Goal: Task Accomplishment & Management: Manage account settings

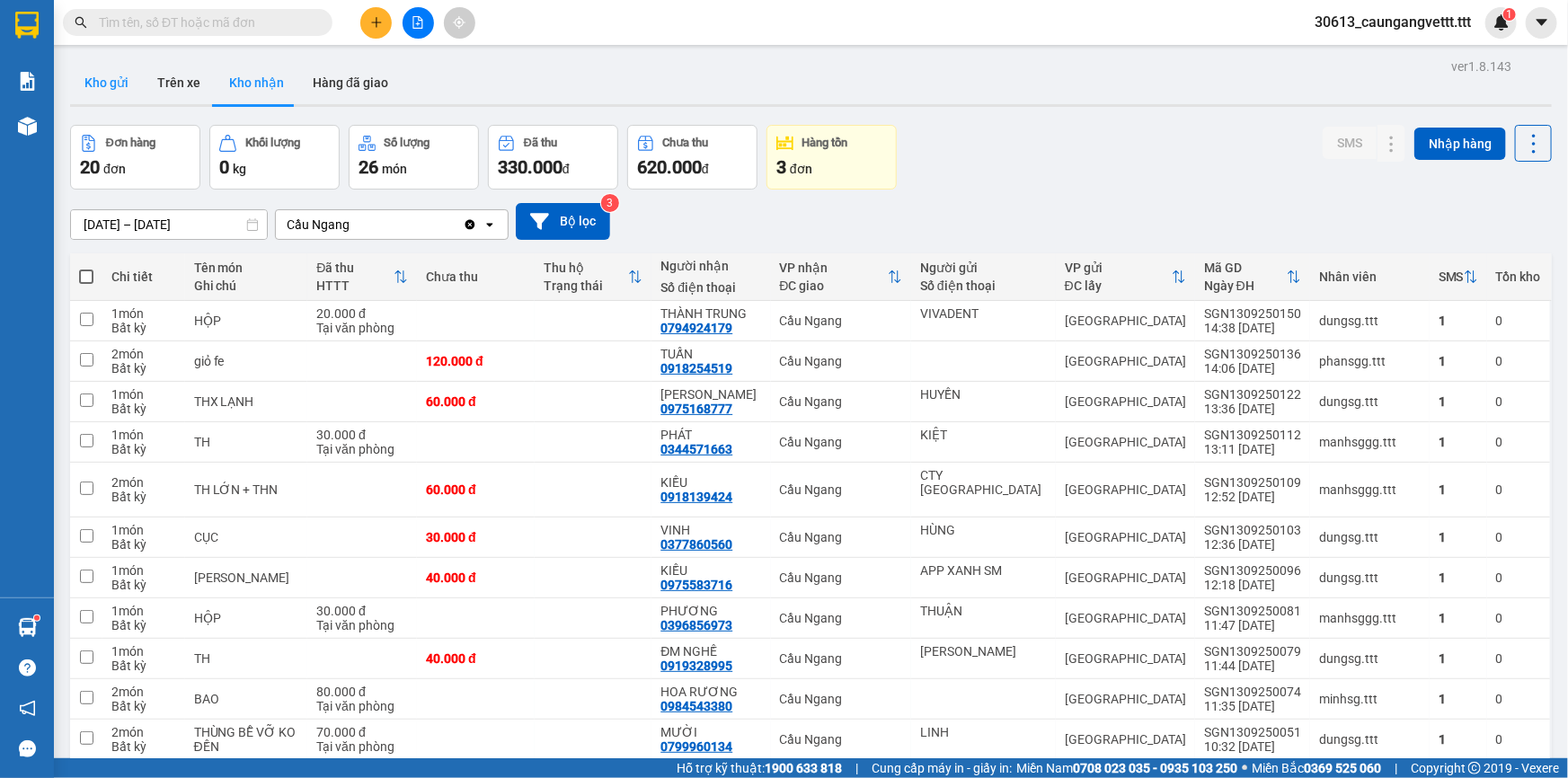
click at [107, 81] on button "Kho gửi" at bounding box center [106, 83] width 72 height 43
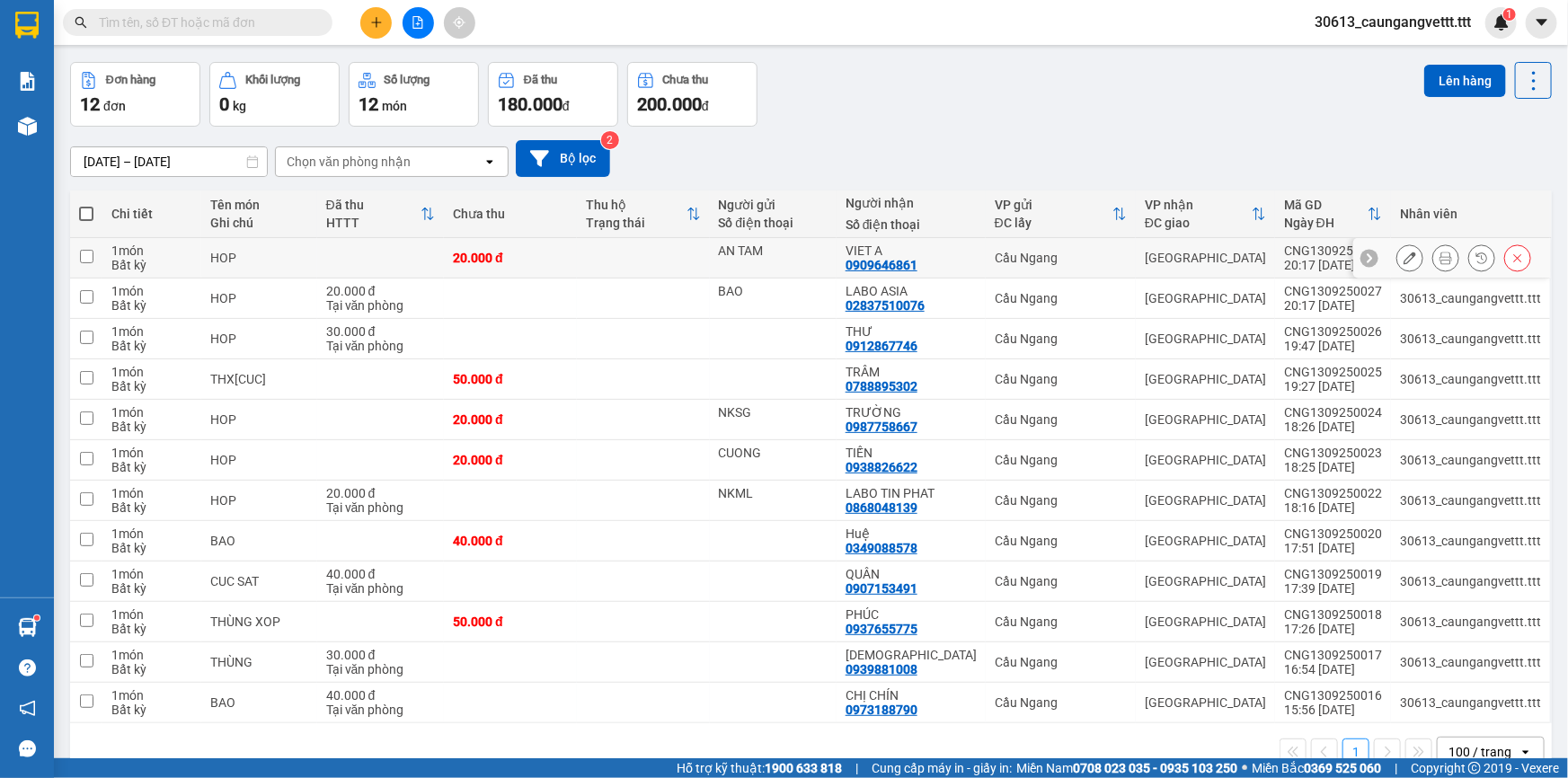
scroll to position [99, 0]
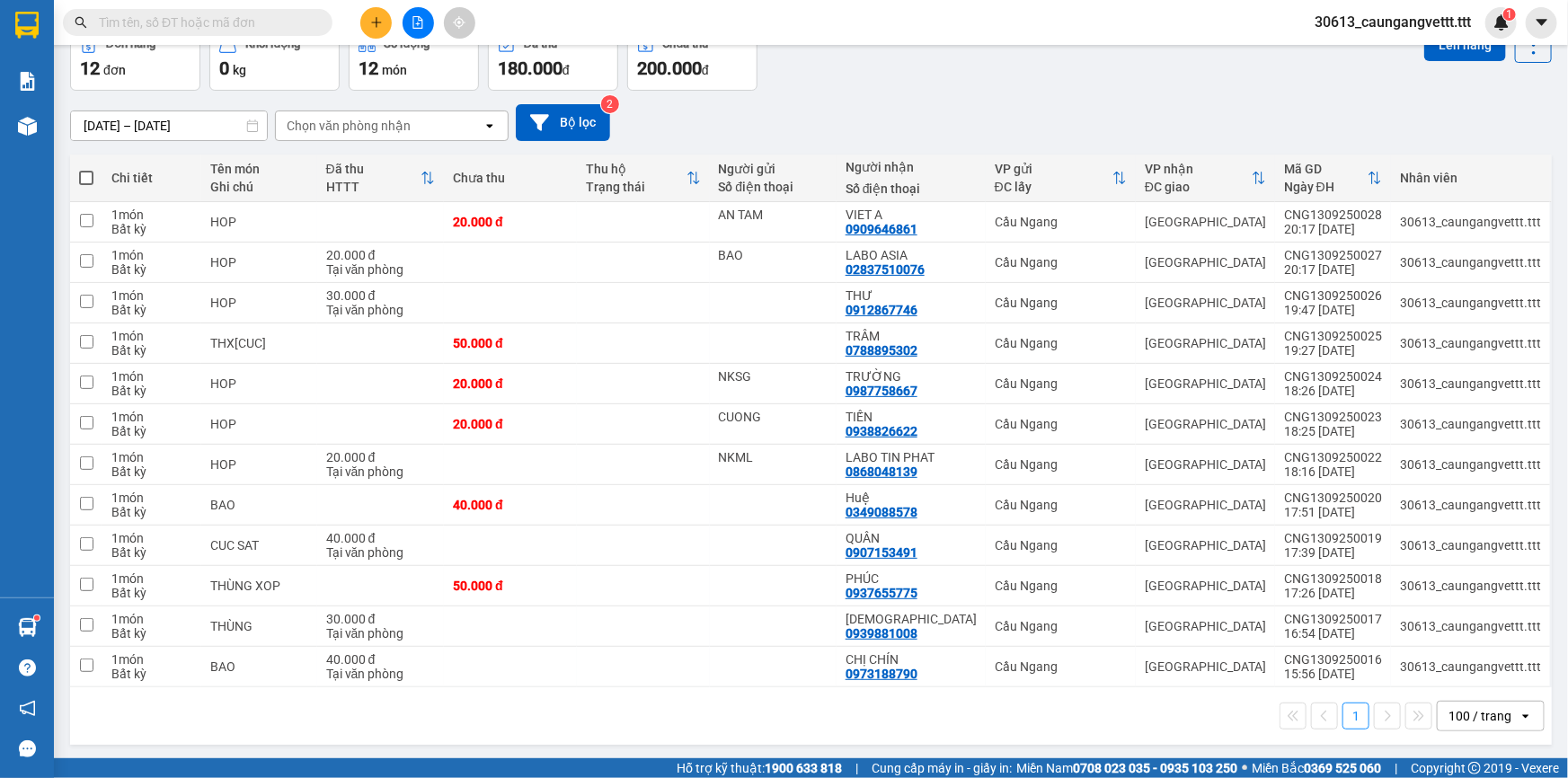
click at [89, 173] on span at bounding box center [86, 178] width 15 height 15
click at [86, 169] on input "checkbox" at bounding box center [86, 169] width 0 height 0
checkbox input "true"
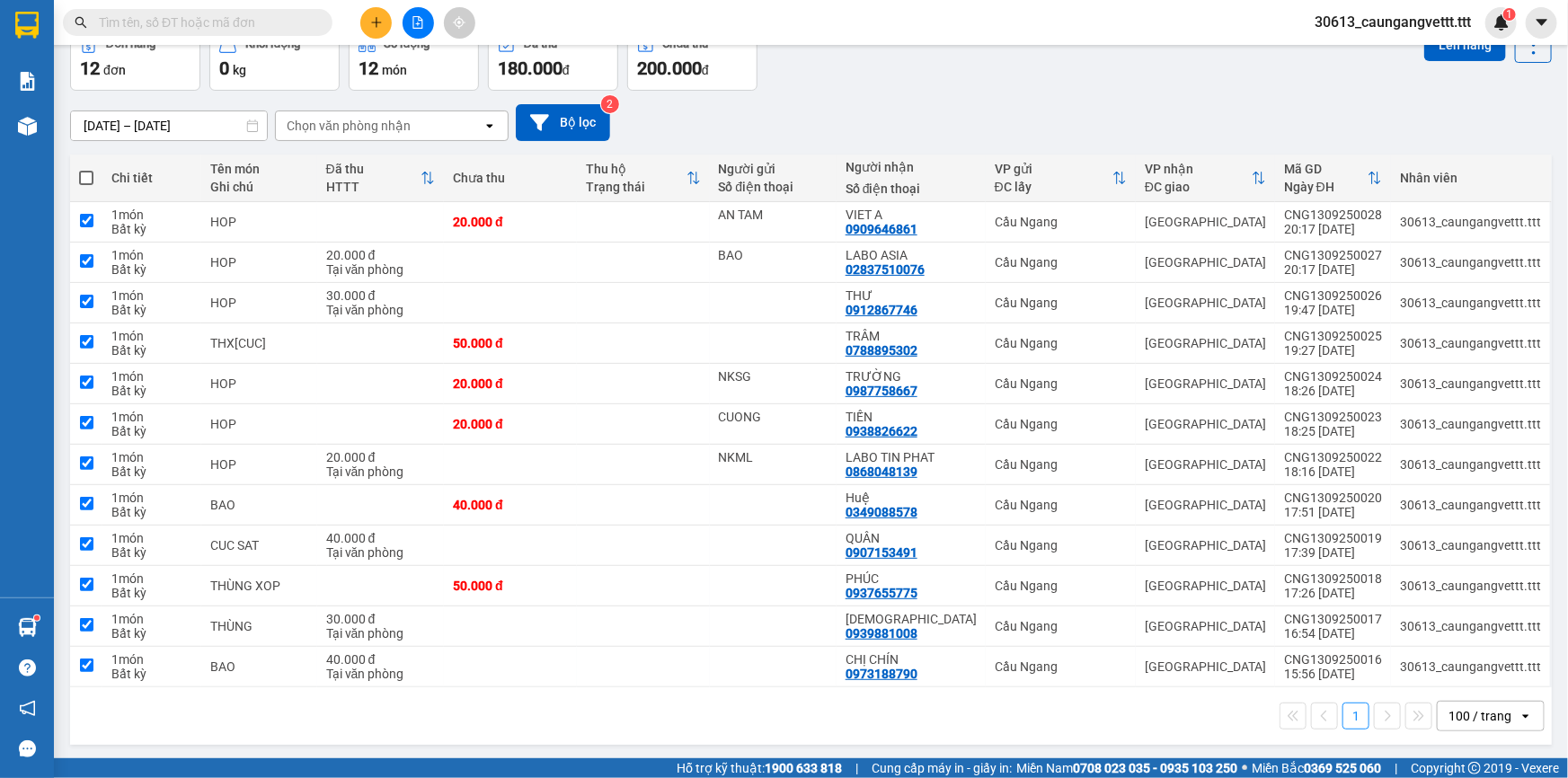
checkbox input "true"
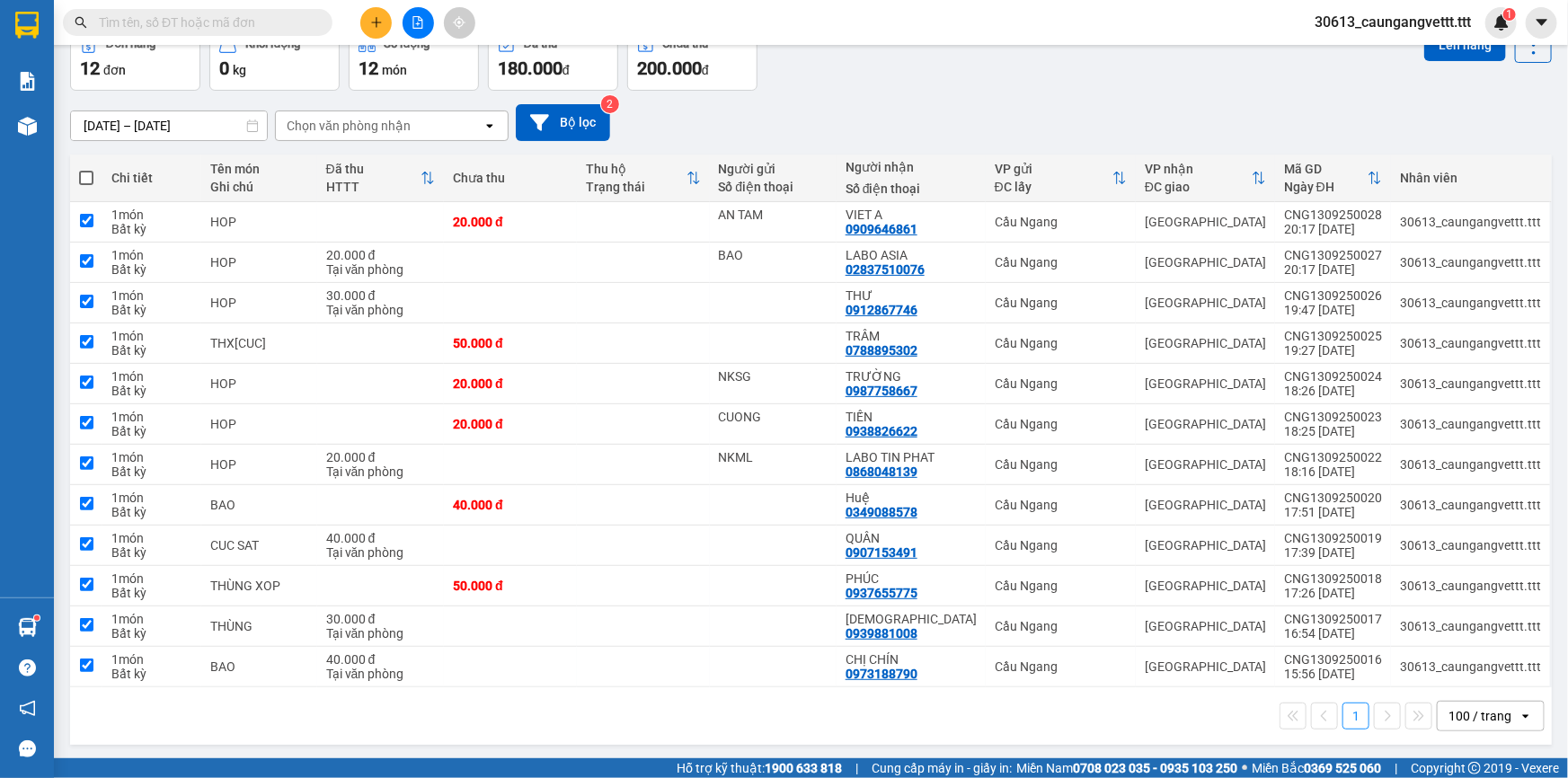
checkbox input "true"
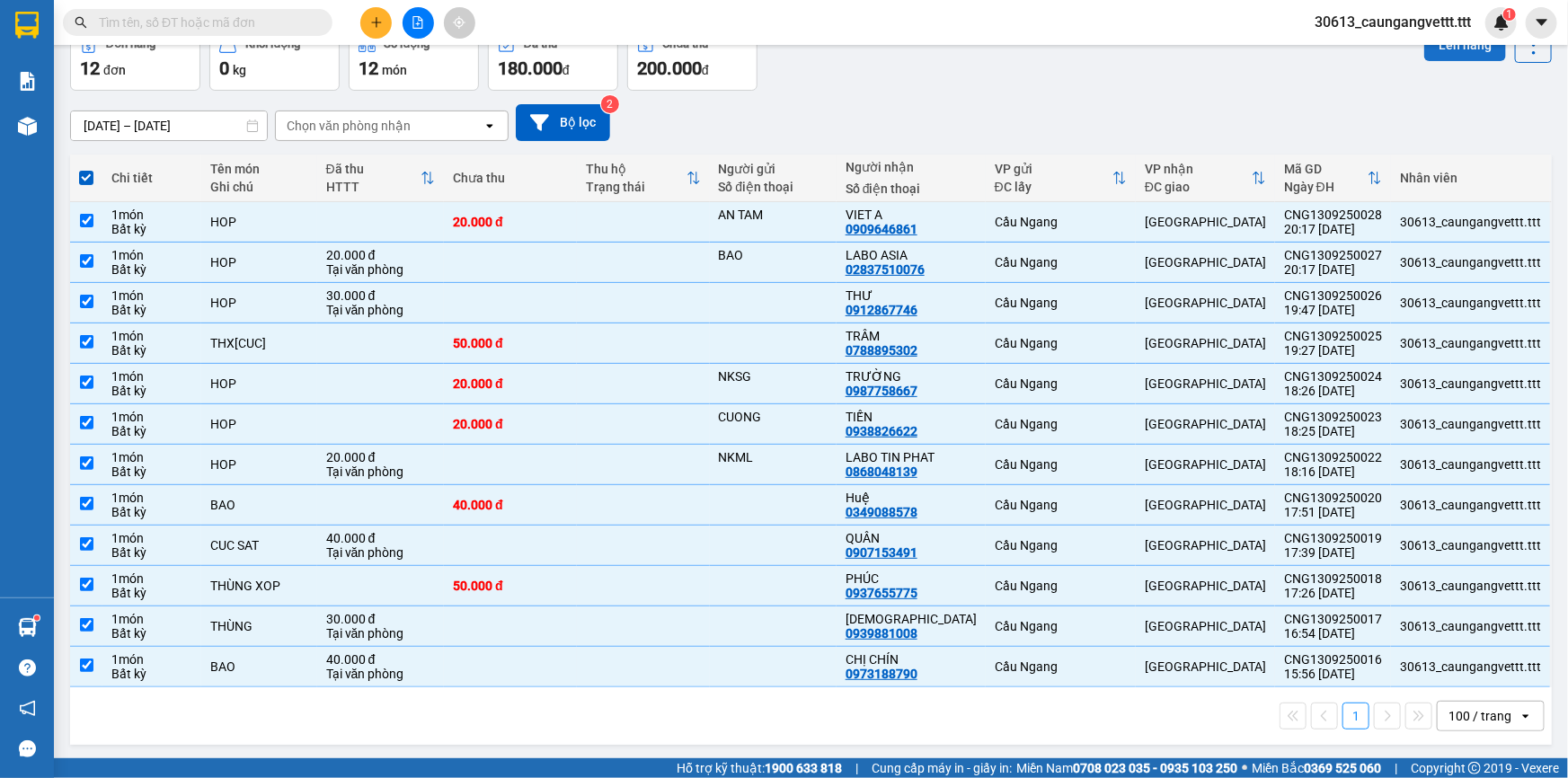
click at [1461, 50] on button "Lên hàng" at bounding box center [1465, 44] width 82 height 32
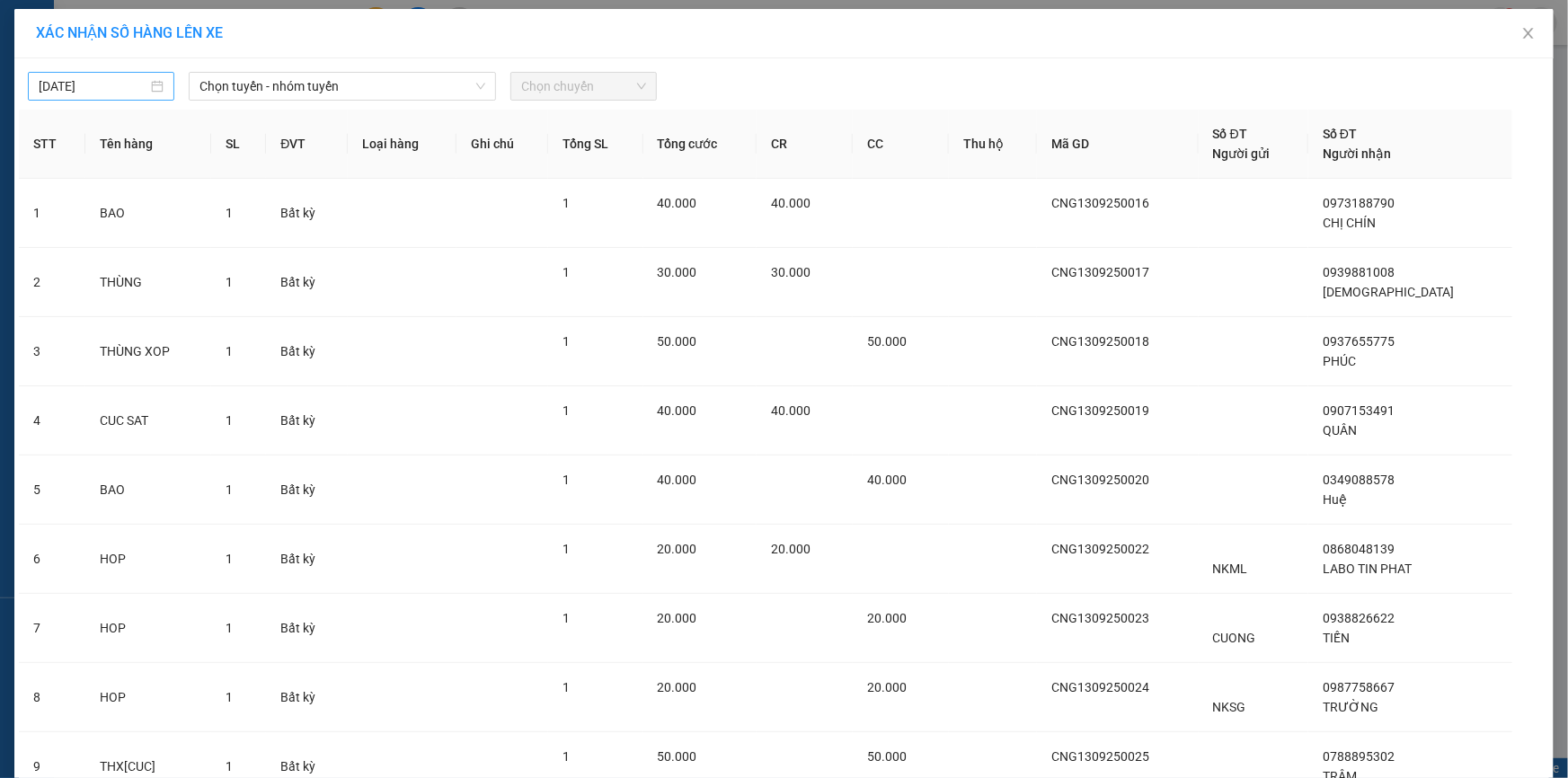
click at [41, 87] on body "Kết quả tìm kiếm ( 0 ) Bộ lọc No Data 30613_caungangvettt.ttt 1 Báo cáo Mẫu 1: …" at bounding box center [784, 389] width 1568 height 778
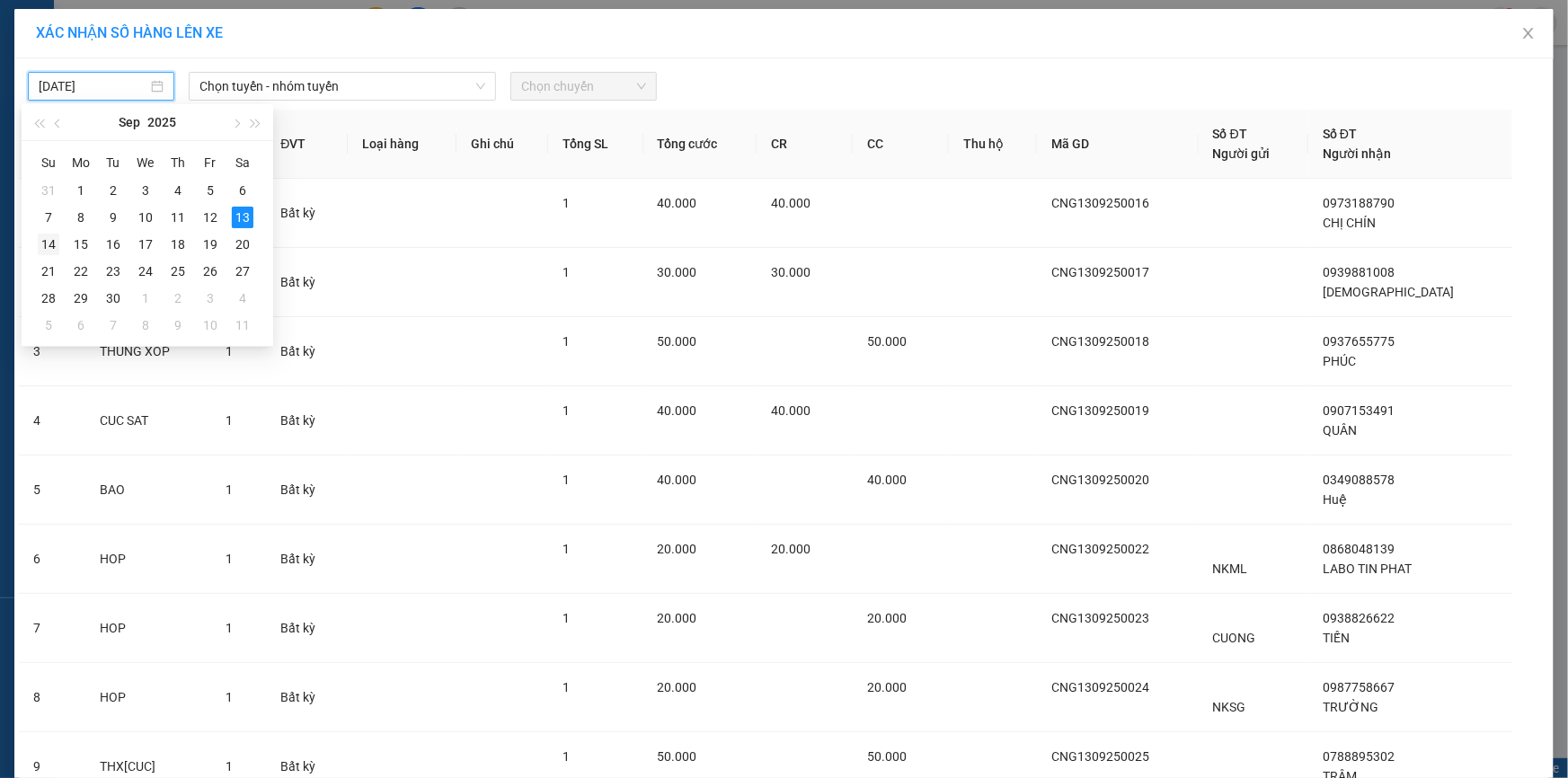
click at [47, 244] on div "14" at bounding box center [49, 244] width 21 height 22
click at [100, 90] on input "[DATE]" at bounding box center [93, 86] width 108 height 20
type input "[DATE]"
click at [276, 82] on span "Chọn tuyến - nhóm tuyến" at bounding box center [342, 86] width 285 height 27
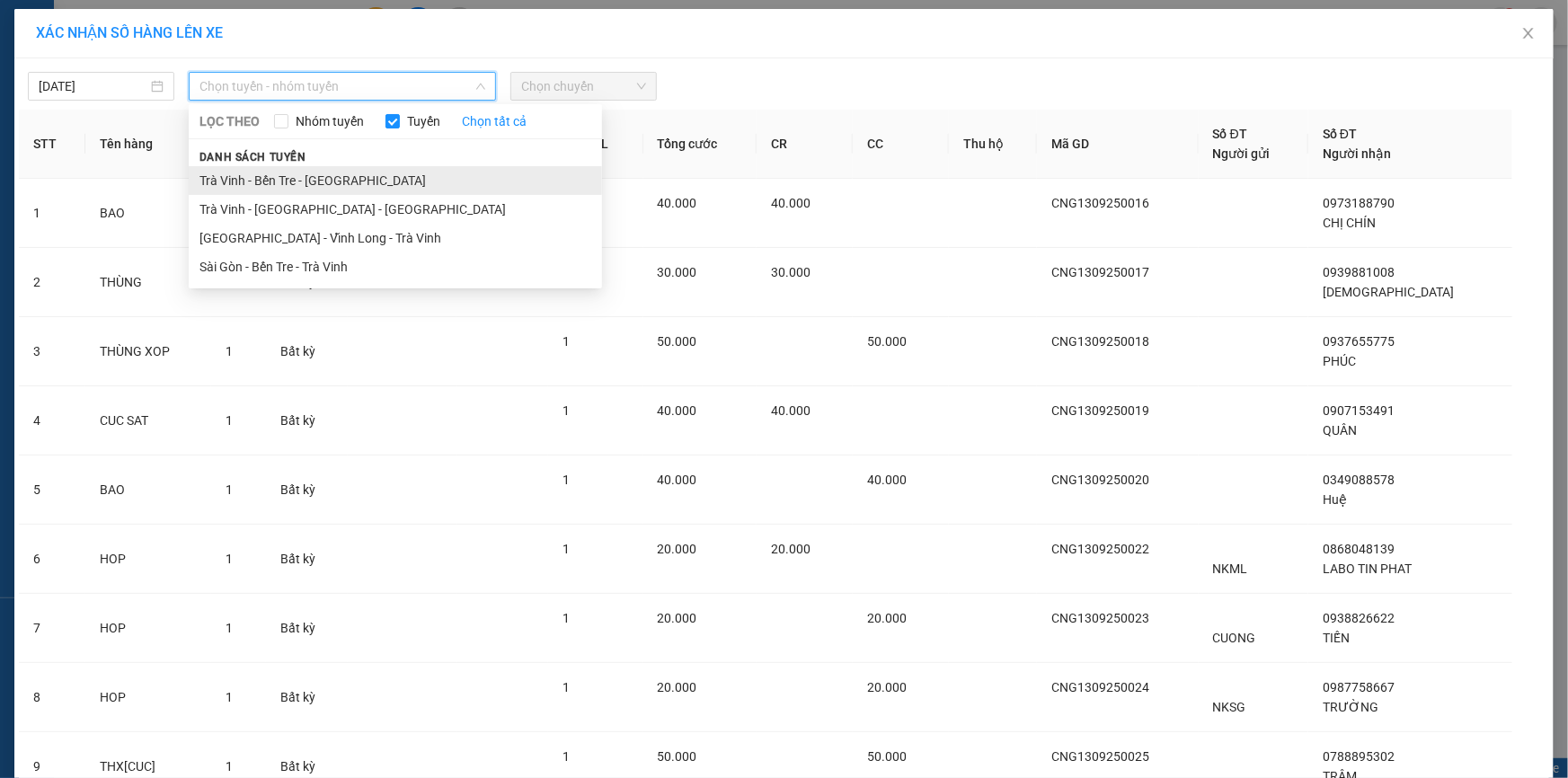
click at [305, 182] on li "Trà Vinh - Bến Tre - [GEOGRAPHIC_DATA]" at bounding box center [395, 180] width 413 height 28
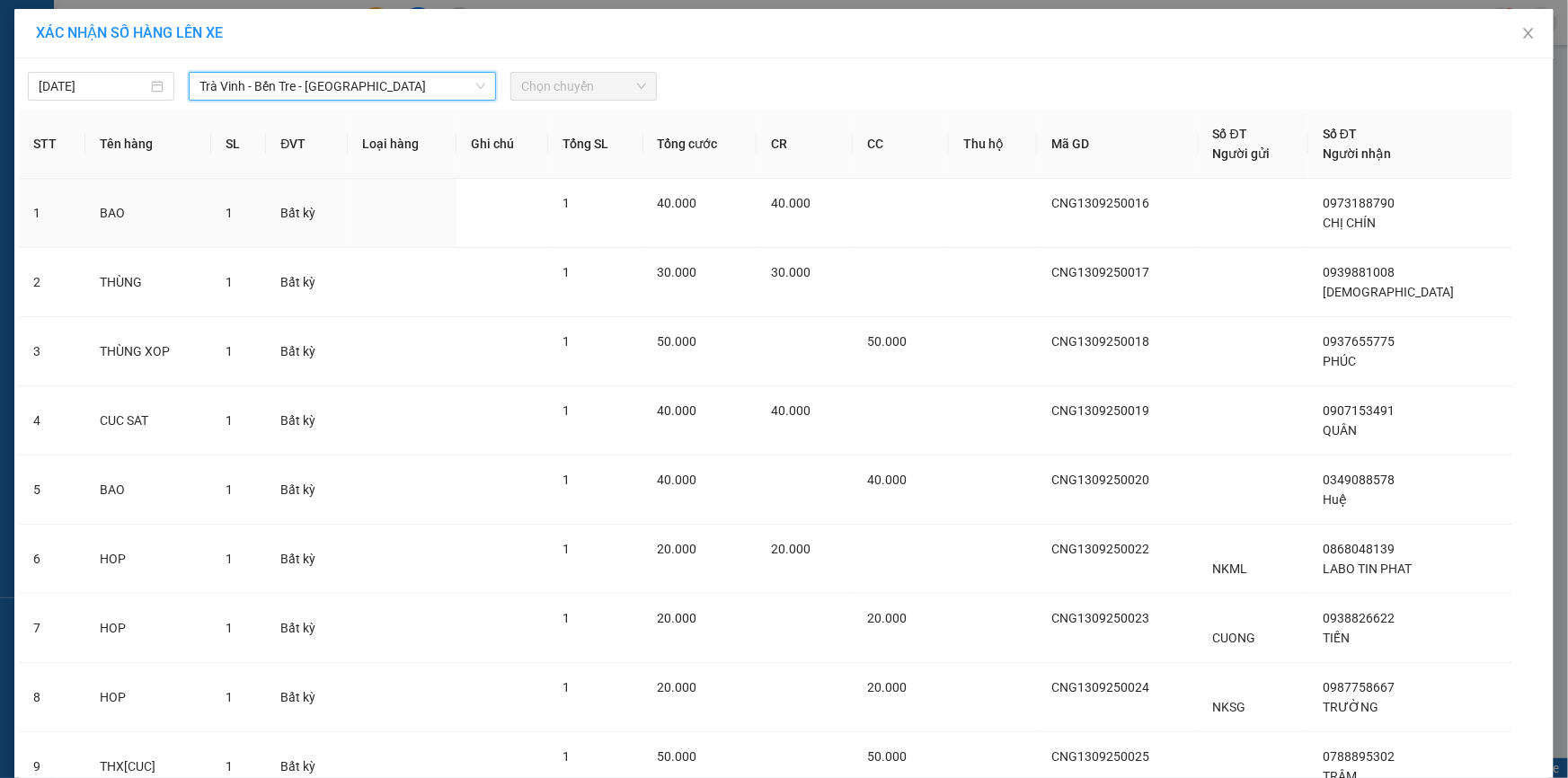
click at [554, 82] on span "Chọn chuyến" at bounding box center [583, 86] width 125 height 27
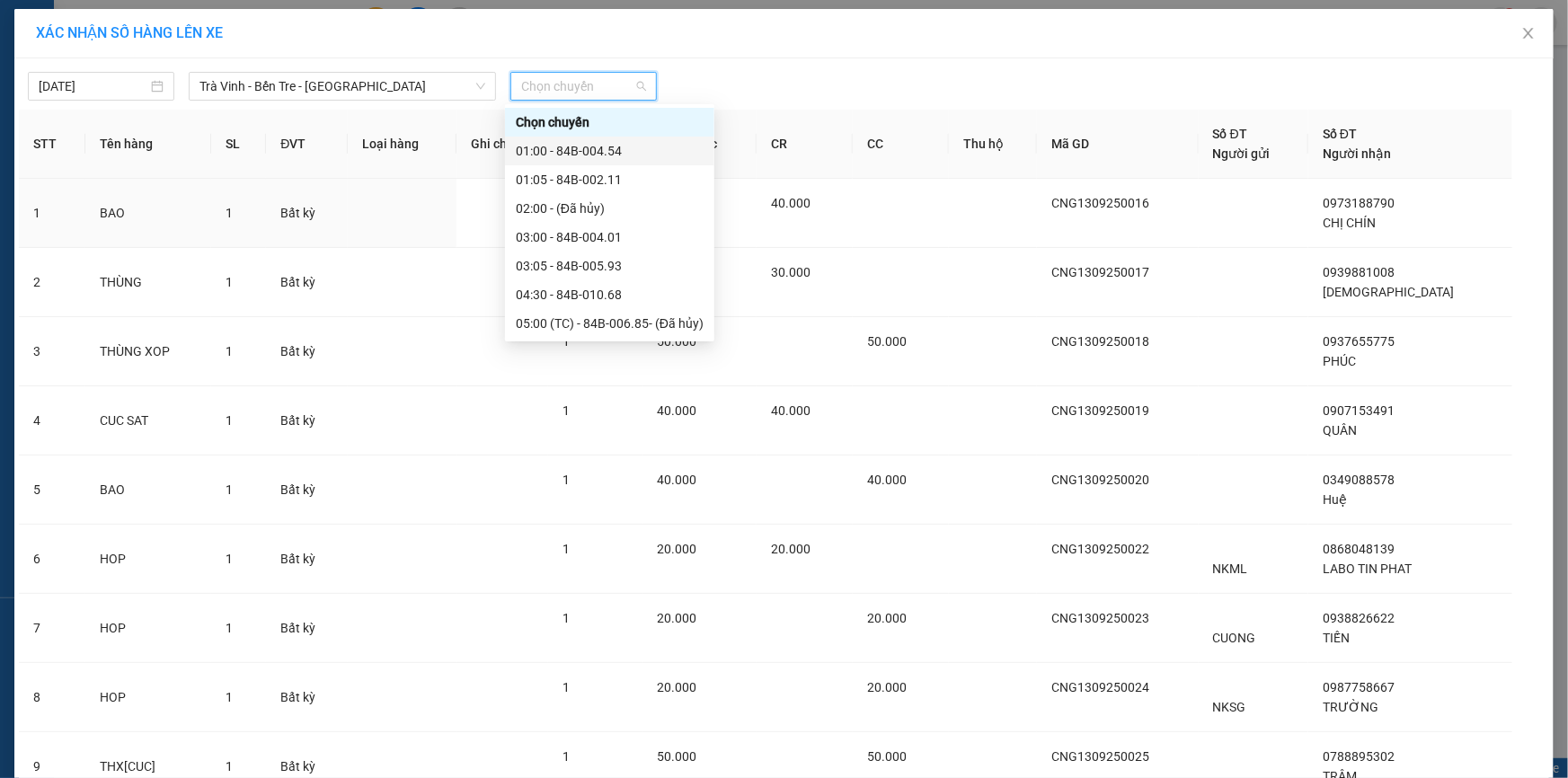
drag, startPoint x: 572, startPoint y: 148, endPoint x: 577, endPoint y: 162, distance: 14.9
click at [572, 148] on div "01:00 - 84B-004.54" at bounding box center [610, 151] width 188 height 20
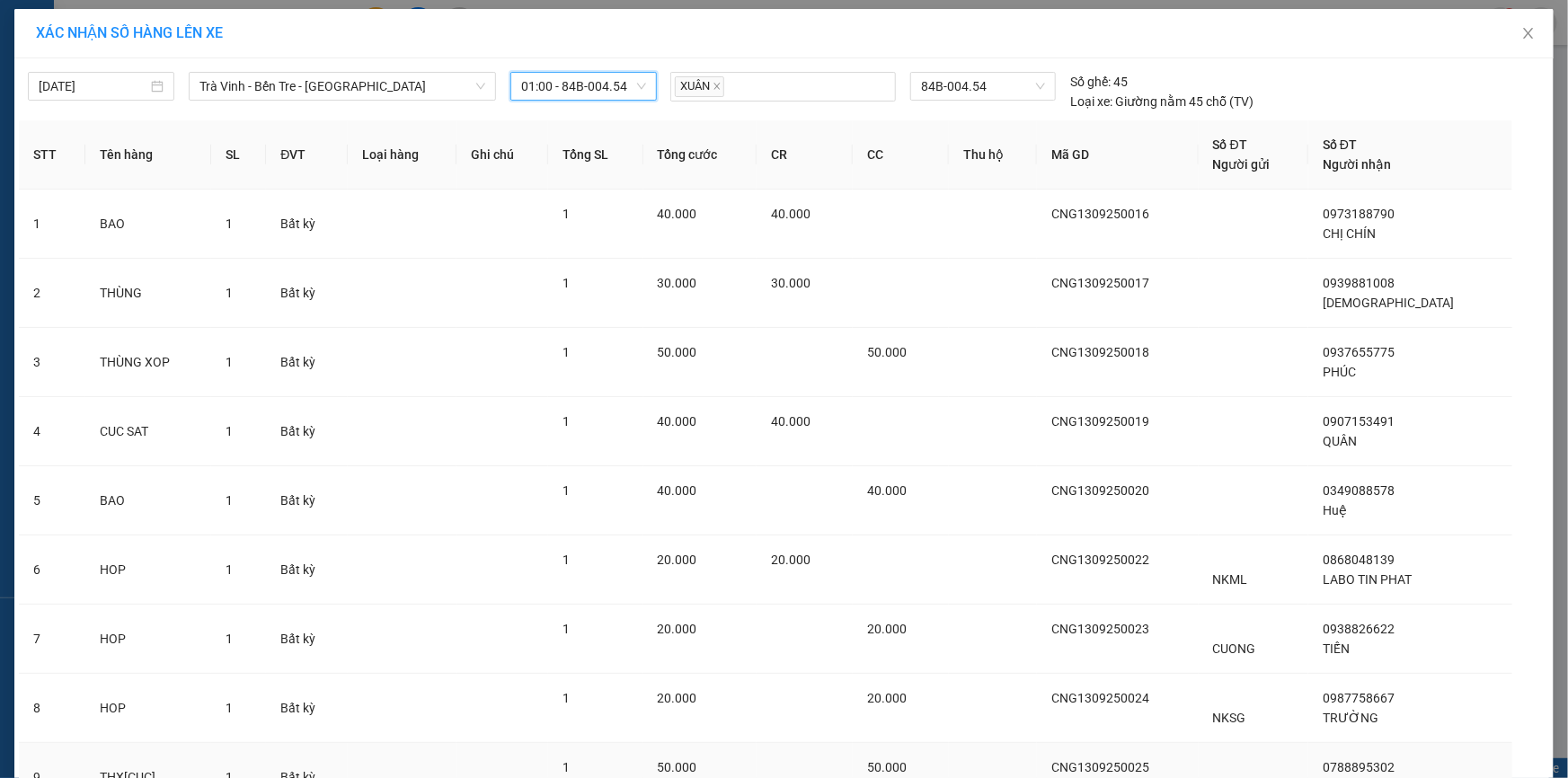
scroll to position [370, 0]
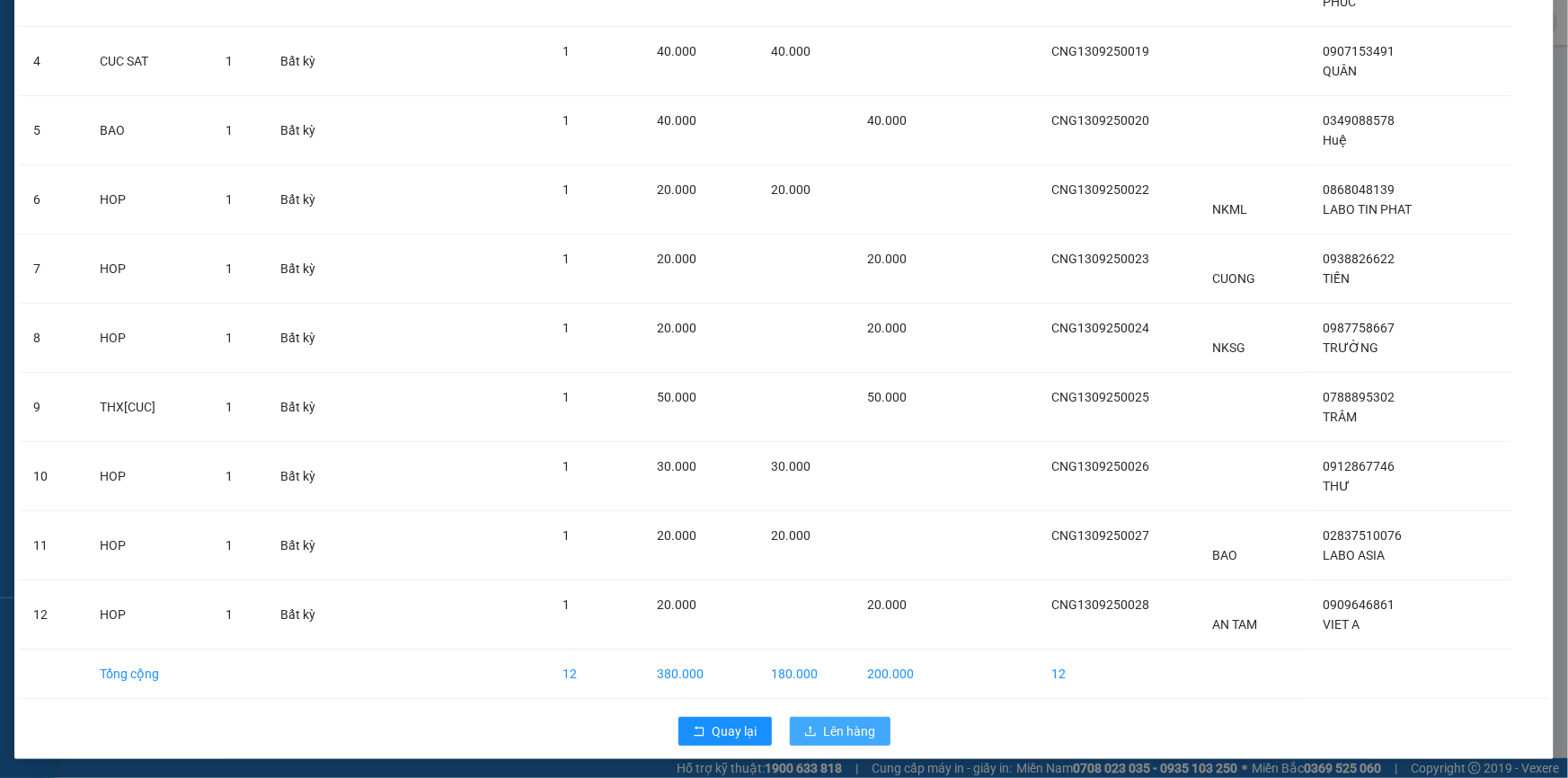
click at [840, 732] on span "Lên hàng" at bounding box center [849, 731] width 52 height 20
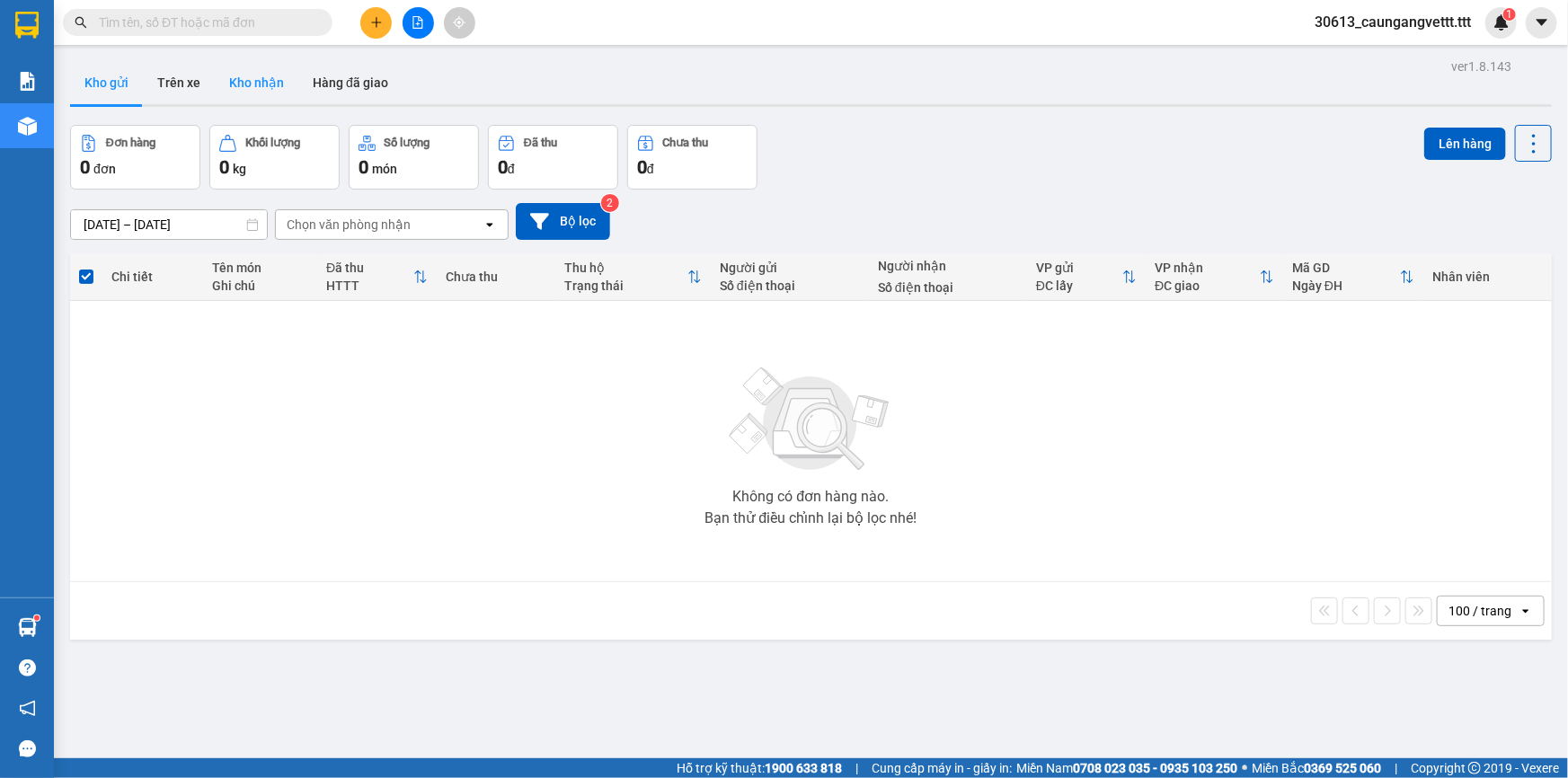
click at [240, 86] on button "Kho nhận" at bounding box center [257, 83] width 84 height 43
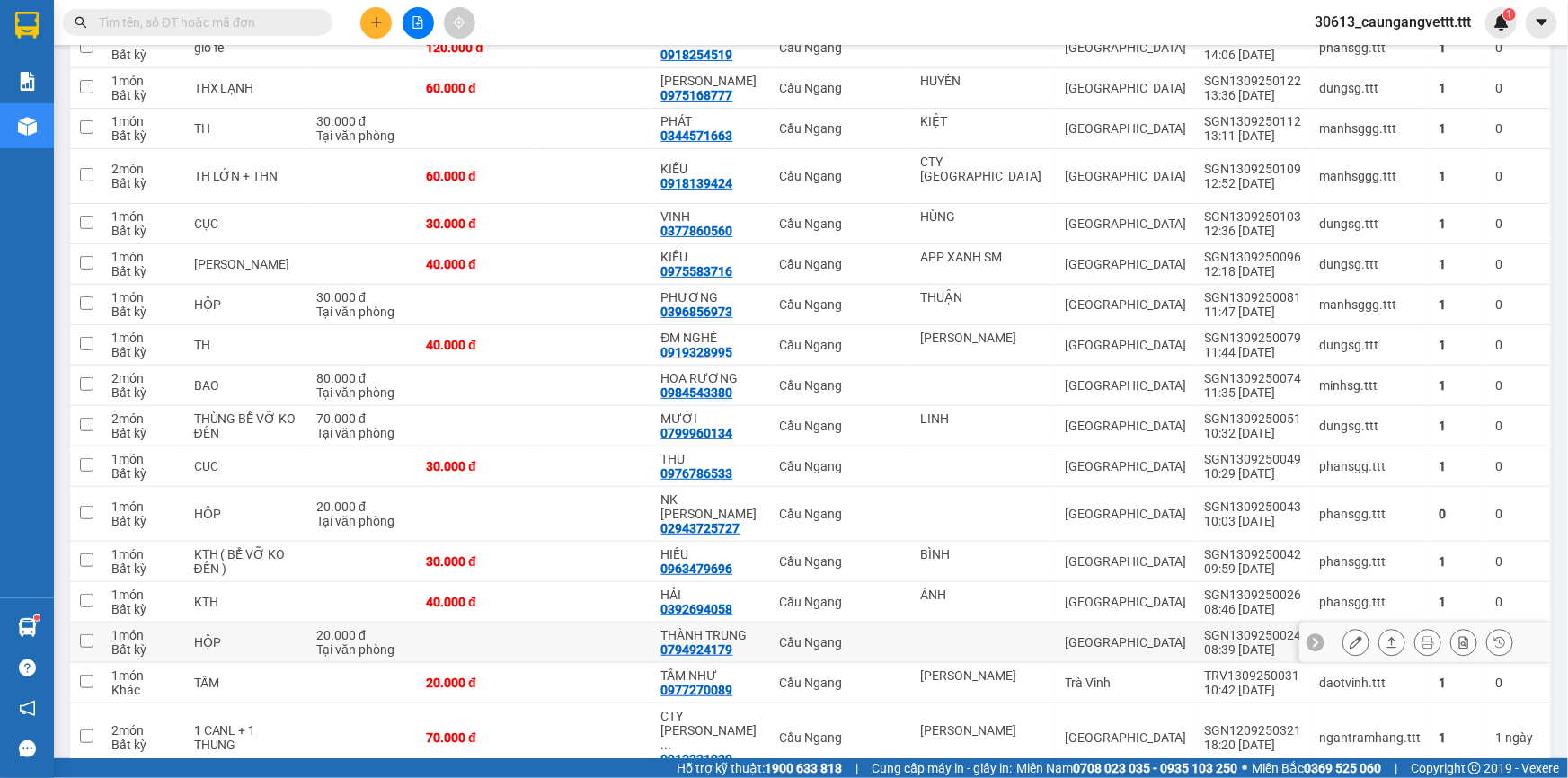
scroll to position [422, 0]
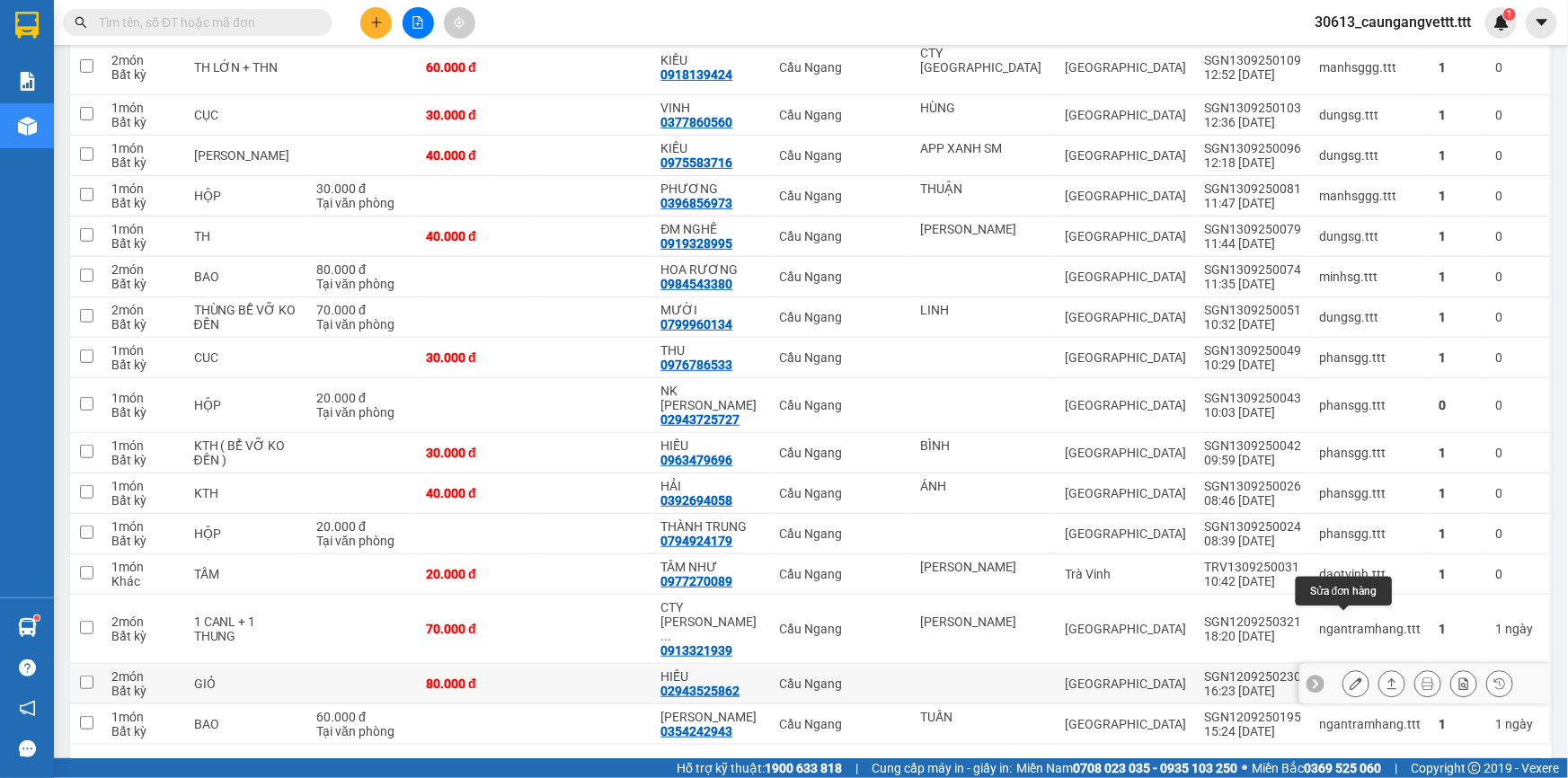
click at [1349, 677] on icon at bounding box center [1355, 683] width 13 height 13
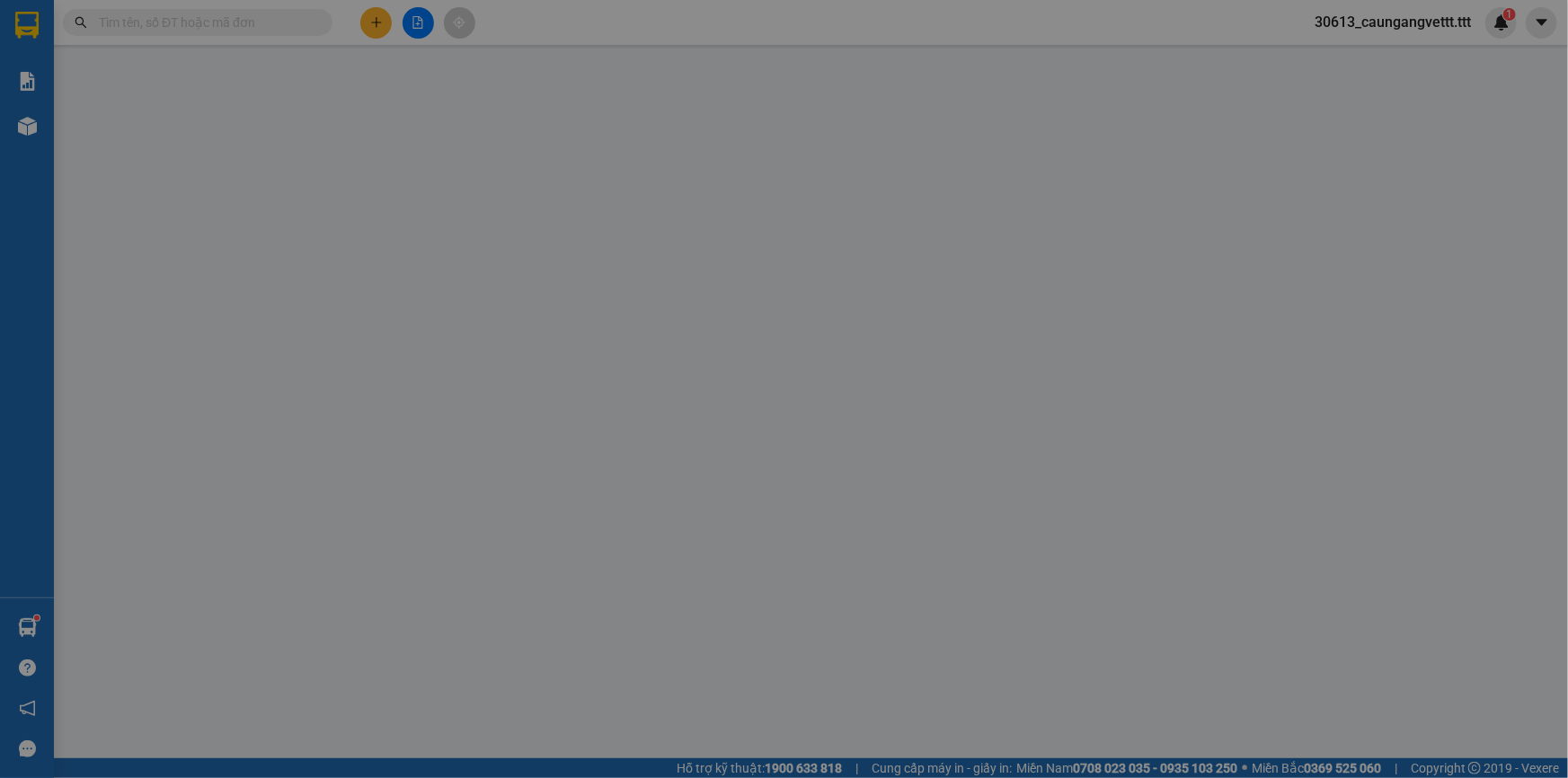
type input "02943525862"
type input "HIẾU"
type input "80.000"
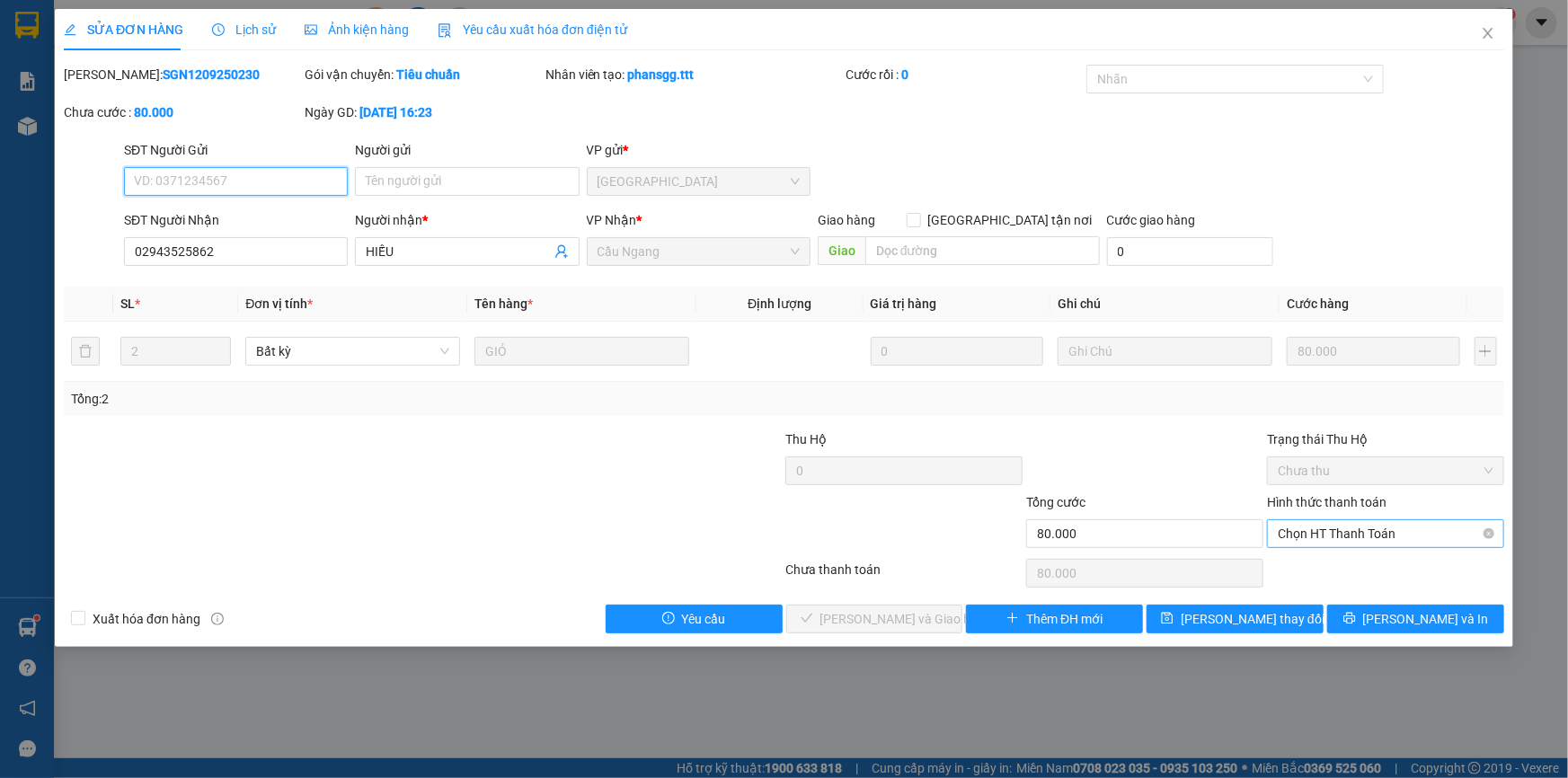
click at [1336, 539] on span "Chọn HT Thanh Toán" at bounding box center [1385, 534] width 216 height 27
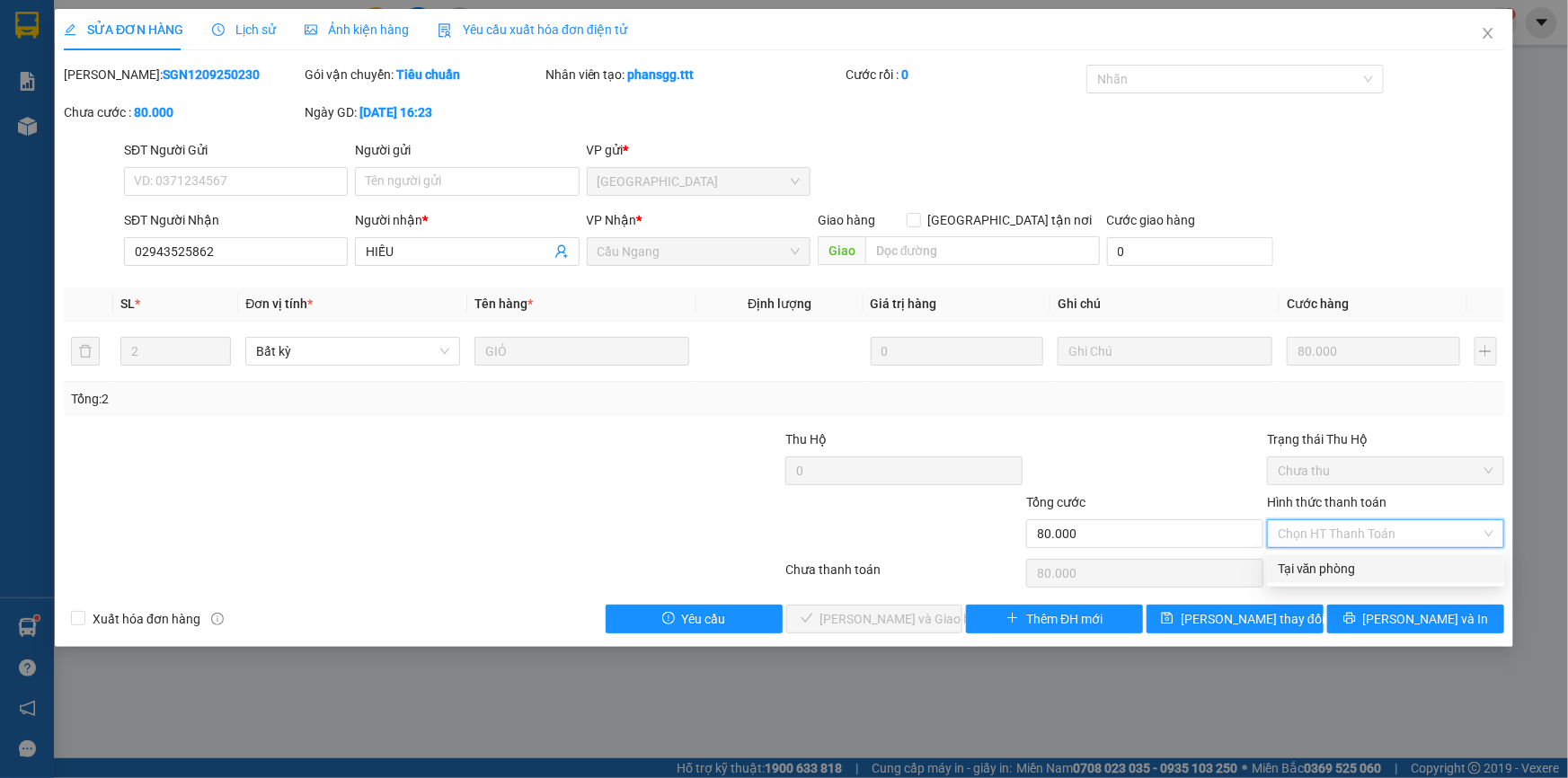
click at [1323, 569] on div "Tại văn phòng" at bounding box center [1385, 569] width 216 height 20
type input "0"
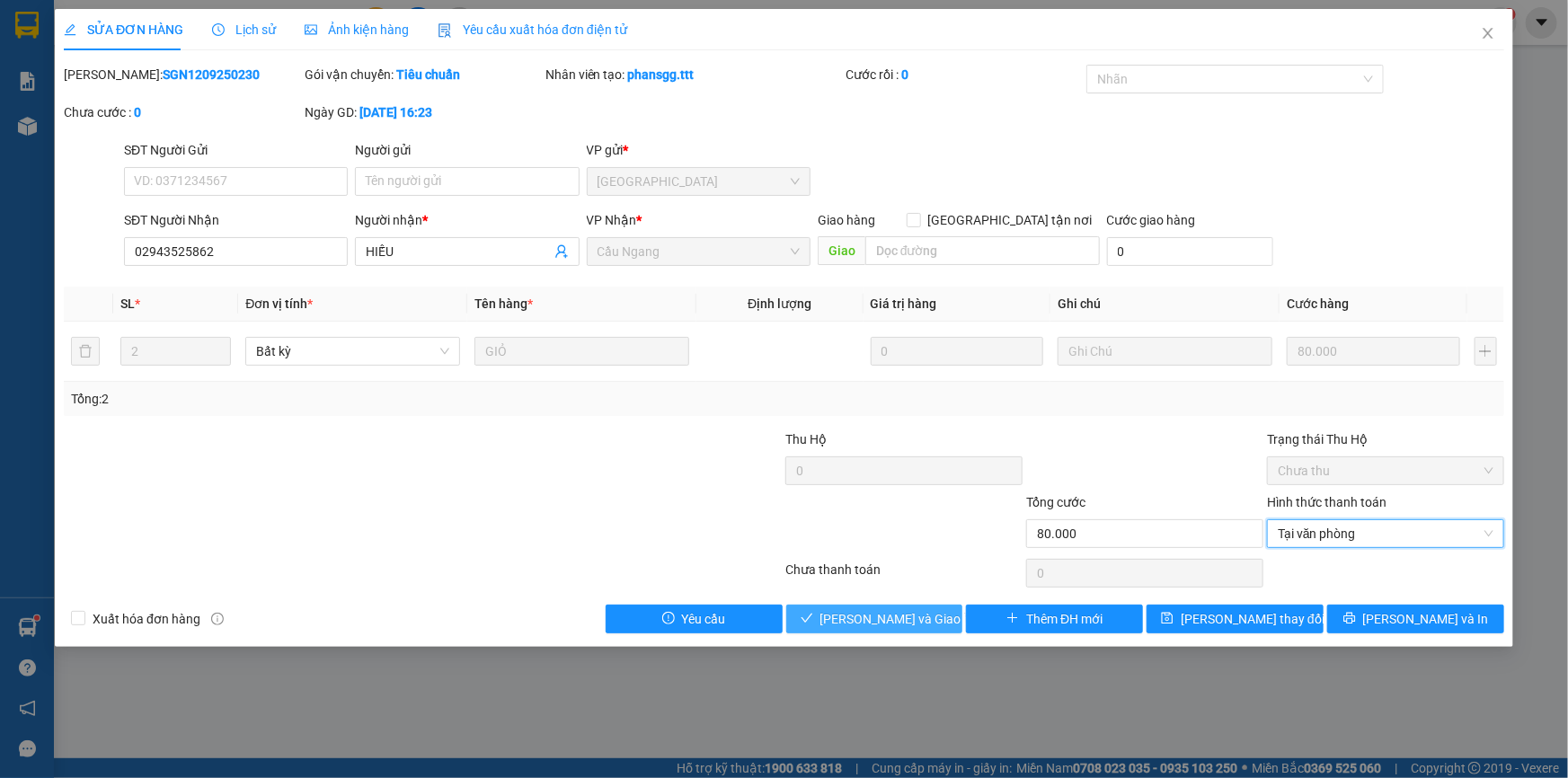
click at [876, 615] on span "[PERSON_NAME] và Giao hàng" at bounding box center [907, 619] width 173 height 20
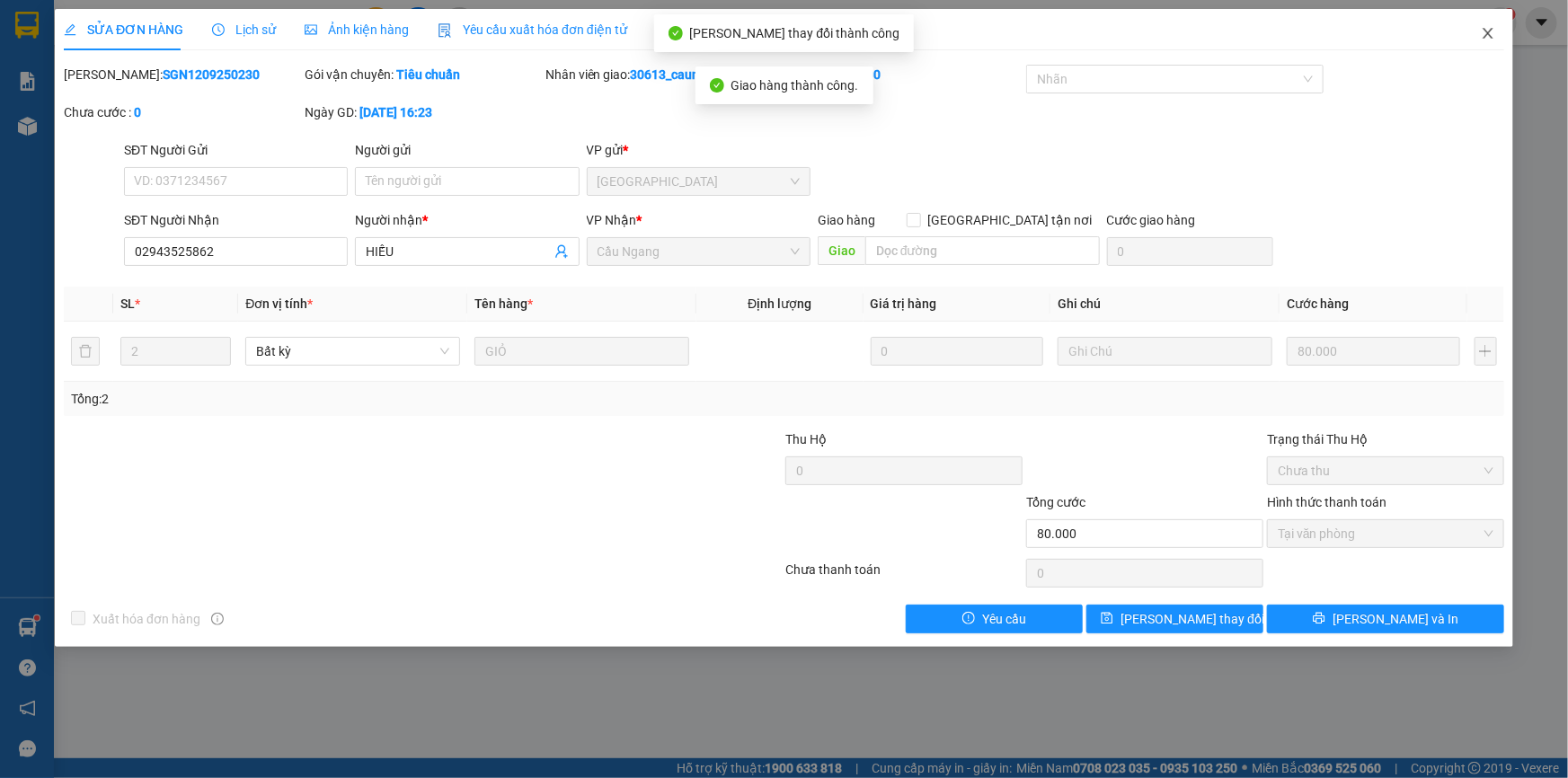
click at [1489, 33] on icon "close" at bounding box center [1487, 33] width 10 height 11
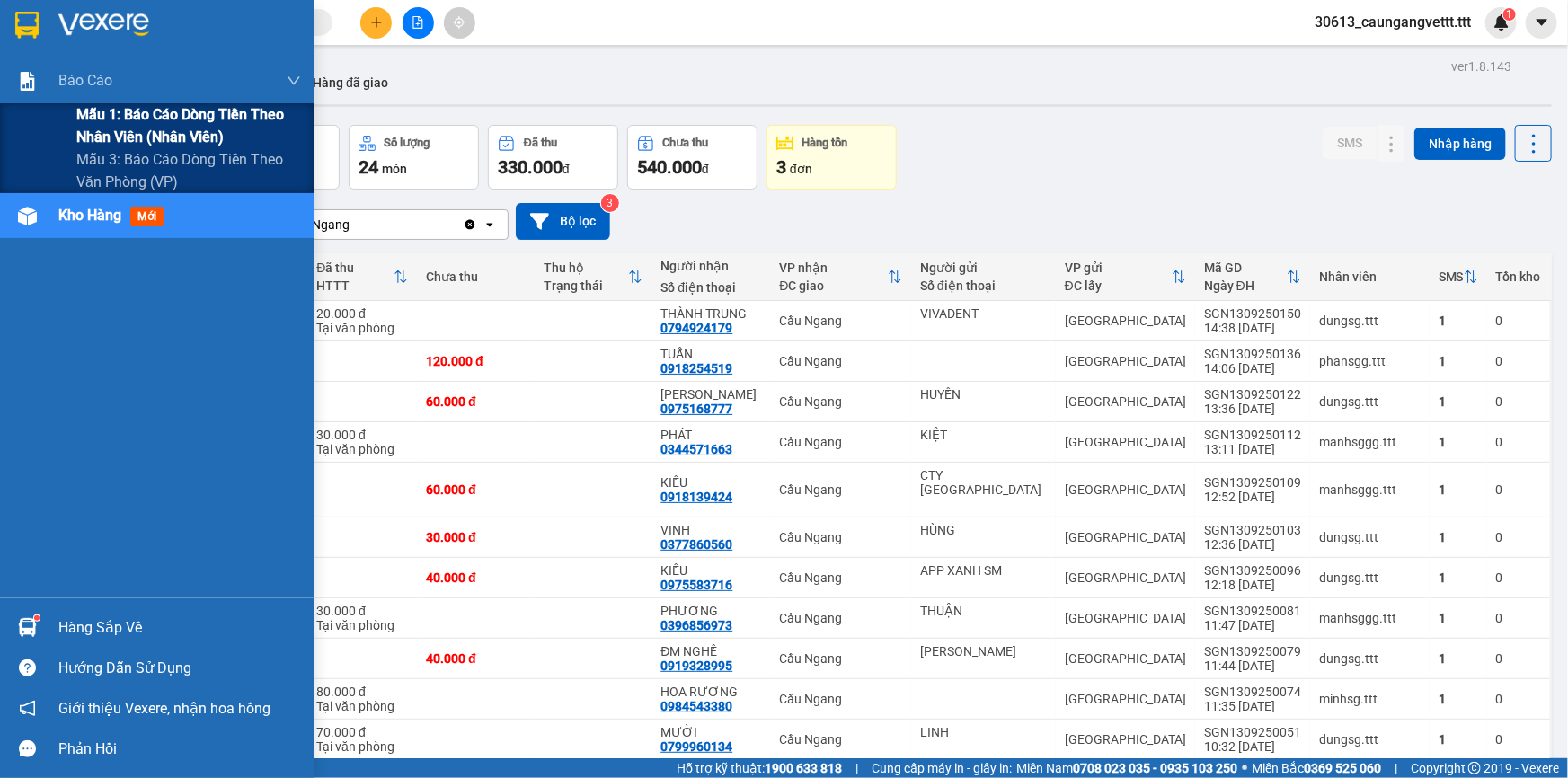
click at [154, 117] on span "Mẫu 1: Báo cáo dòng tiền theo nhân viên (nhân viên)" at bounding box center [189, 126] width 225 height 45
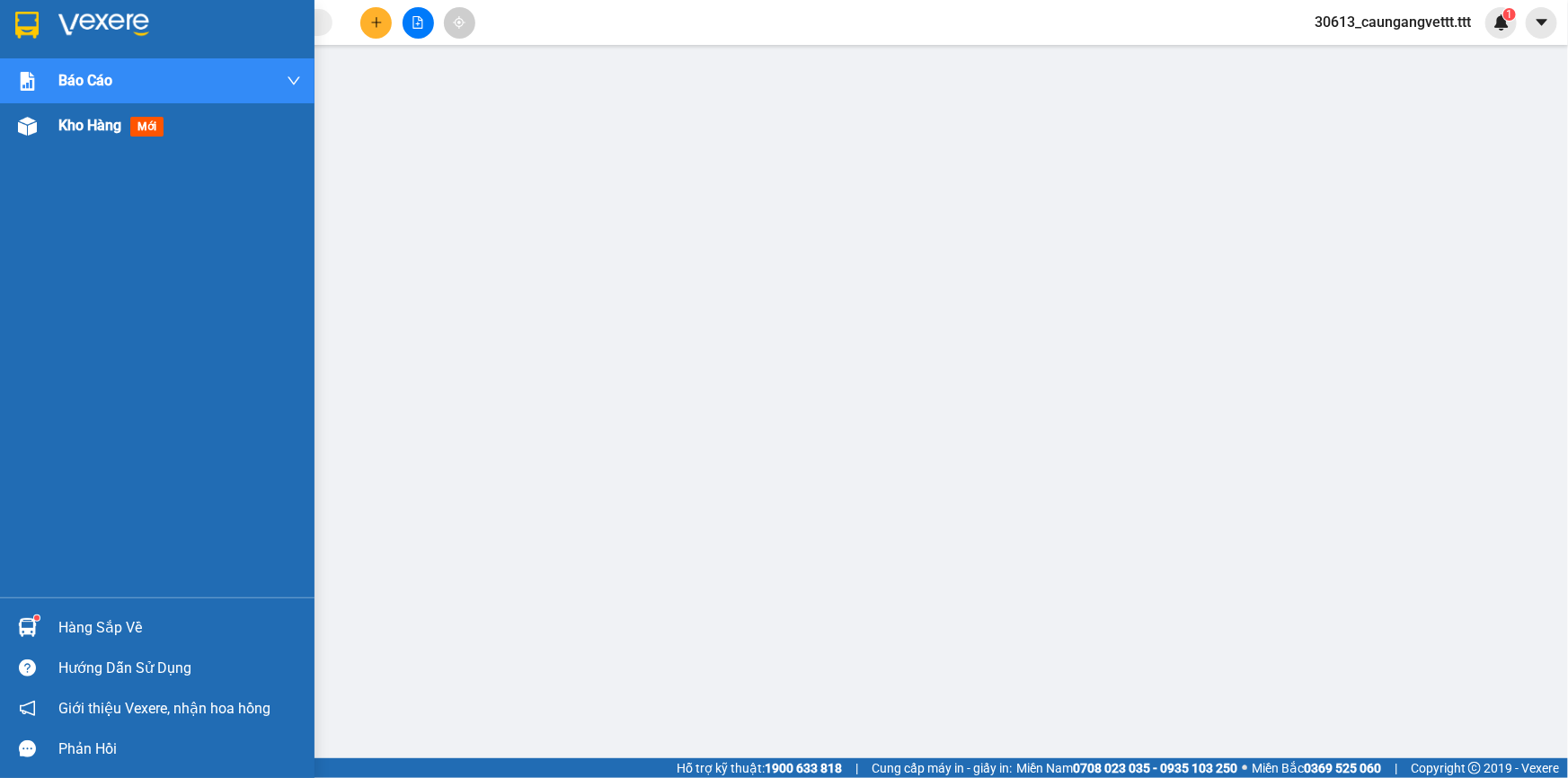
click at [77, 129] on span "Kho hàng" at bounding box center [90, 125] width 63 height 17
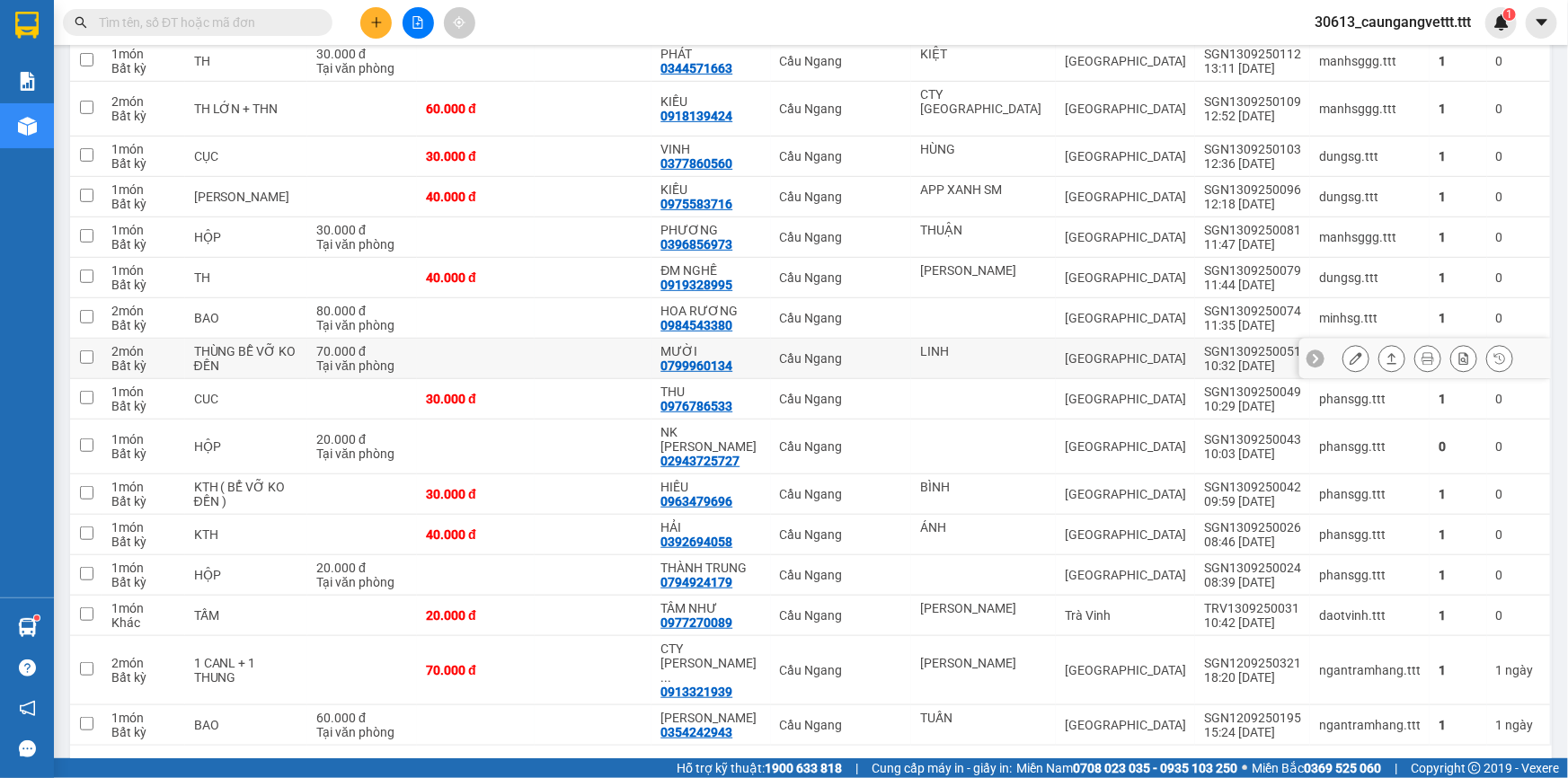
scroll to position [382, 0]
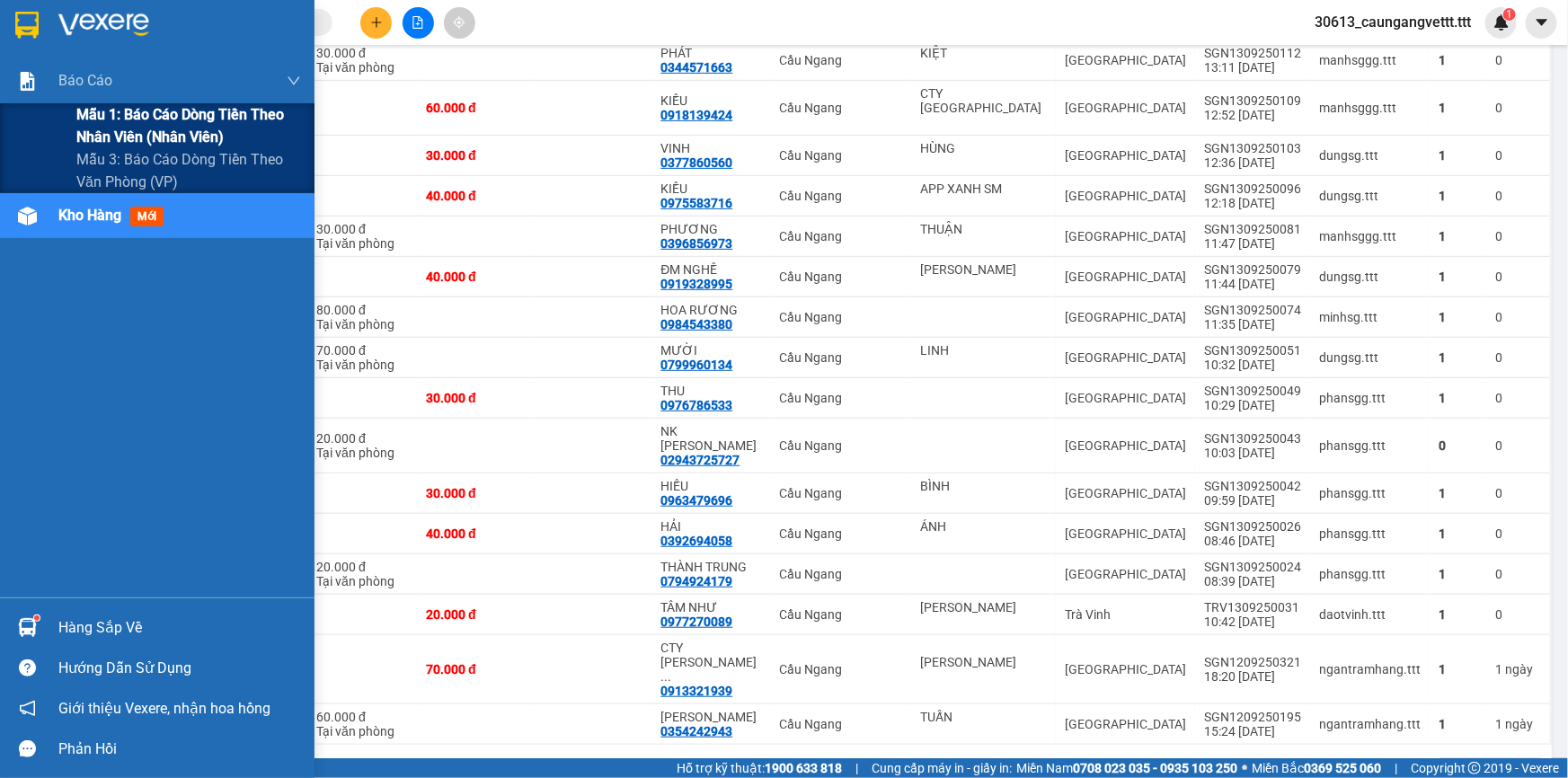
click at [141, 132] on span "Mẫu 1: Báo cáo dòng tiền theo nhân viên (nhân viên)" at bounding box center [189, 126] width 225 height 45
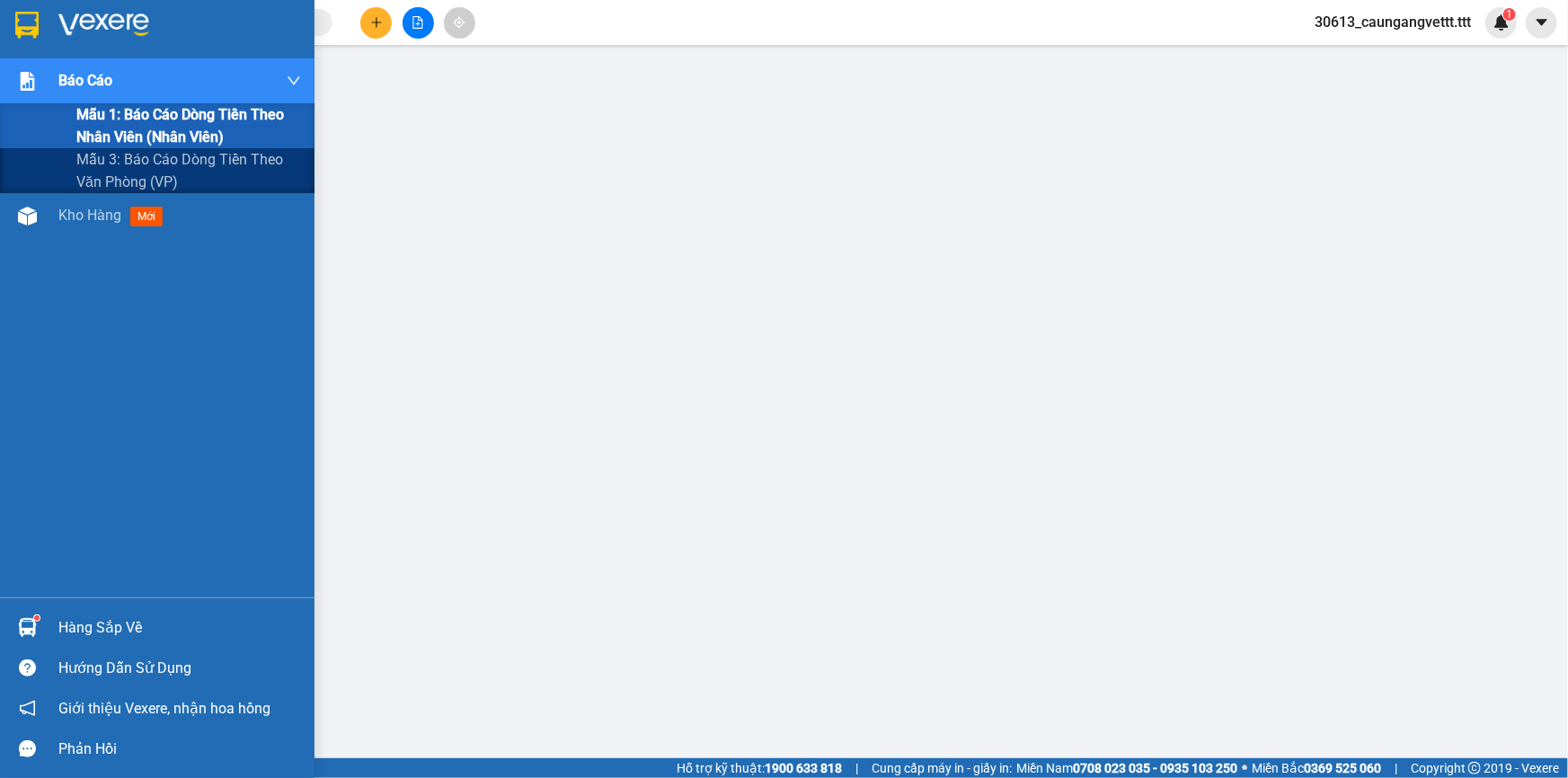
scroll to position [112, 0]
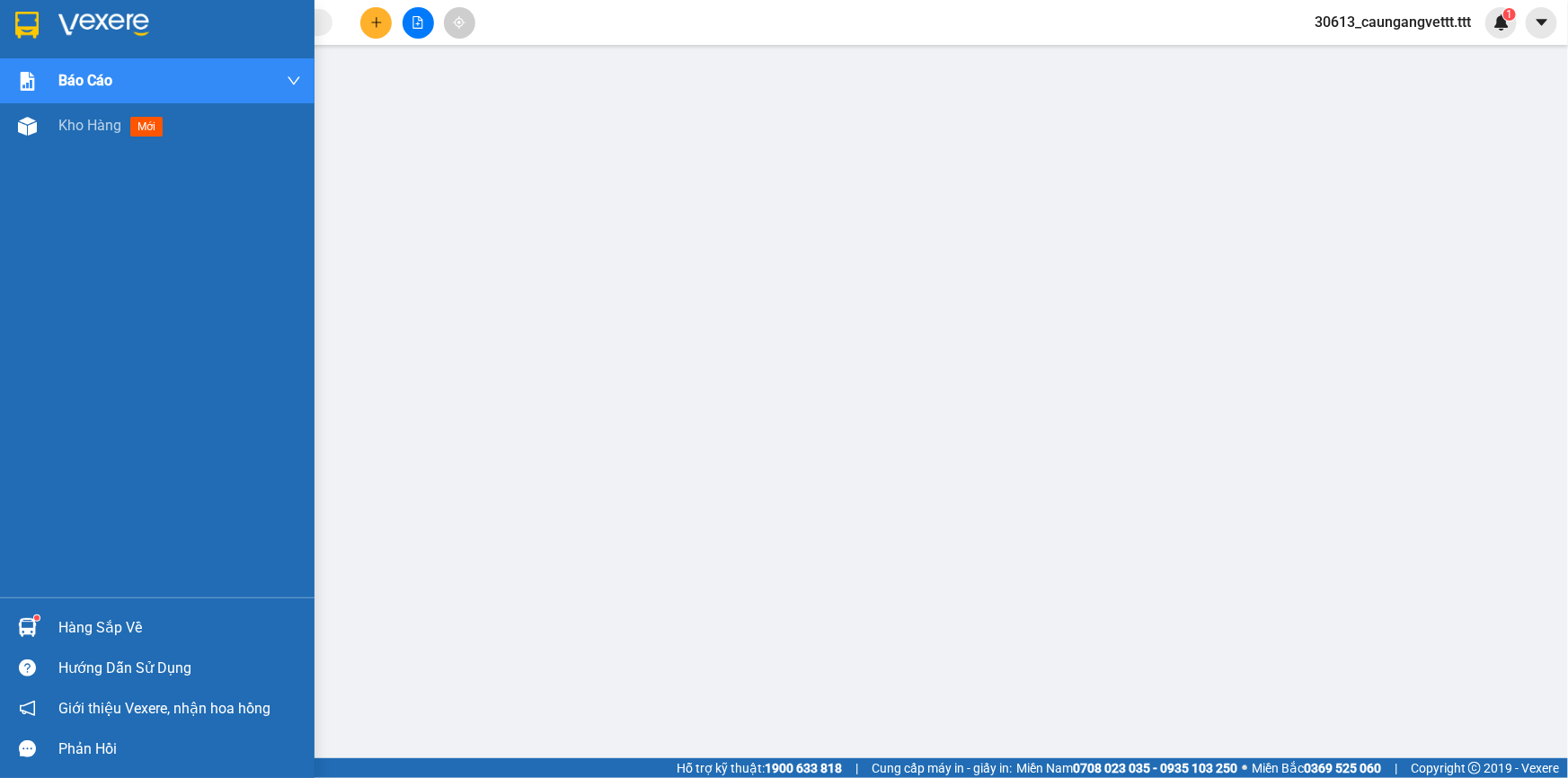
click at [69, 126] on span "Kho hàng" at bounding box center [90, 125] width 63 height 17
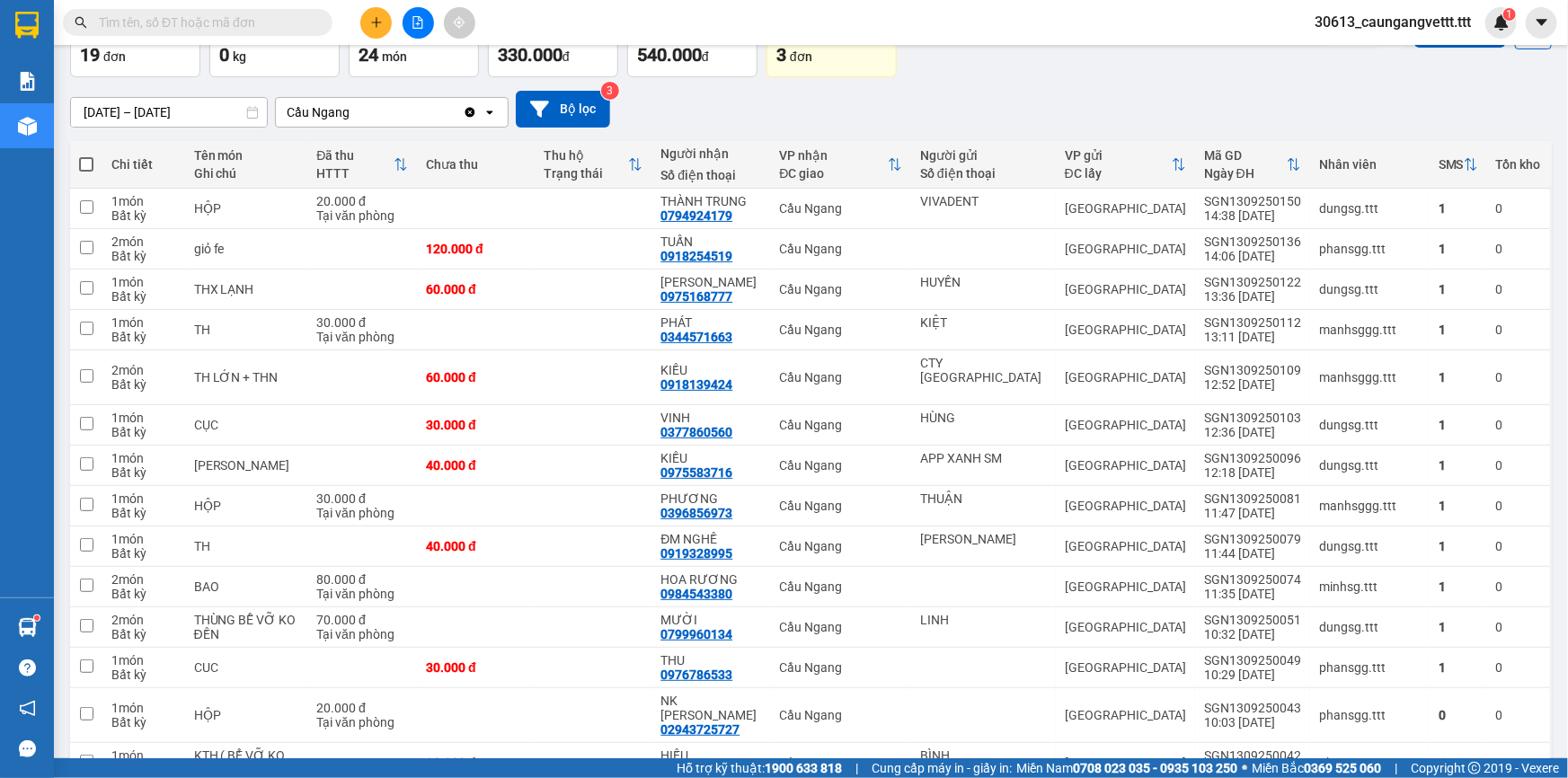
click at [382, 23] on icon "plus" at bounding box center [376, 22] width 13 height 13
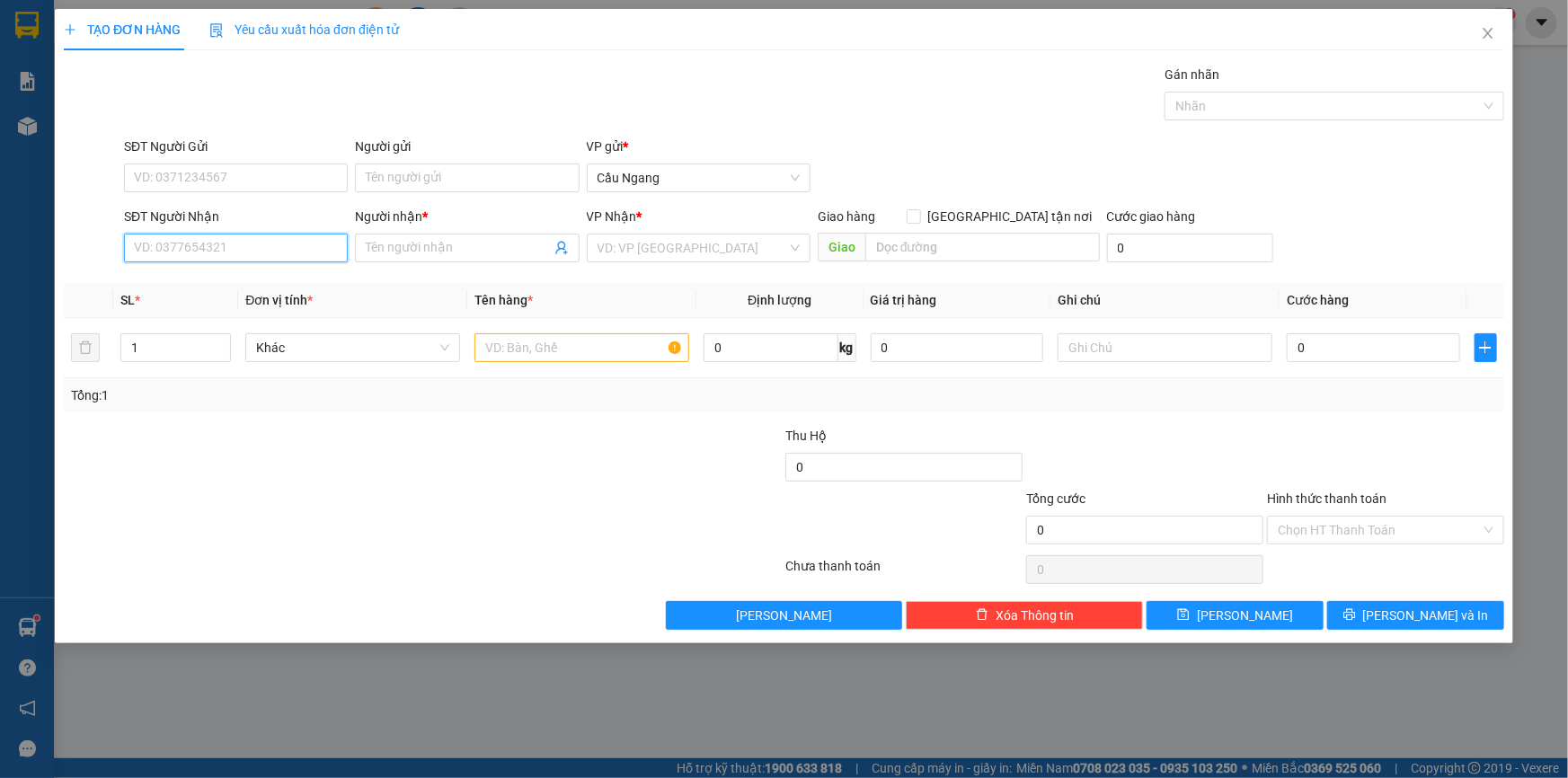
click at [235, 248] on input "SĐT Người Nhận" at bounding box center [235, 247] width 224 height 28
click at [220, 280] on div "0928708300 - TOẢN" at bounding box center [235, 283] width 202 height 20
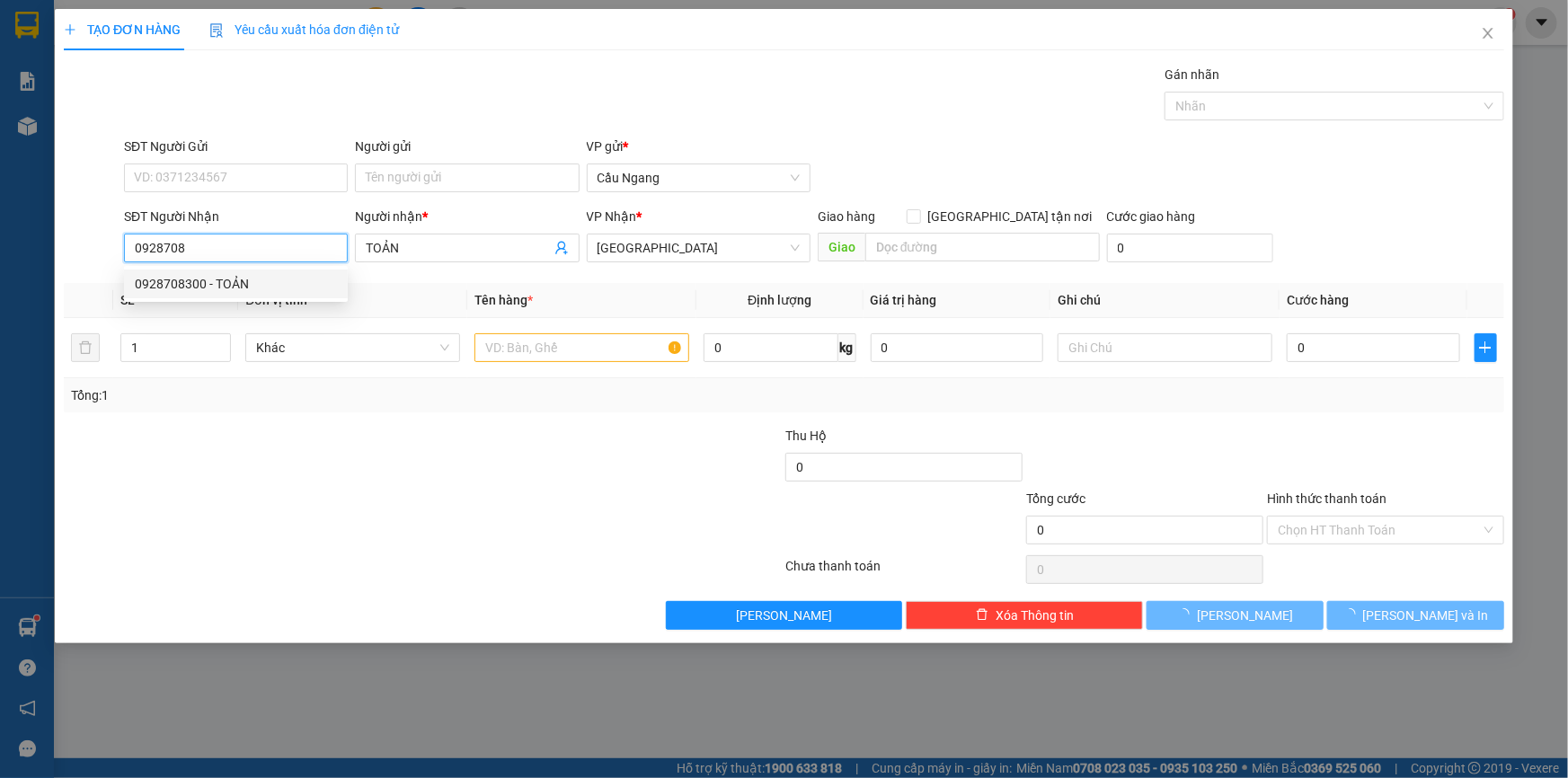
type input "0928708300"
type input "TOẢN"
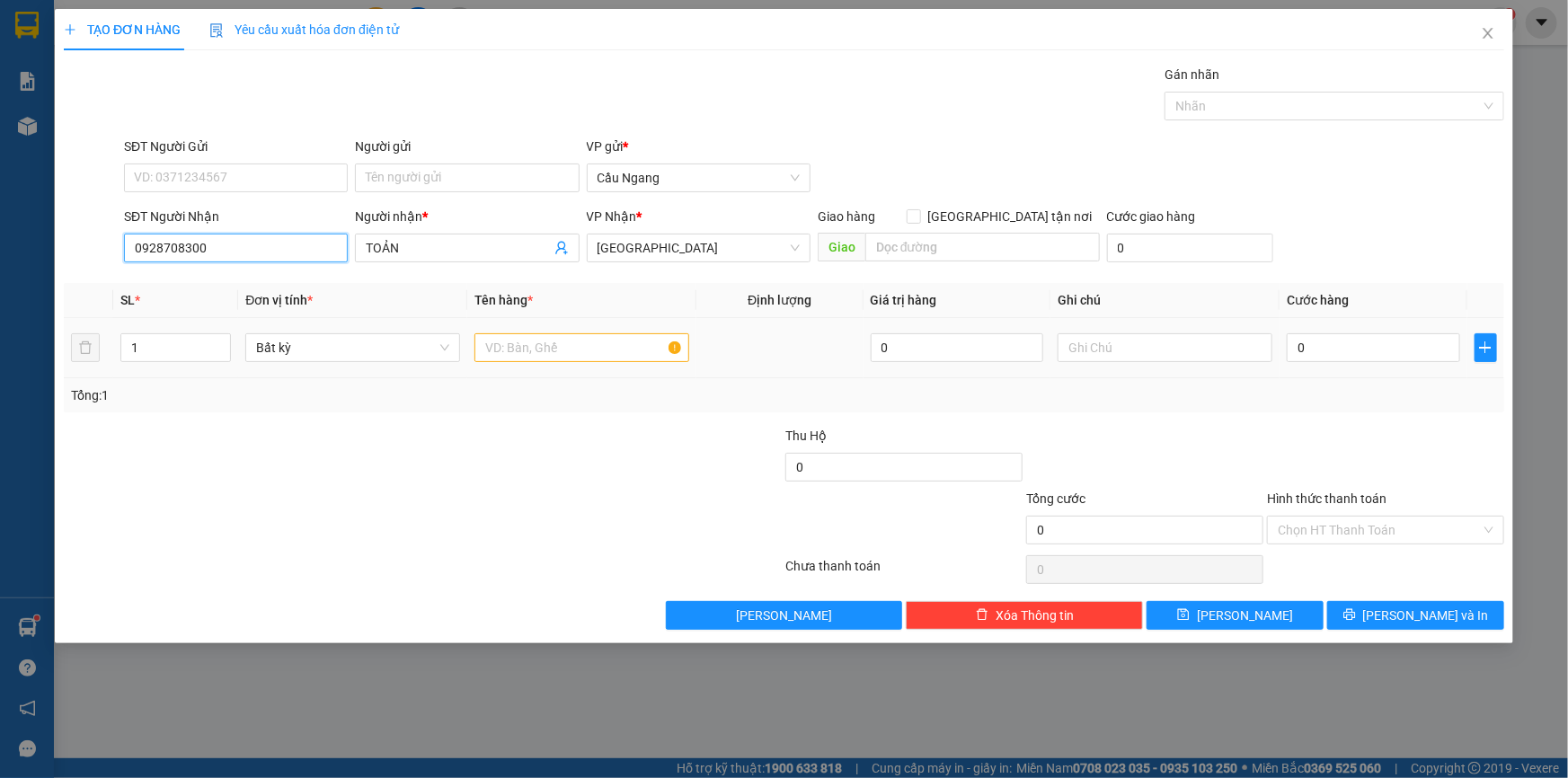
type input "0928708300"
click at [589, 345] on input "text" at bounding box center [582, 347] width 215 height 28
type input "GIO"
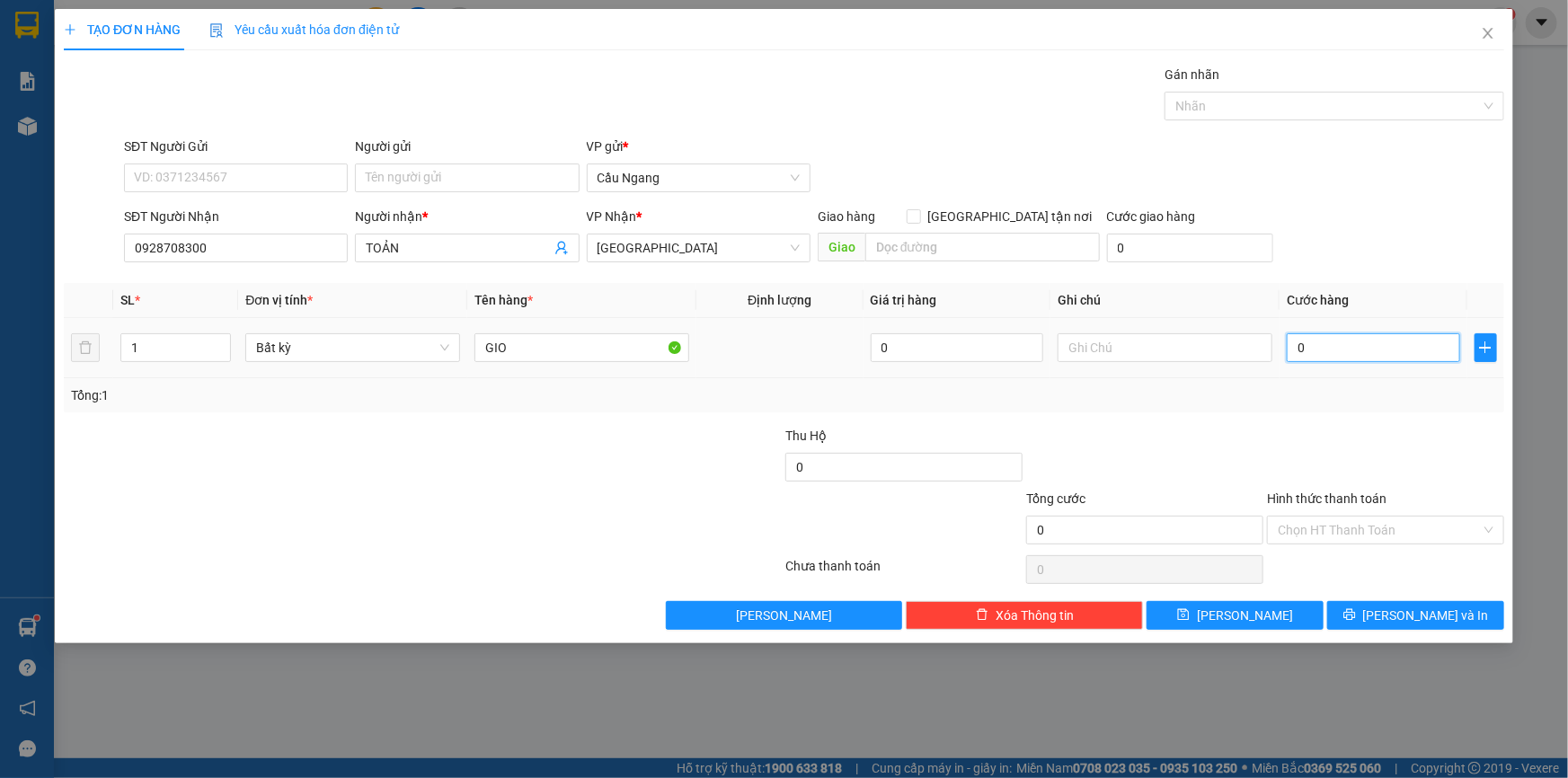
click at [1377, 351] on input "0" at bounding box center [1373, 347] width 173 height 28
type input "3"
type input "30"
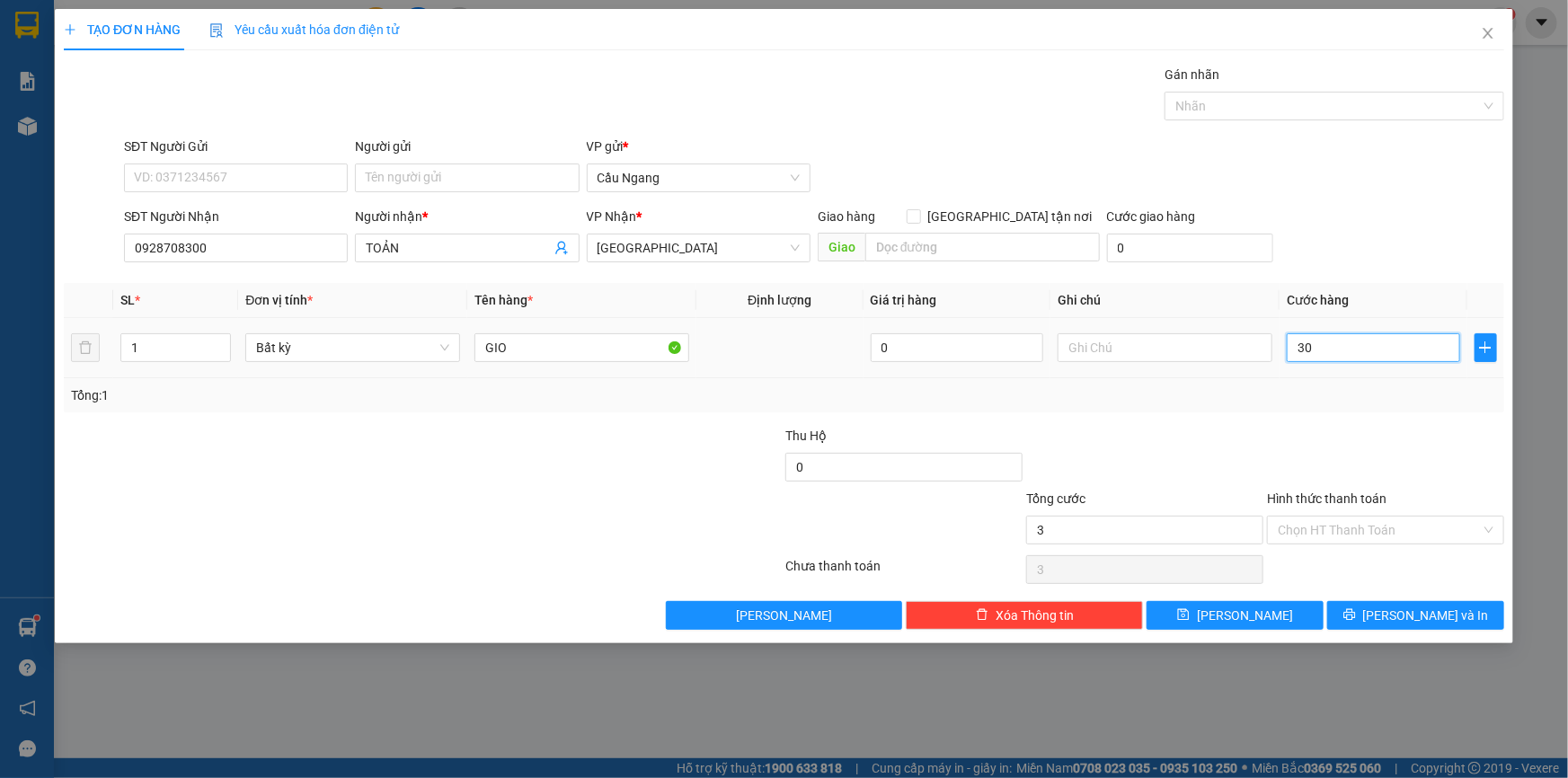
type input "30"
type input "300"
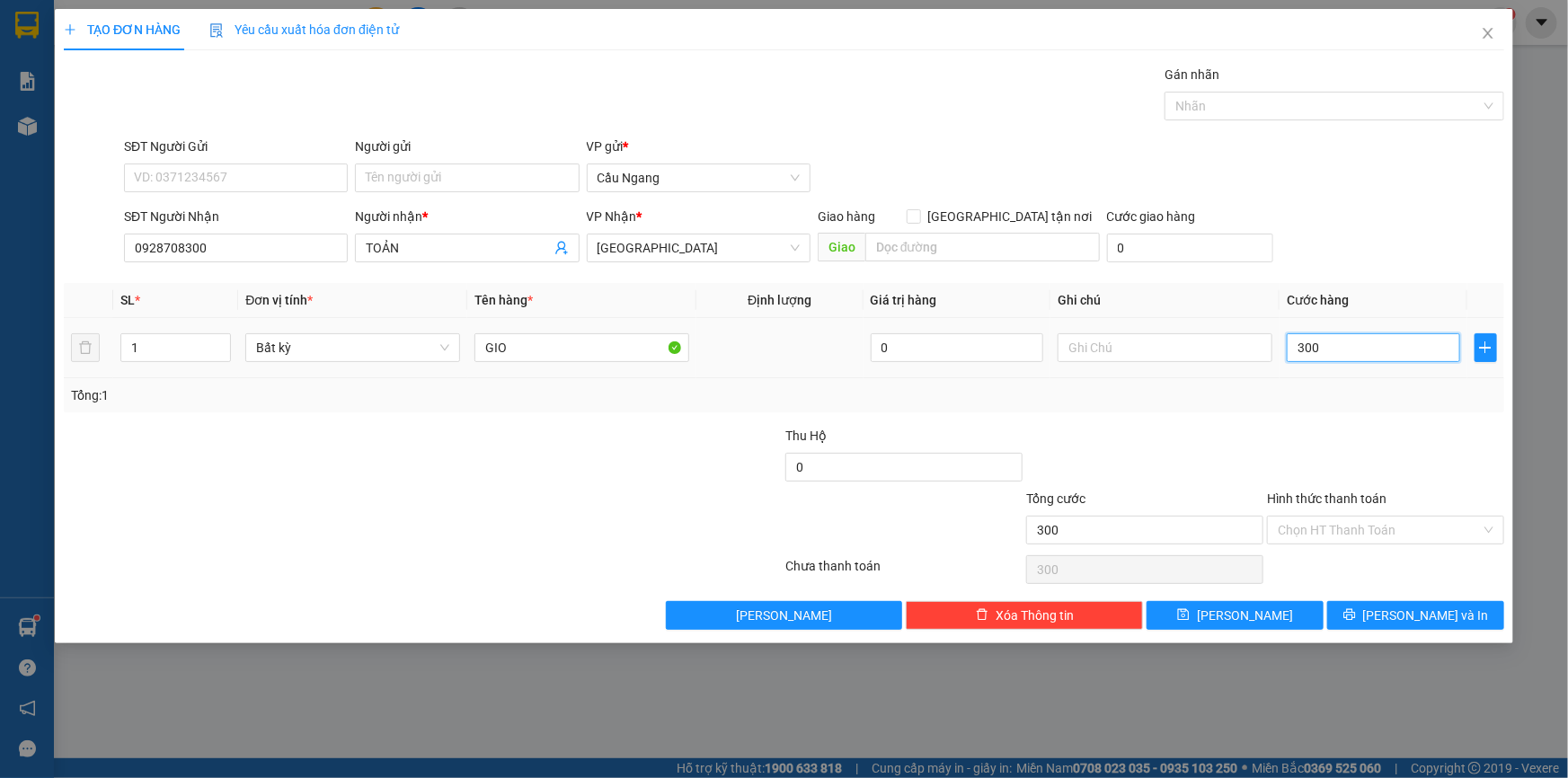
type input "3.000"
type input "30.000"
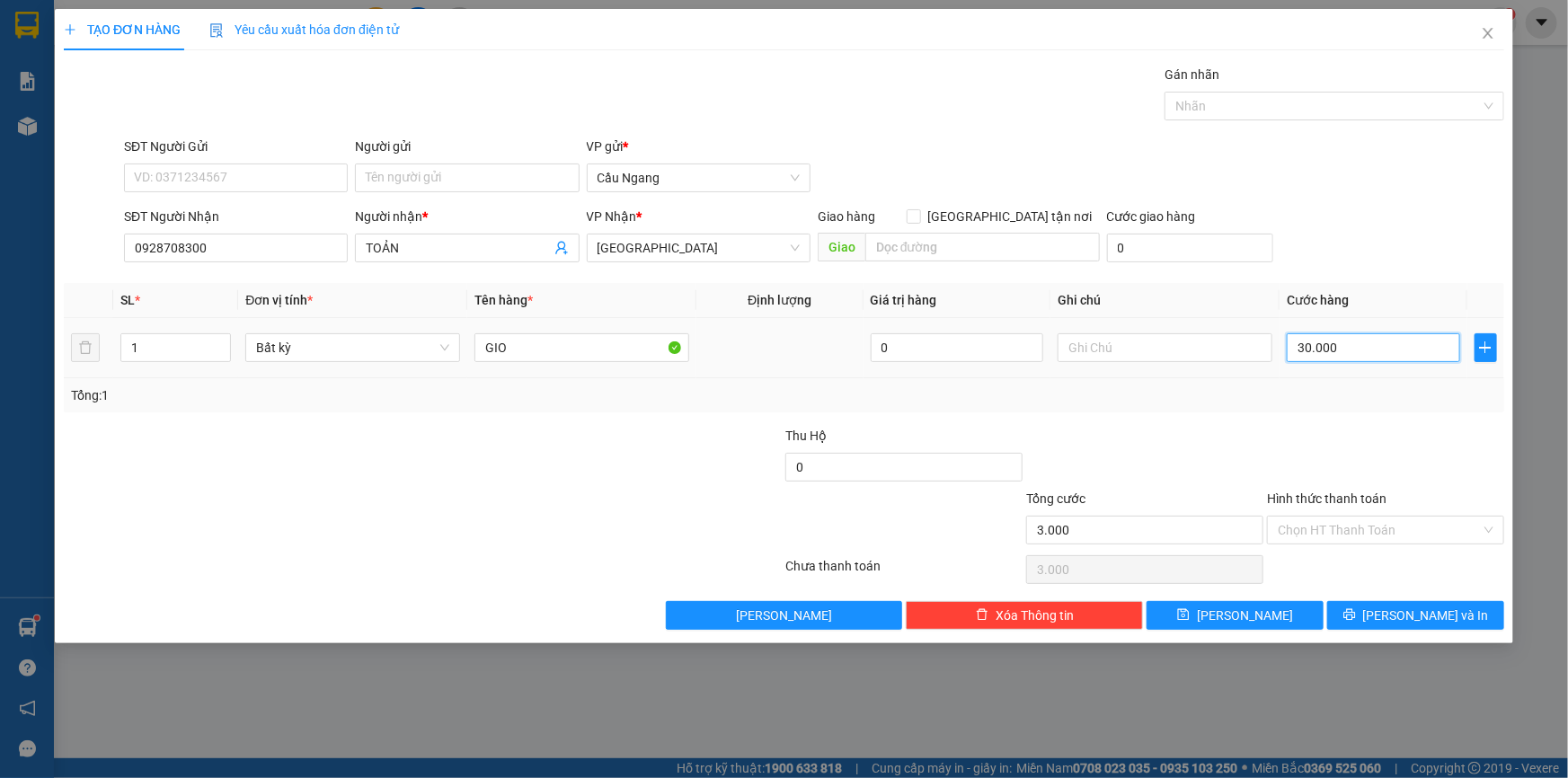
type input "30.000"
click at [1419, 615] on span "[PERSON_NAME] và In" at bounding box center [1425, 616] width 126 height 20
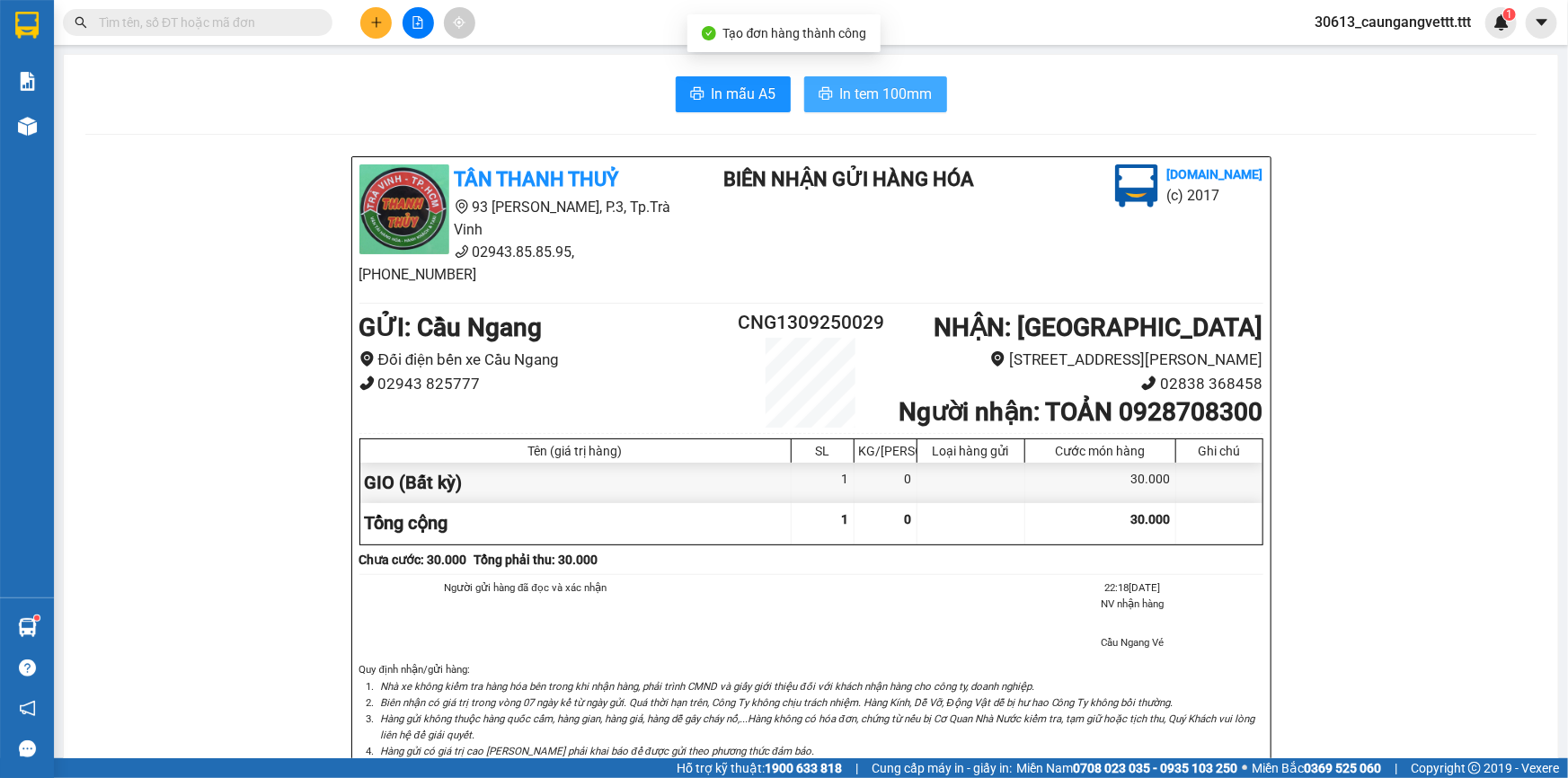
click at [867, 95] on span "In tem 100mm" at bounding box center [886, 94] width 93 height 22
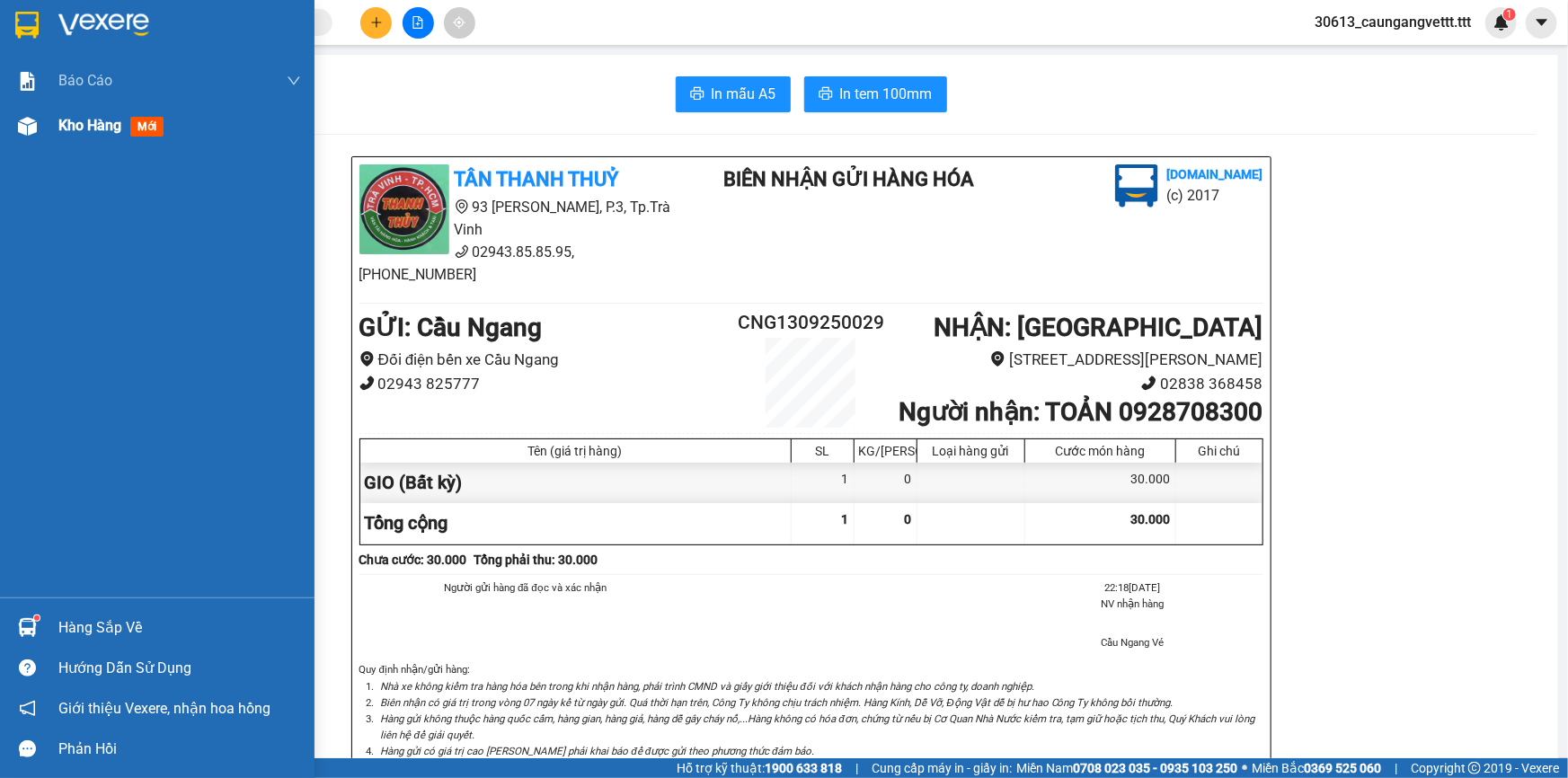
click at [67, 132] on span "Kho hàng" at bounding box center [90, 125] width 63 height 17
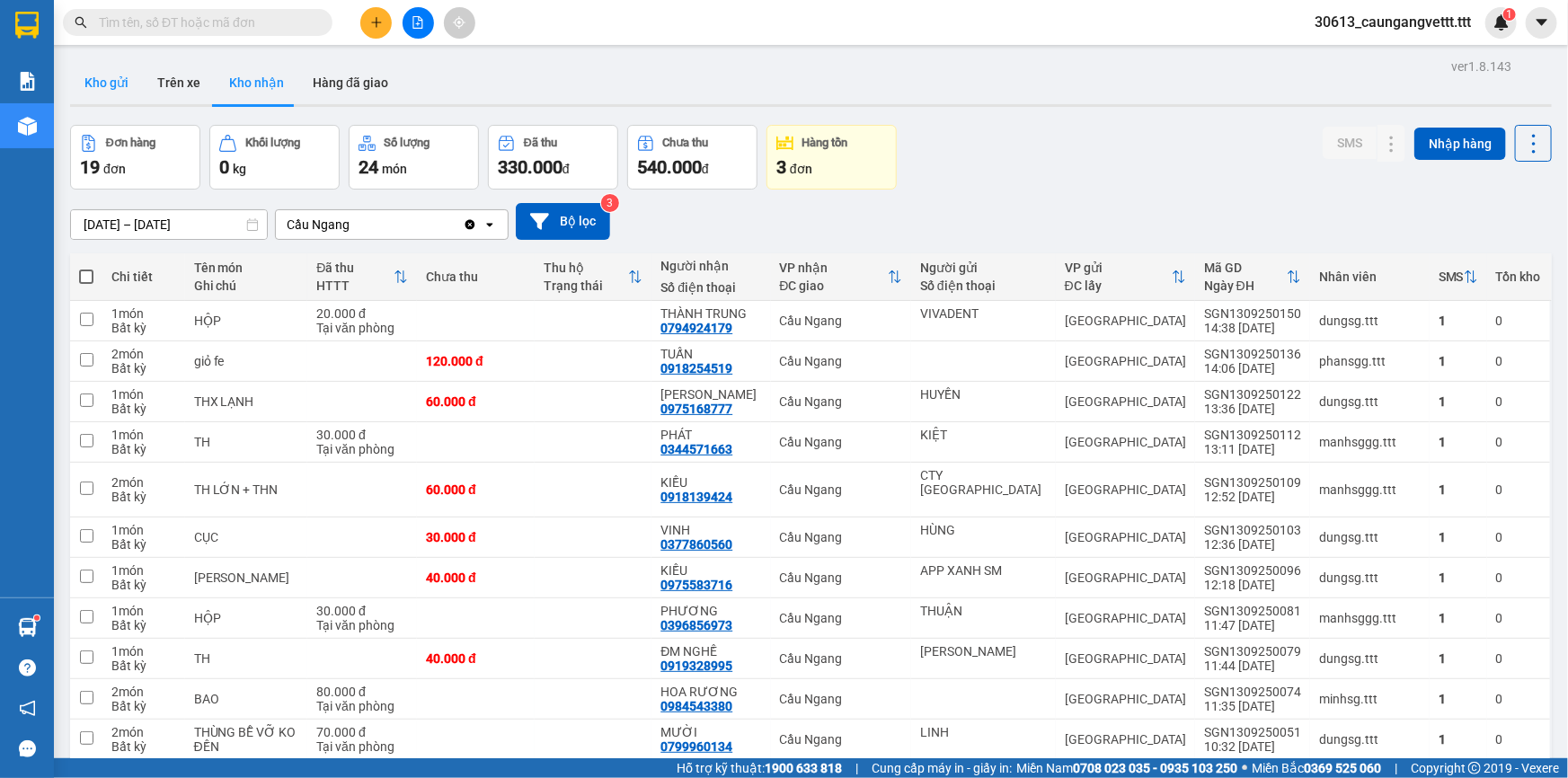
click at [105, 82] on button "Kho gửi" at bounding box center [106, 83] width 72 height 43
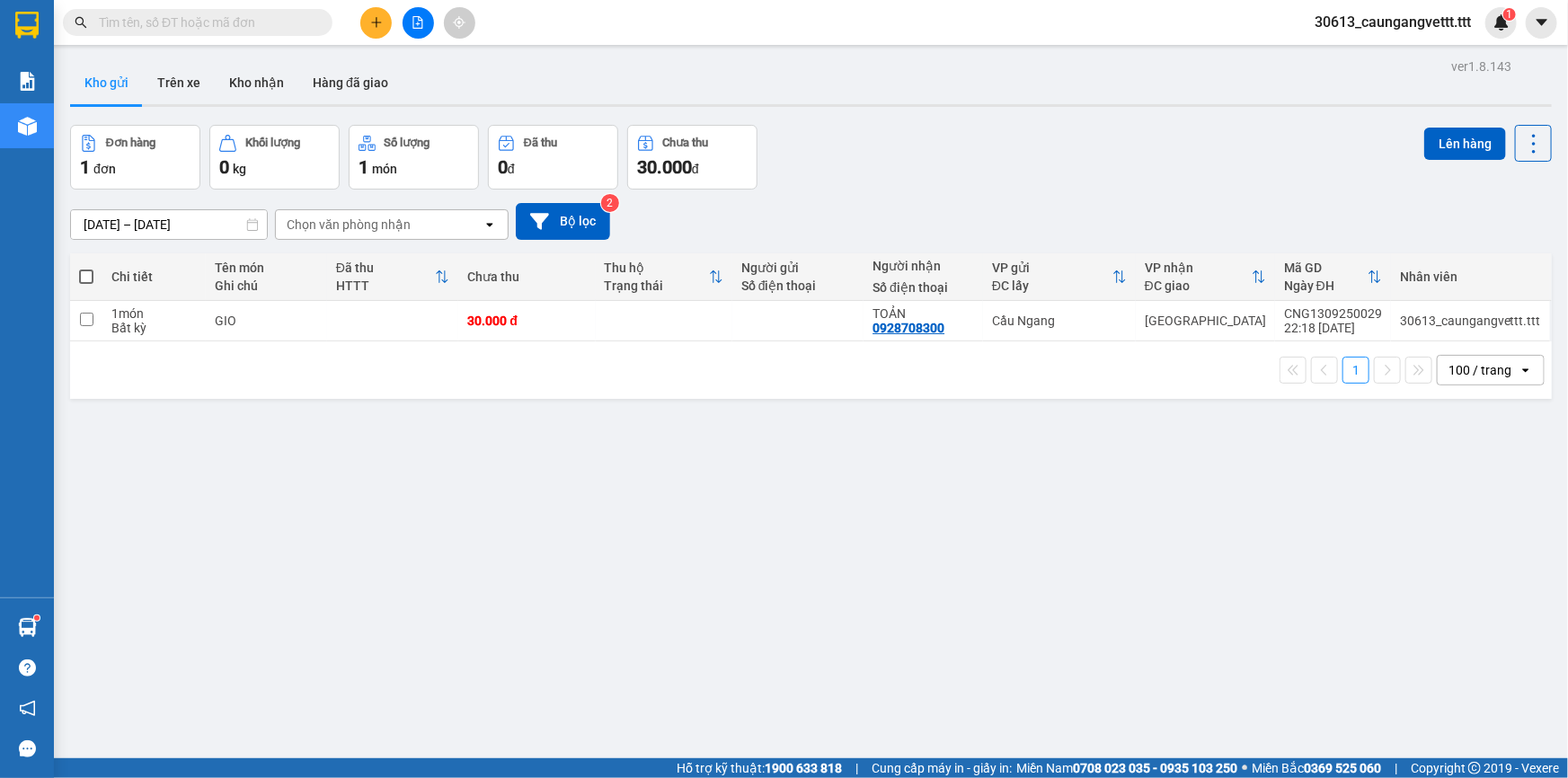
click at [85, 275] on span at bounding box center [86, 277] width 15 height 15
click at [86, 268] on input "checkbox" at bounding box center [86, 268] width 0 height 0
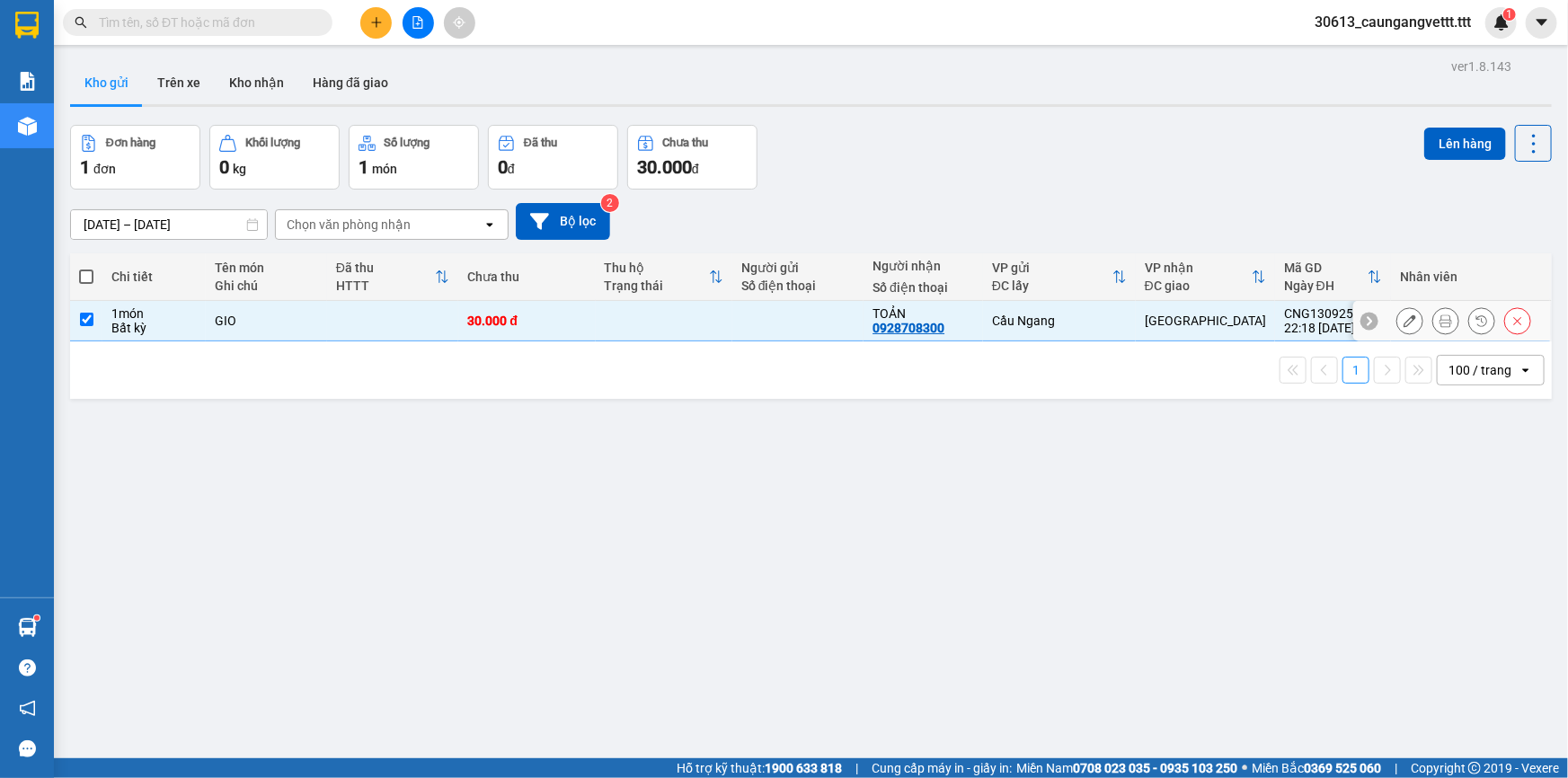
checkbox input "true"
click at [1443, 141] on button "Lên hàng" at bounding box center [1465, 144] width 82 height 32
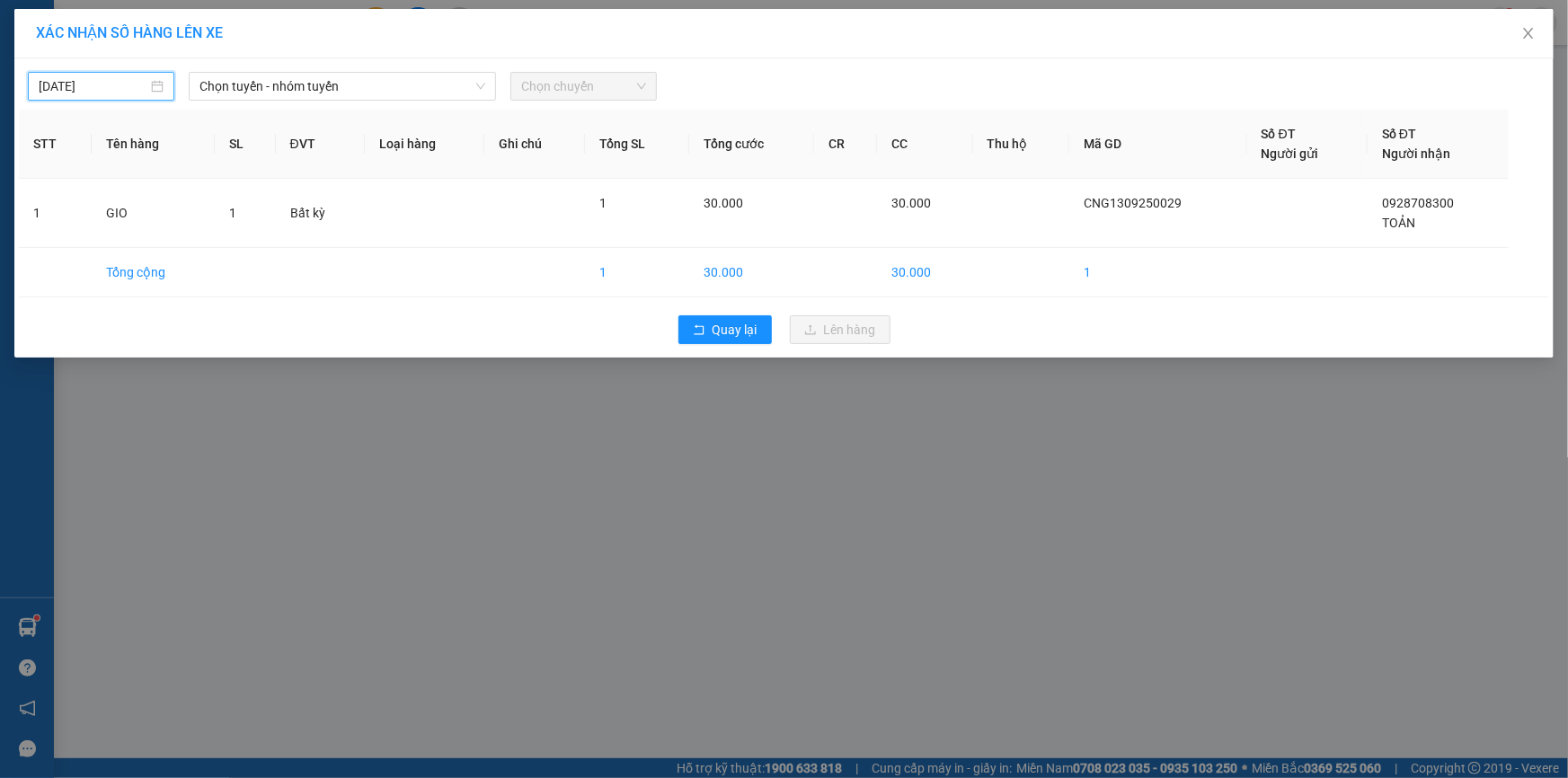
click at [42, 87] on body "Kết quả tìm kiếm ( 0 ) Bộ lọc No Data 30613_caungangvettt.ttt 1 Báo cáo Mẫu 1: …" at bounding box center [784, 389] width 1568 height 778
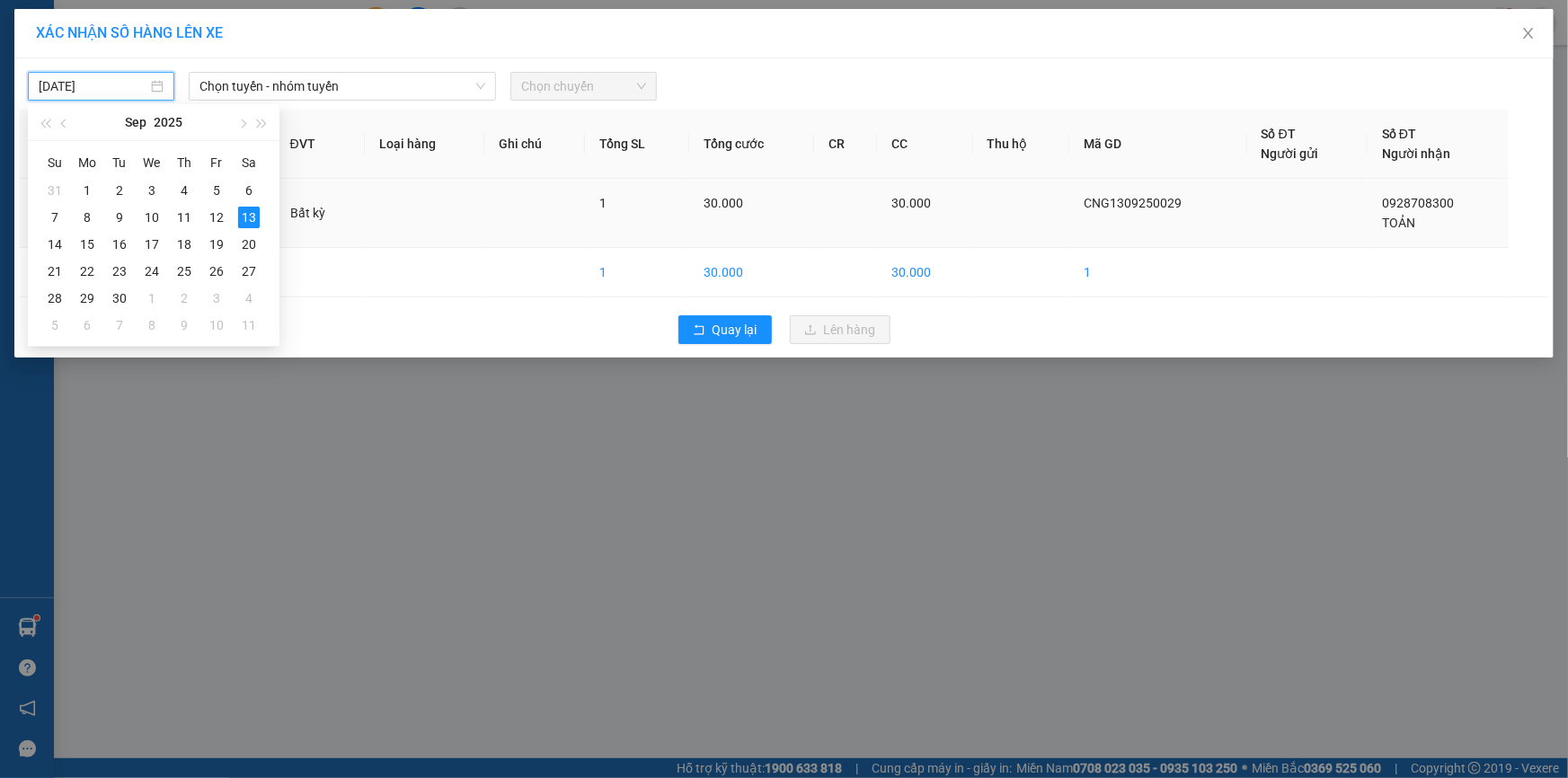
click at [52, 242] on div "14" at bounding box center [55, 244] width 21 height 22
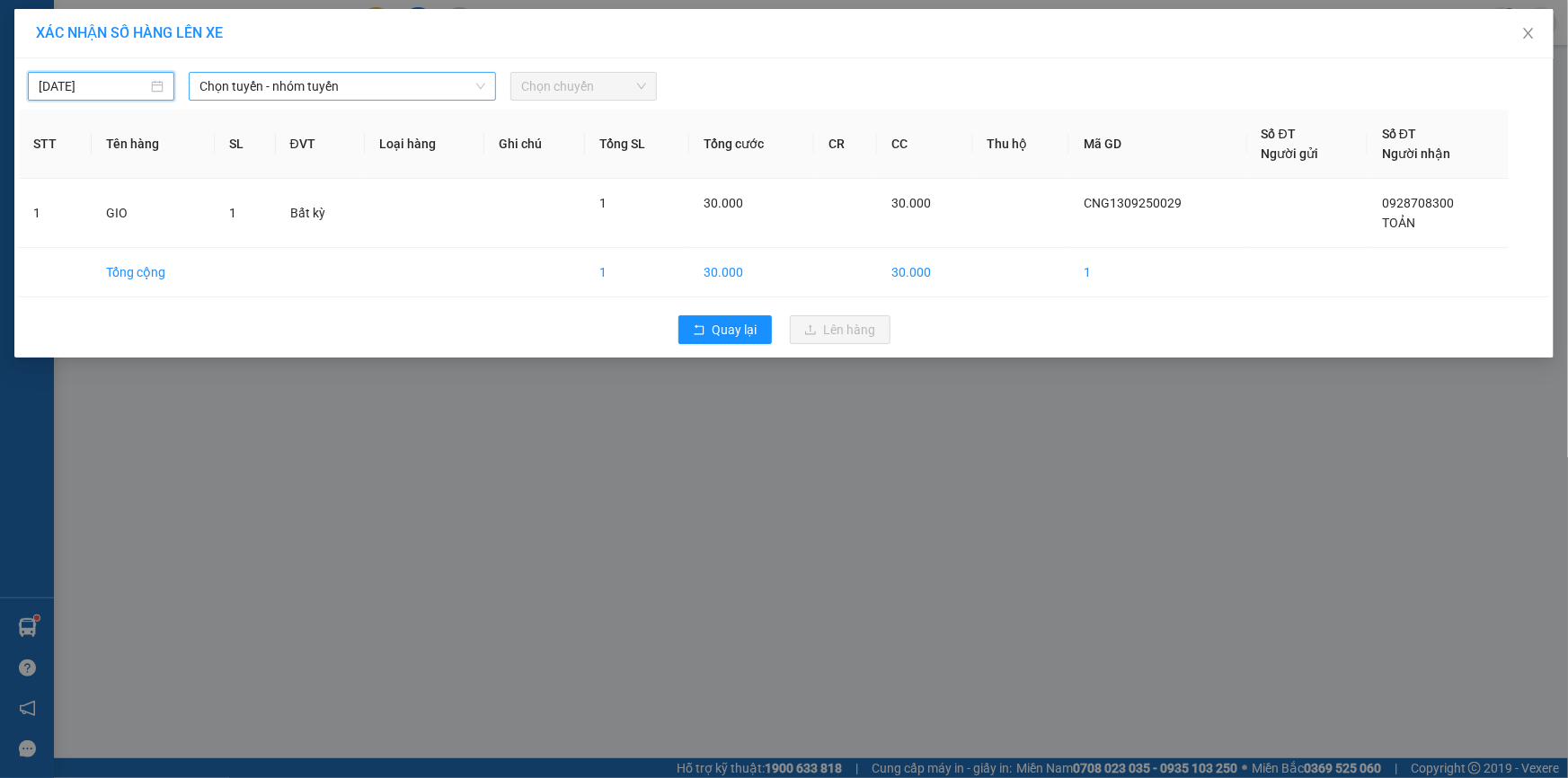
type input "[DATE]"
click at [272, 80] on span "Chọn tuyến - nhóm tuyến" at bounding box center [342, 86] width 285 height 27
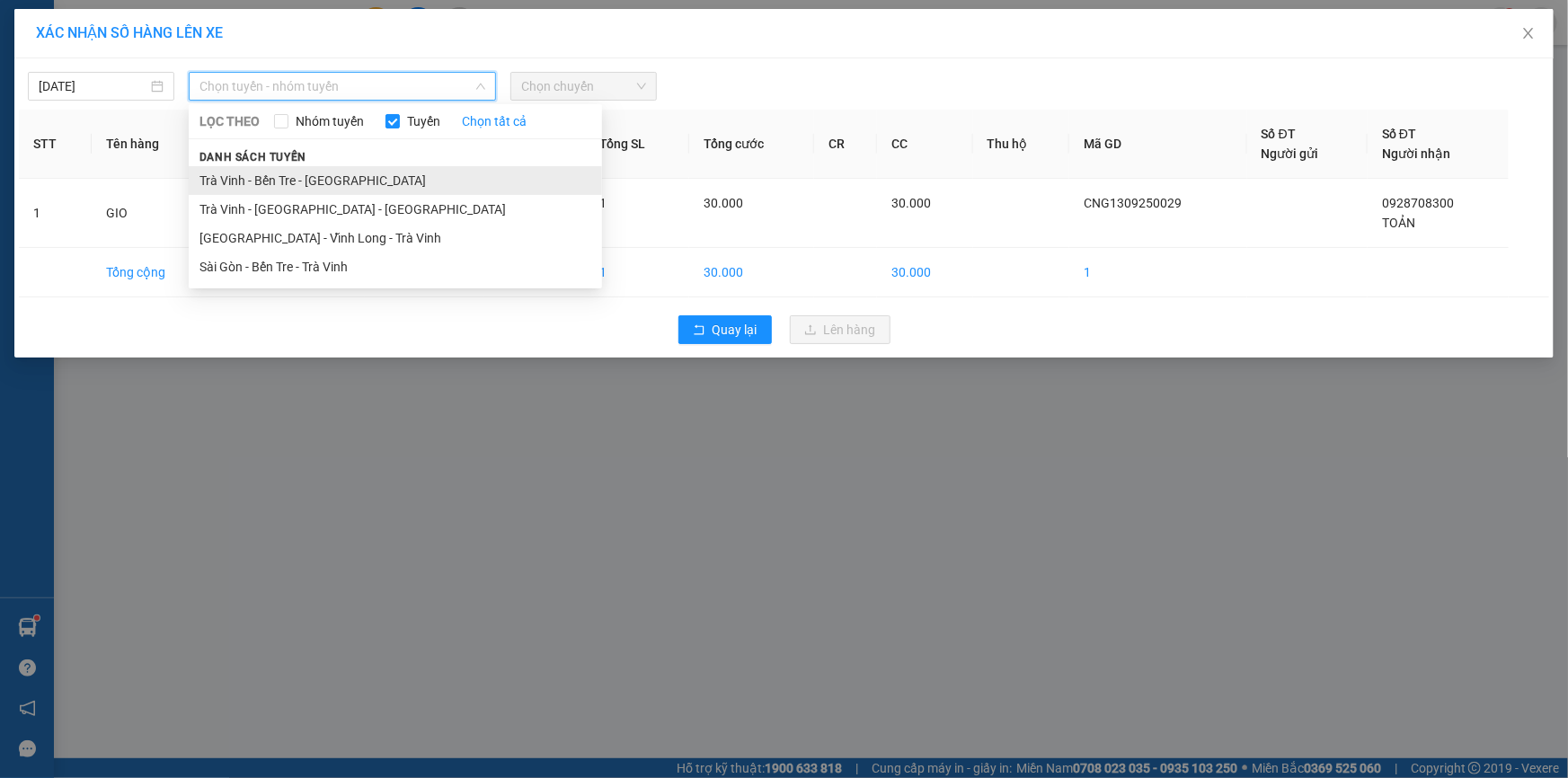
click at [251, 180] on li "Trà Vinh - Bến Tre - [GEOGRAPHIC_DATA]" at bounding box center [395, 180] width 413 height 28
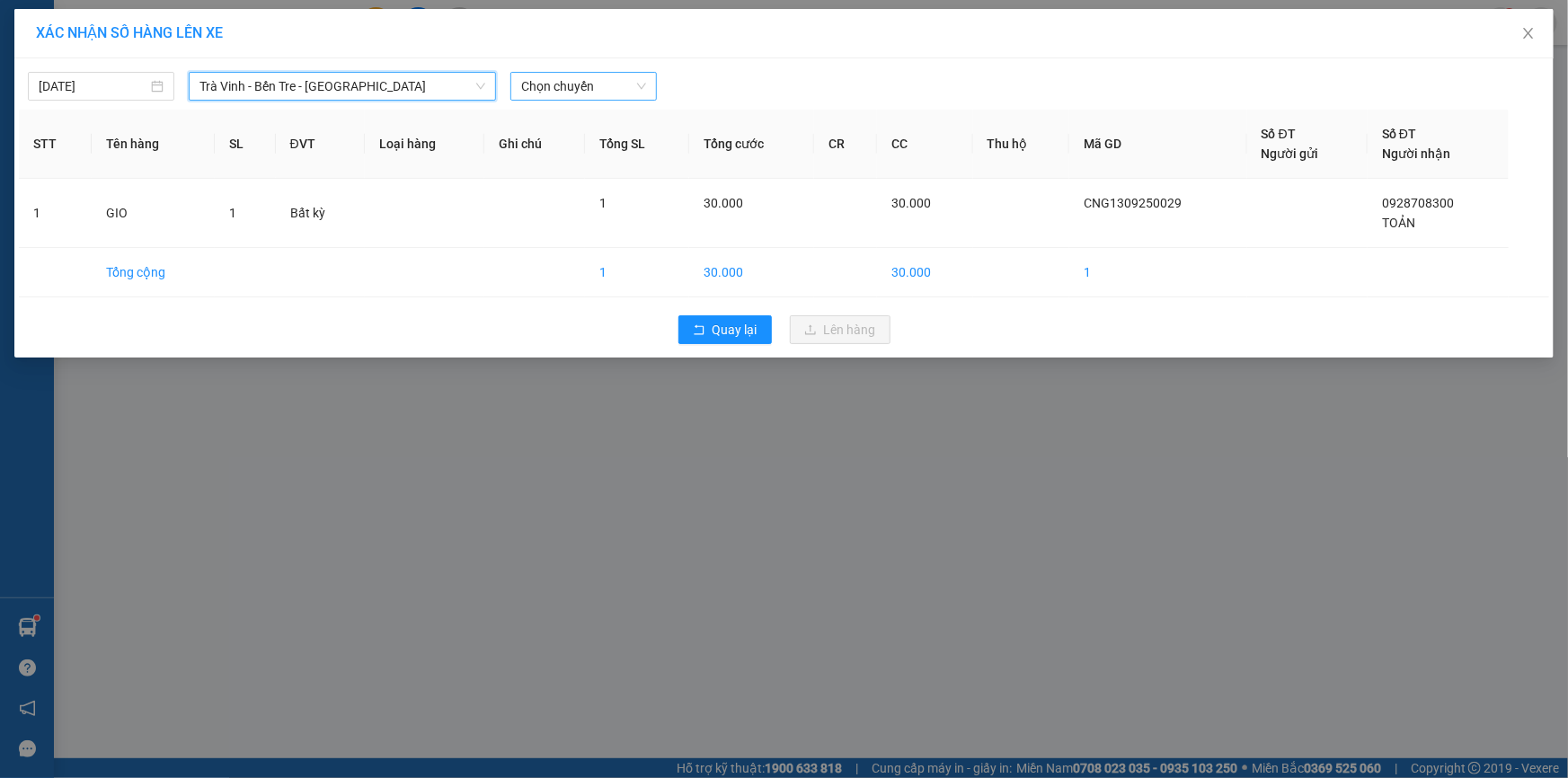
click at [561, 94] on span "Chọn chuyến" at bounding box center [583, 86] width 125 height 27
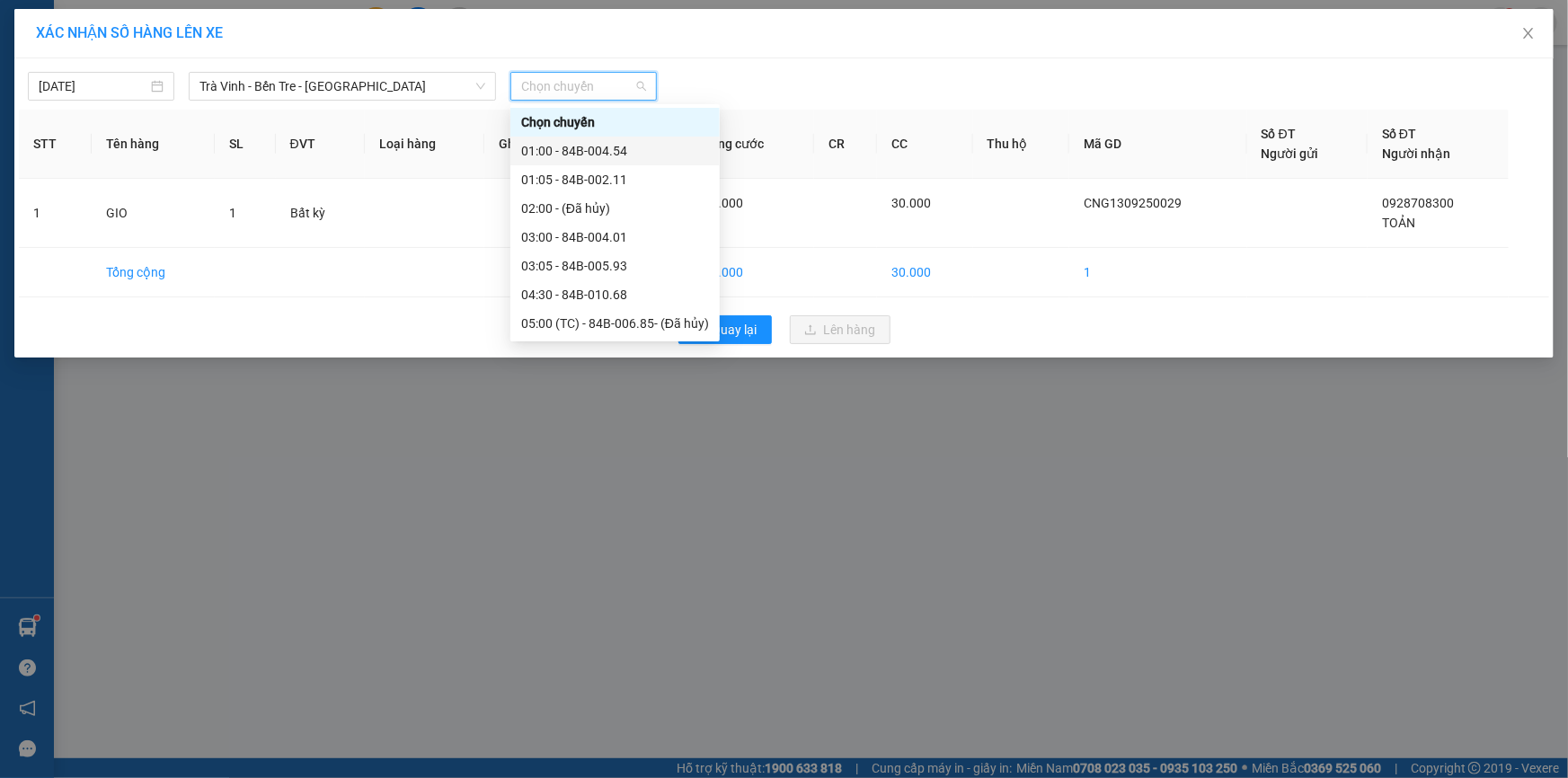
click at [573, 149] on div "01:00 - 84B-004.54" at bounding box center [614, 151] width 188 height 20
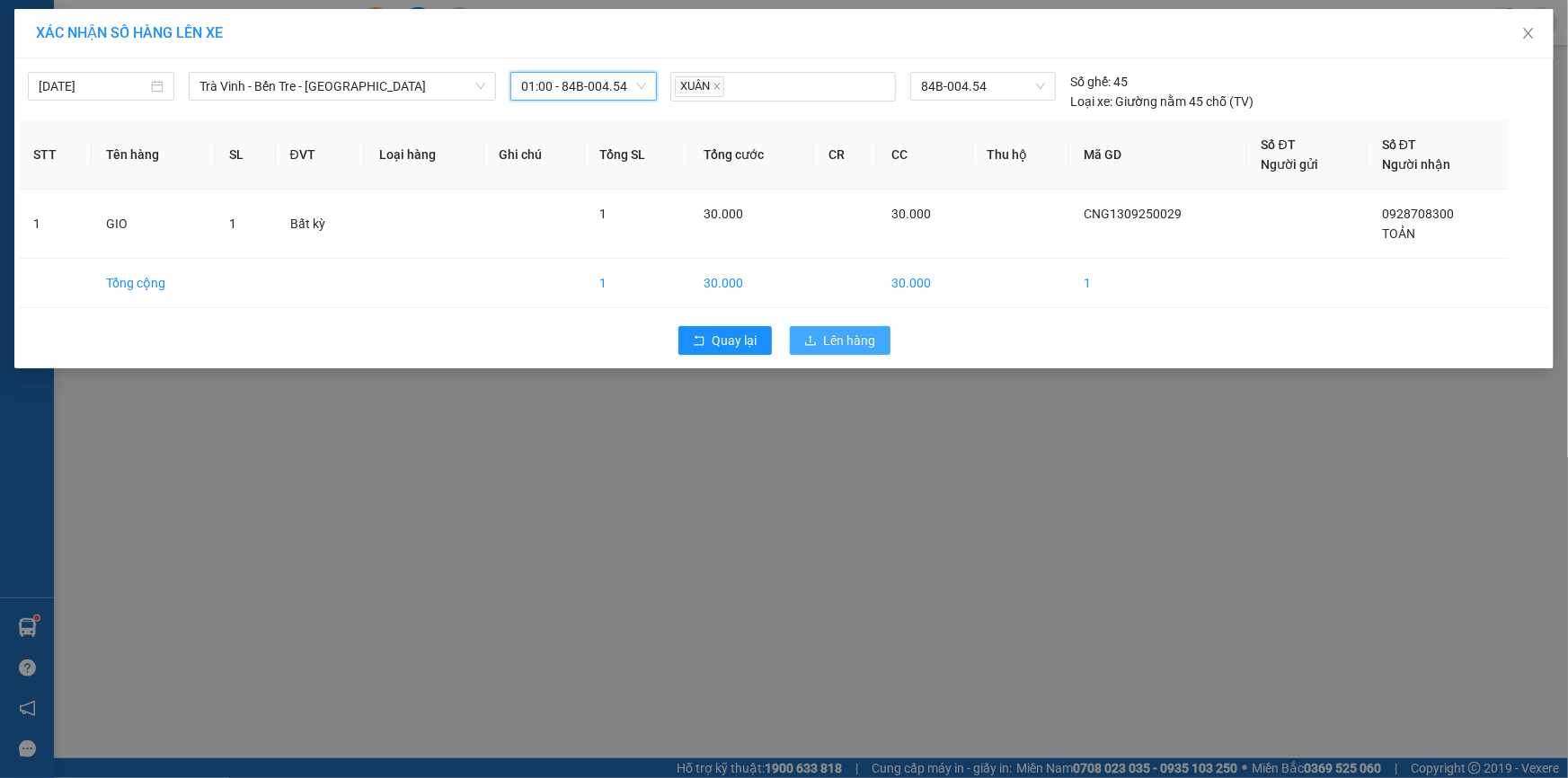
click at [838, 330] on span "Lên hàng" at bounding box center [849, 340] width 52 height 20
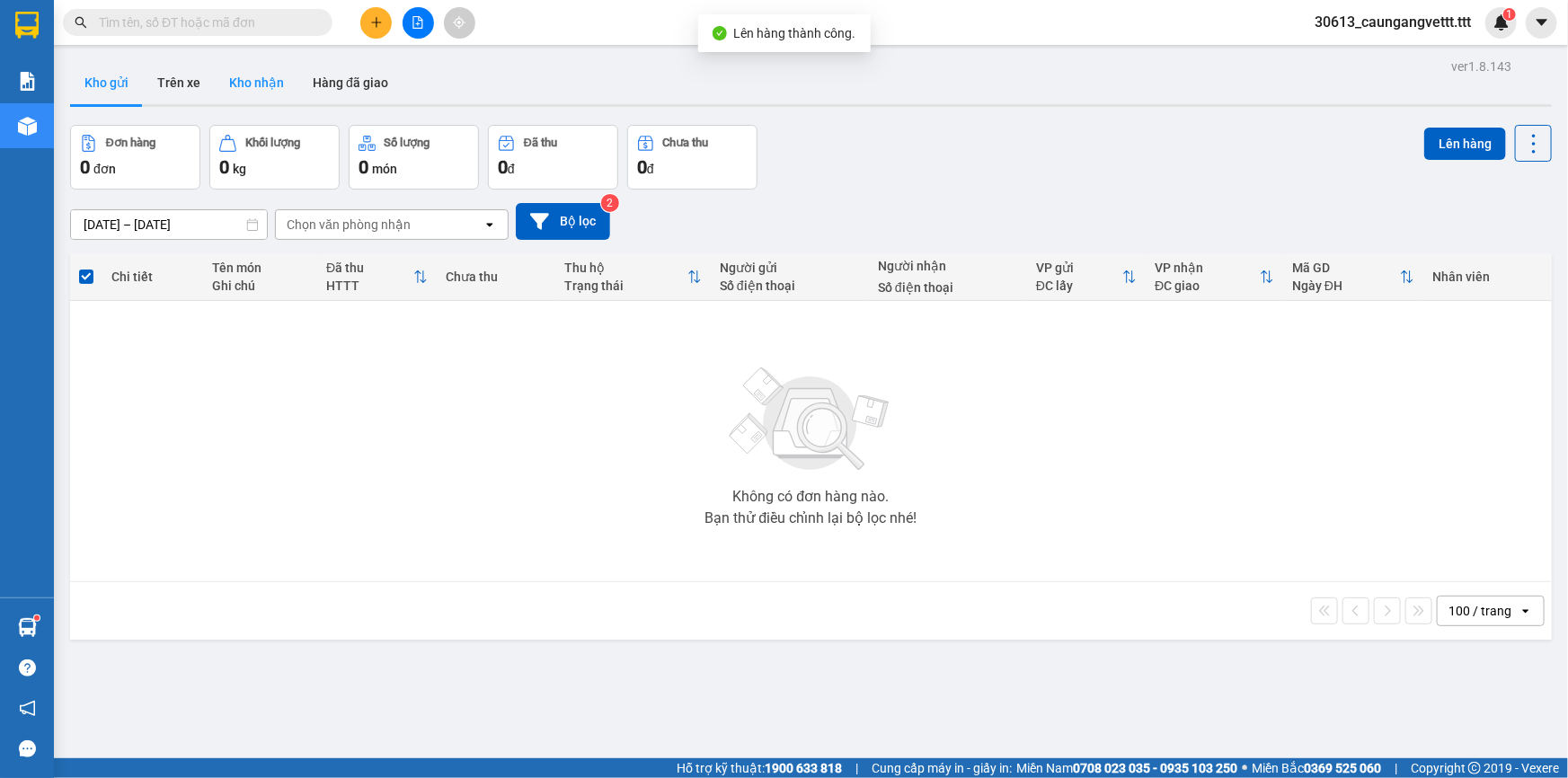
click at [265, 85] on button "Kho nhận" at bounding box center [257, 83] width 84 height 43
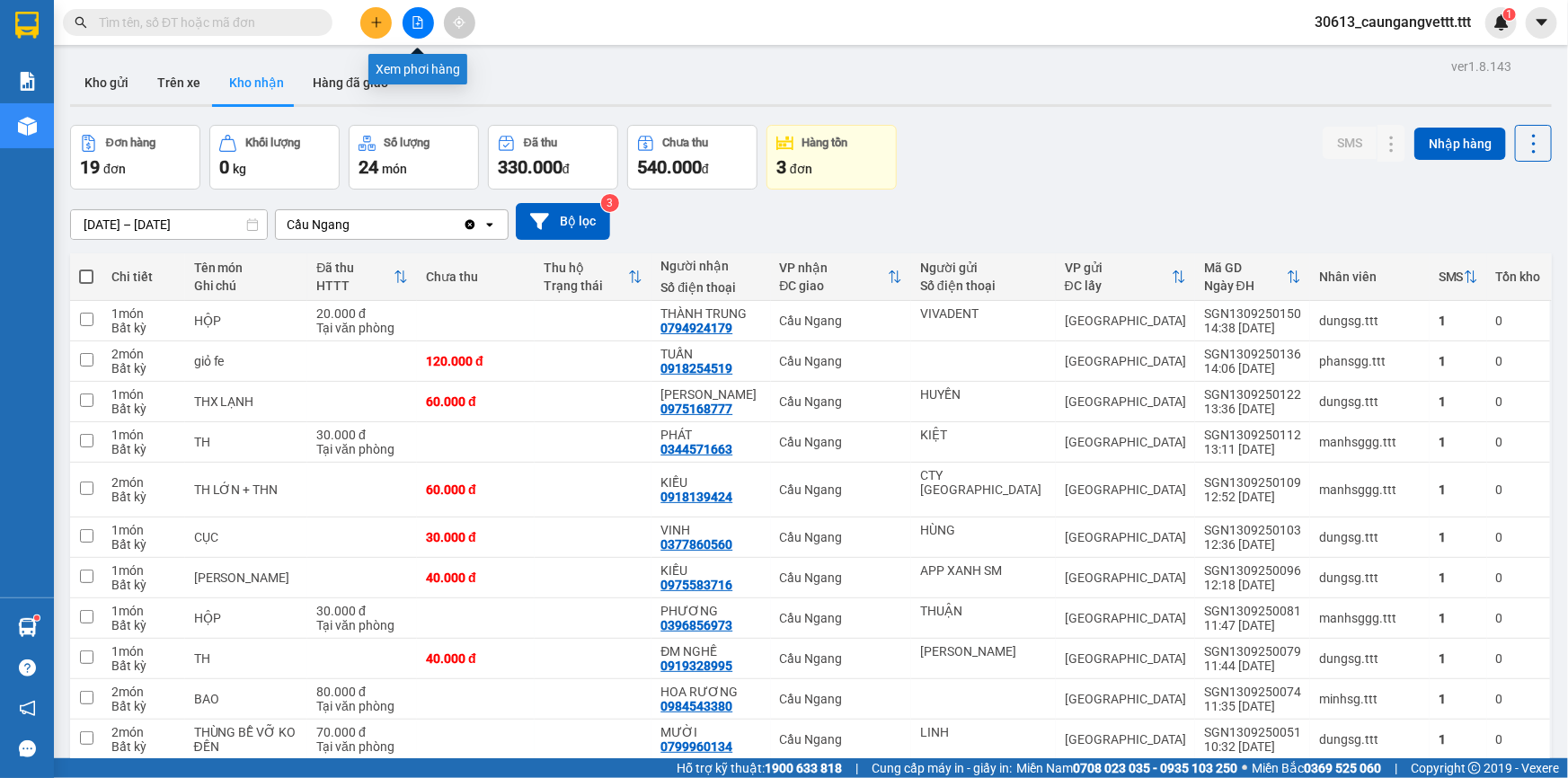
click at [414, 23] on icon "file-add" at bounding box center [417, 22] width 13 height 13
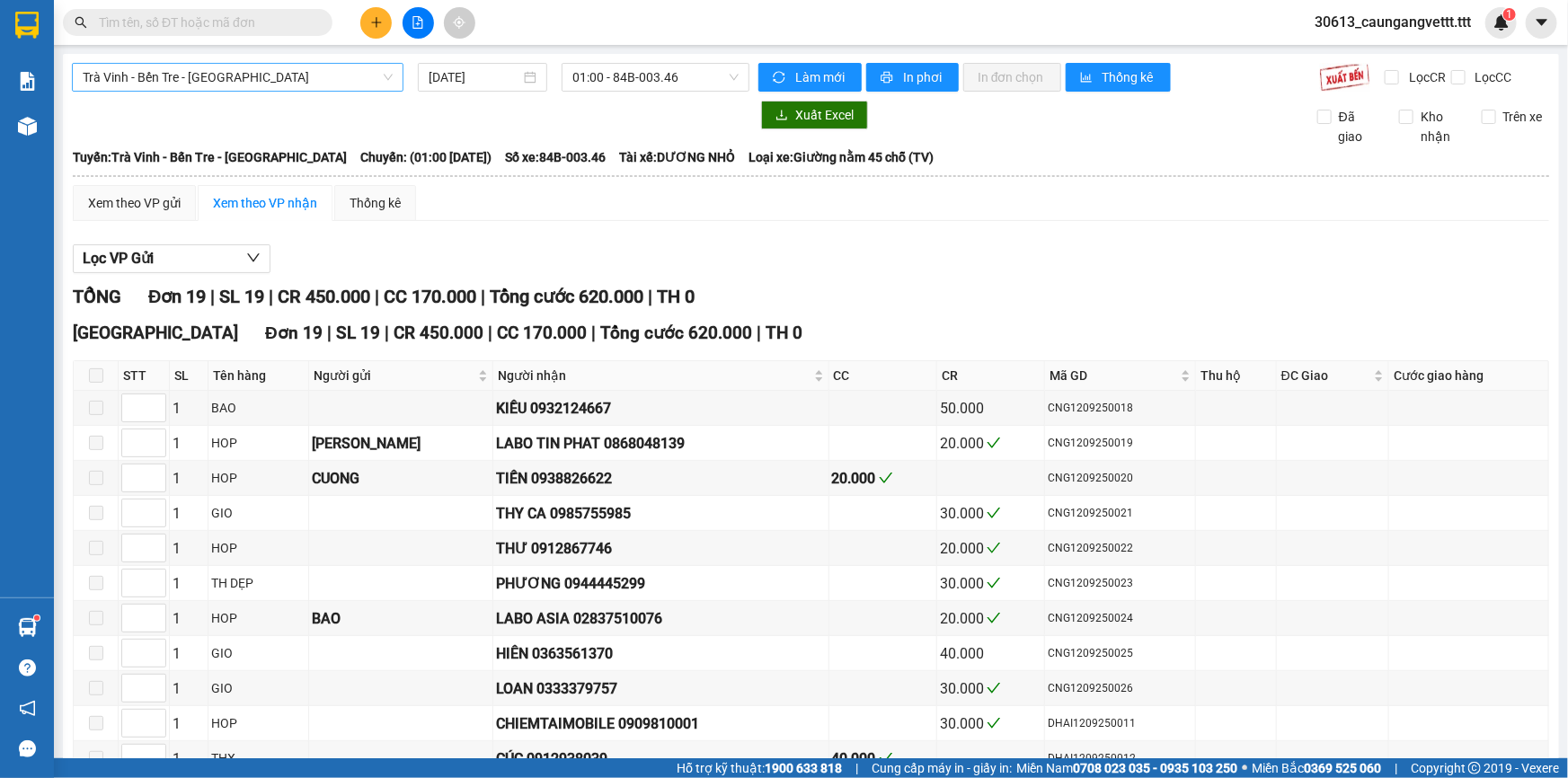
click at [257, 75] on span "Trà Vinh - Bến Tre - [GEOGRAPHIC_DATA]" at bounding box center [237, 77] width 310 height 27
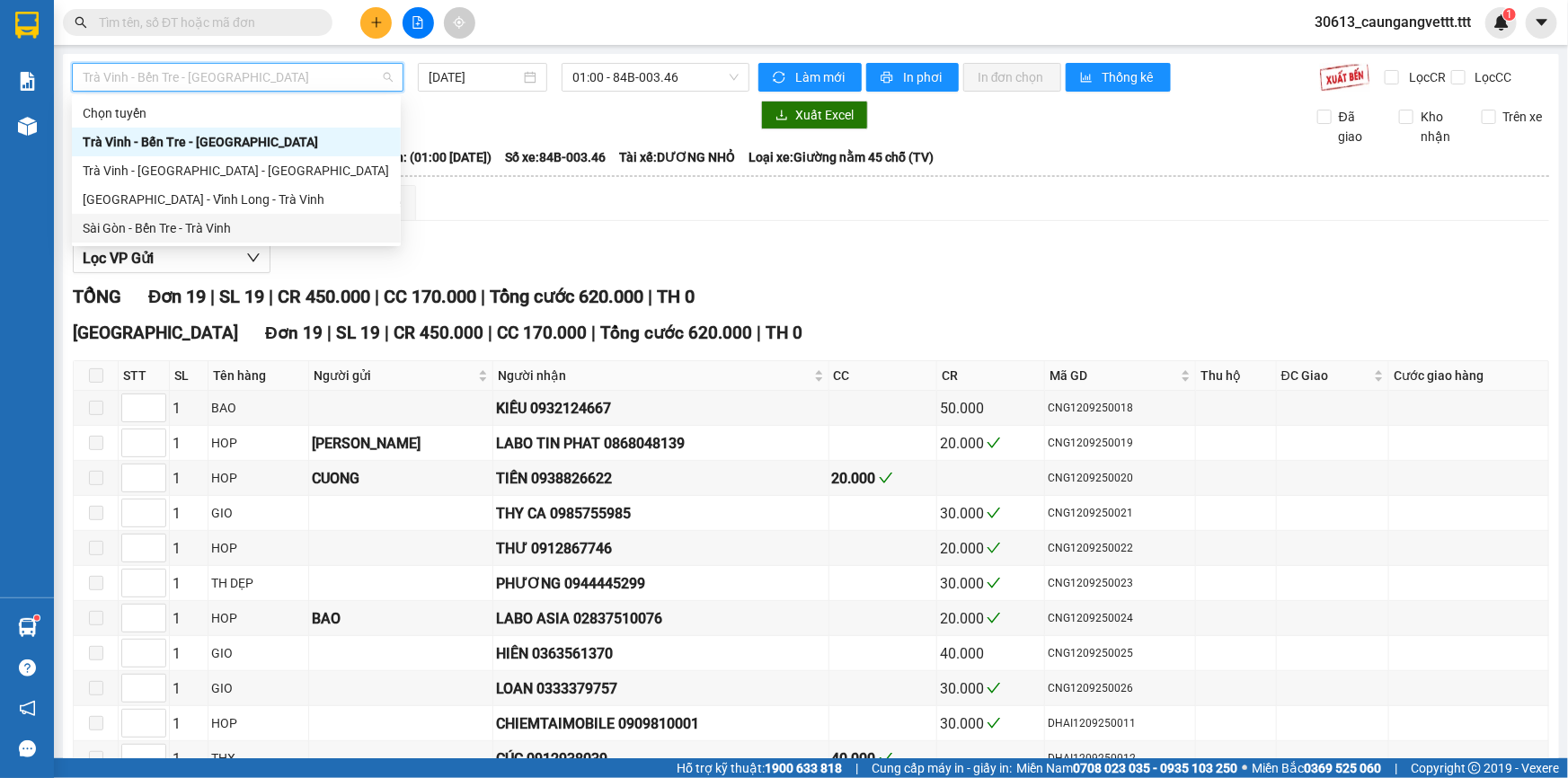
click at [213, 229] on div "Sài Gòn - Bến Tre - Trà Vinh" at bounding box center [236, 228] width 307 height 20
type input "[DATE]"
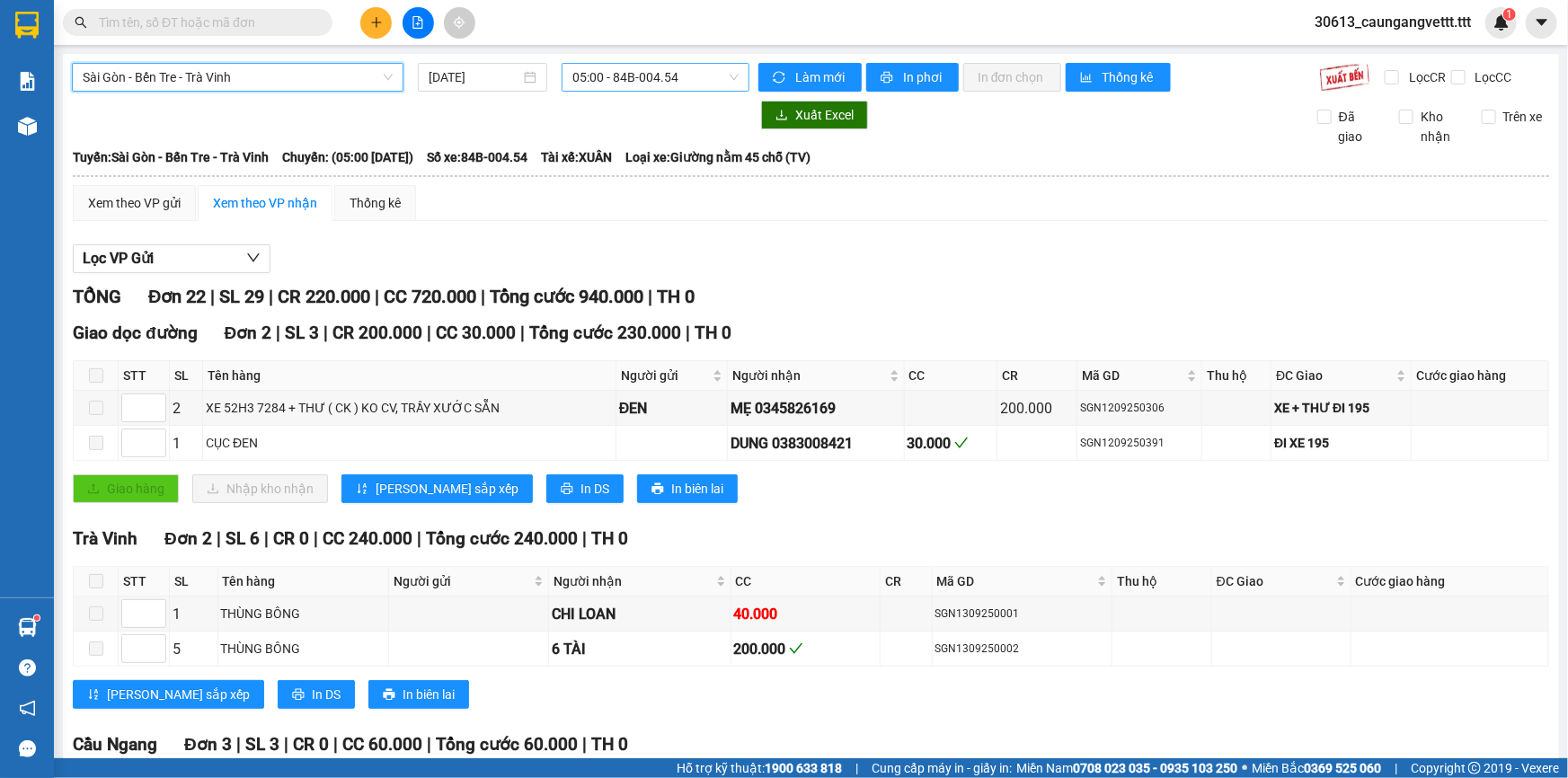
click at [628, 81] on span "05:00 - 84B-004.54" at bounding box center [656, 77] width 166 height 27
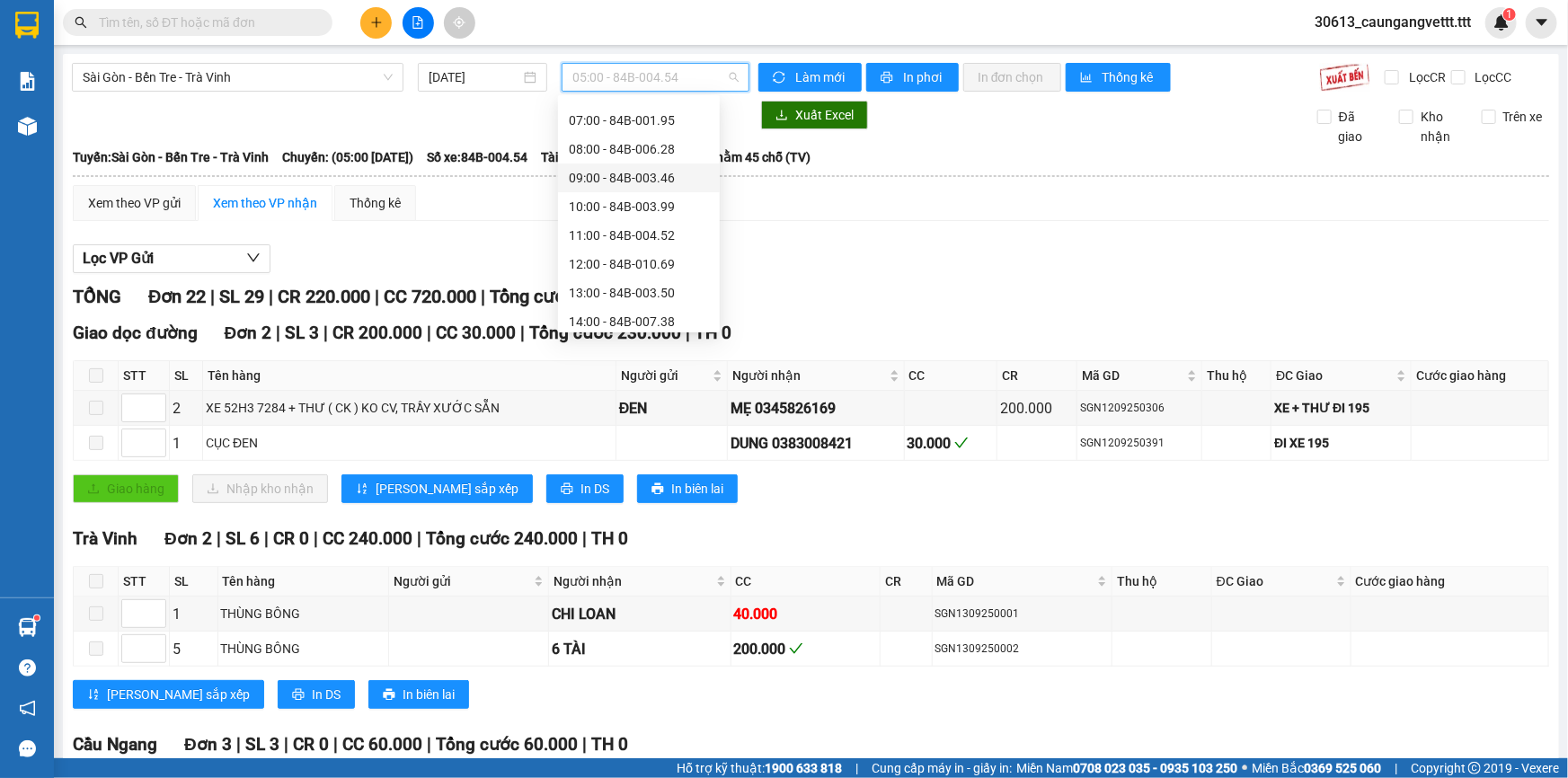
scroll to position [316, 0]
click at [630, 306] on div "22:00 - 84B-006.44" at bounding box center [638, 316] width 140 height 20
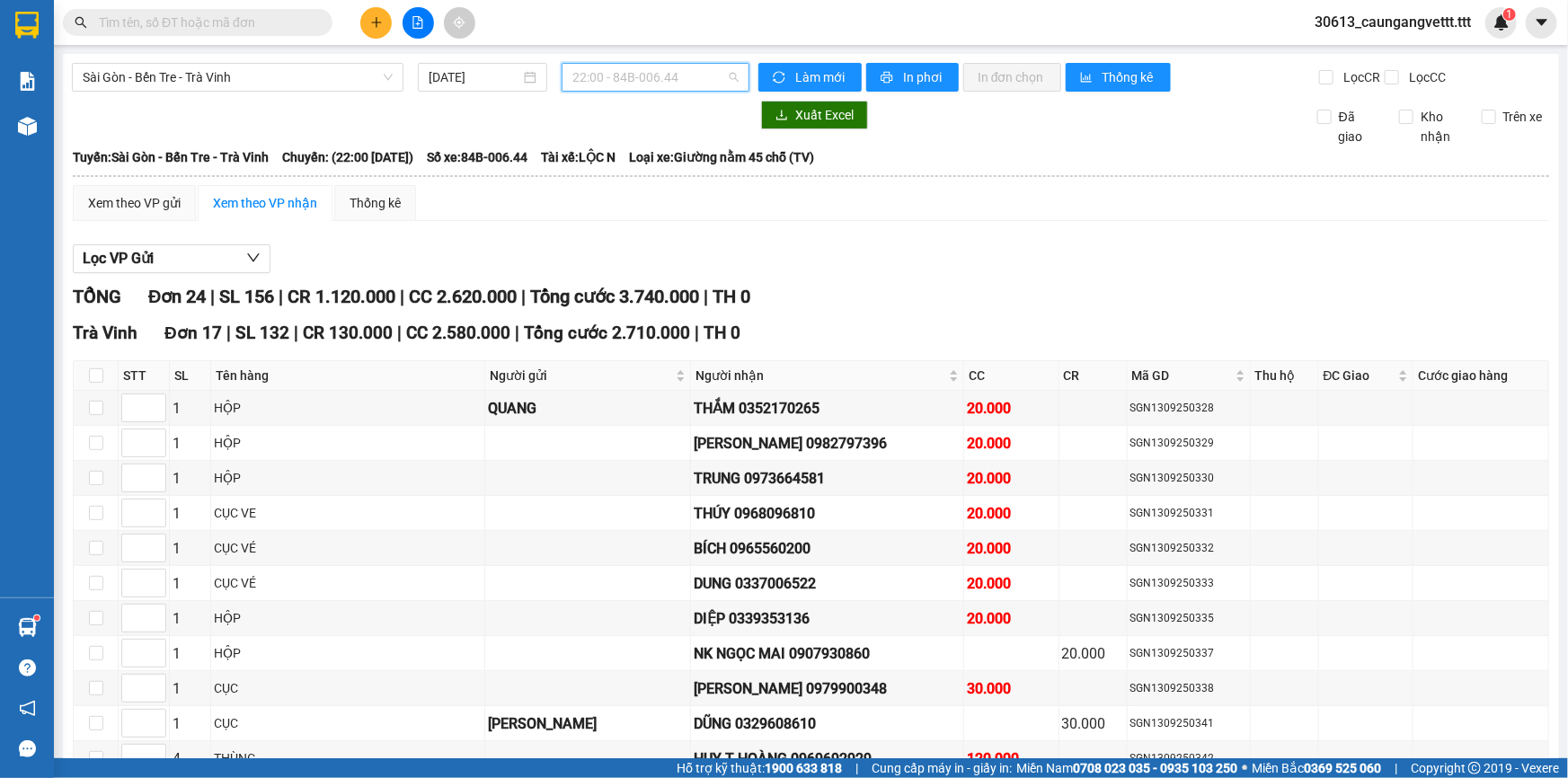
click at [652, 81] on span "22:00 - 84B-006.44" at bounding box center [656, 77] width 166 height 27
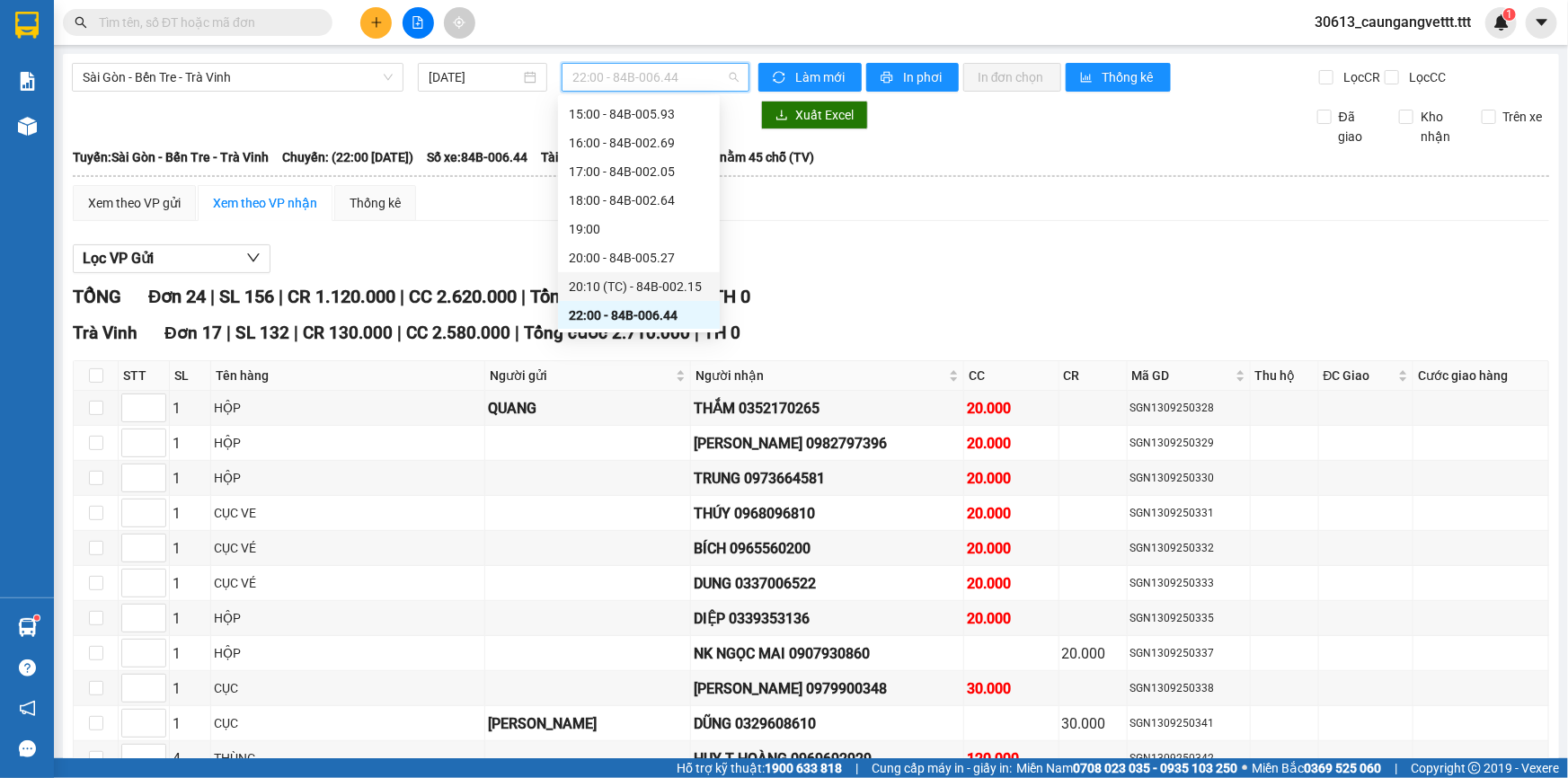
click at [617, 281] on div "20:10 (TC) - 84B-002.15" at bounding box center [638, 286] width 140 height 20
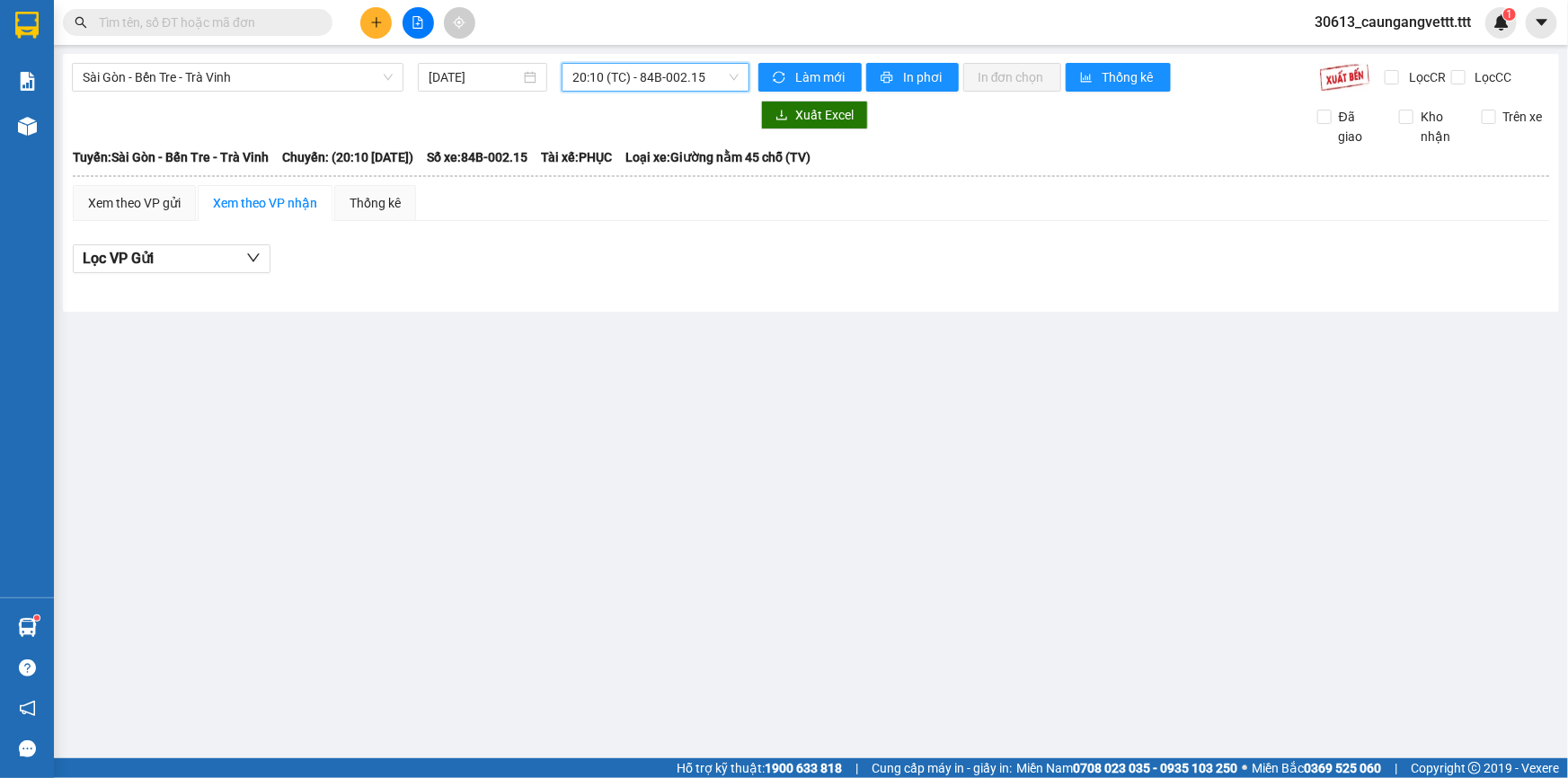
click at [638, 78] on span "20:10 (TC) - 84B-002.15" at bounding box center [656, 77] width 166 height 27
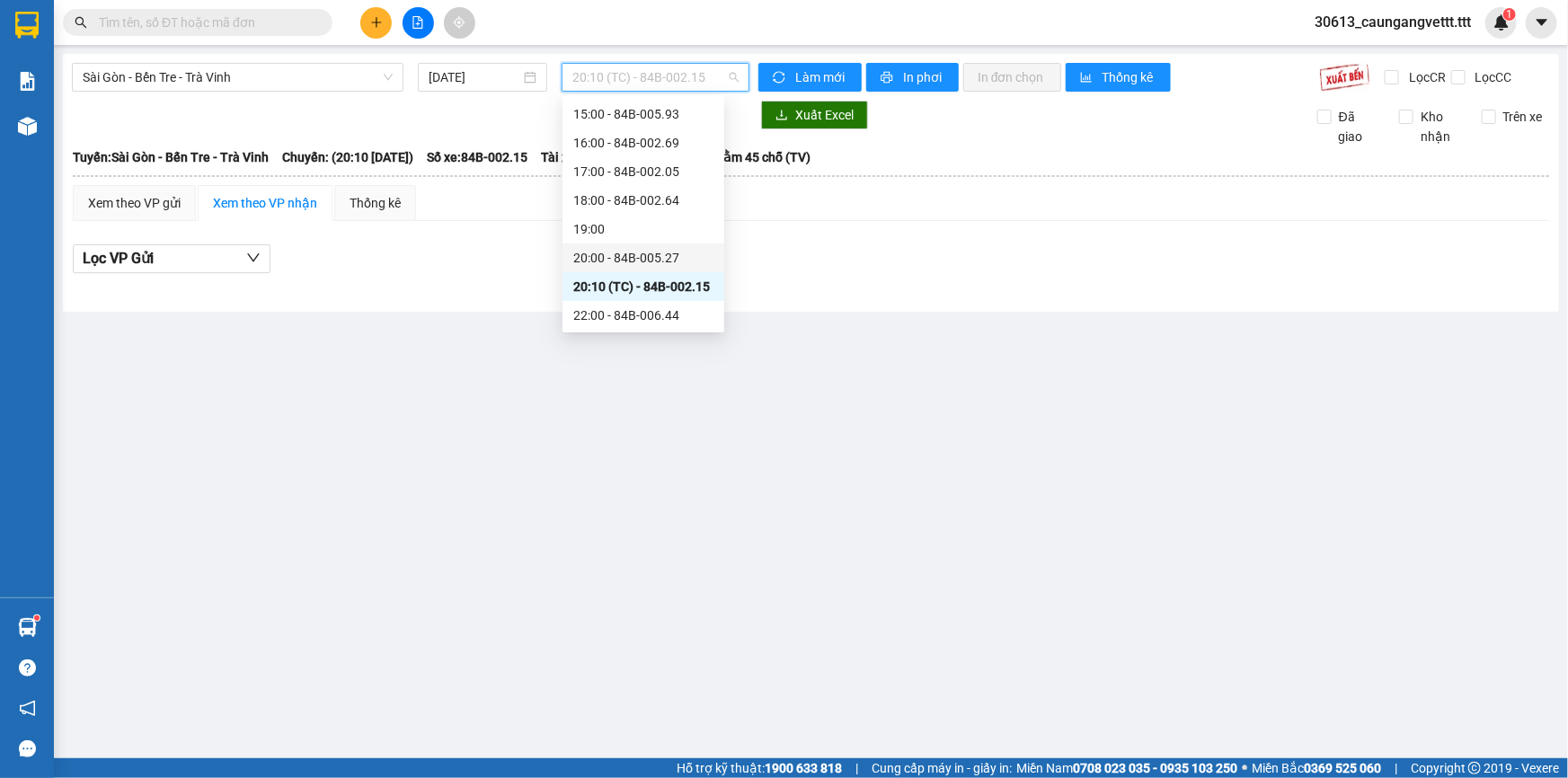
click at [615, 252] on div "20:00 - 84B-005.27" at bounding box center [643, 258] width 140 height 20
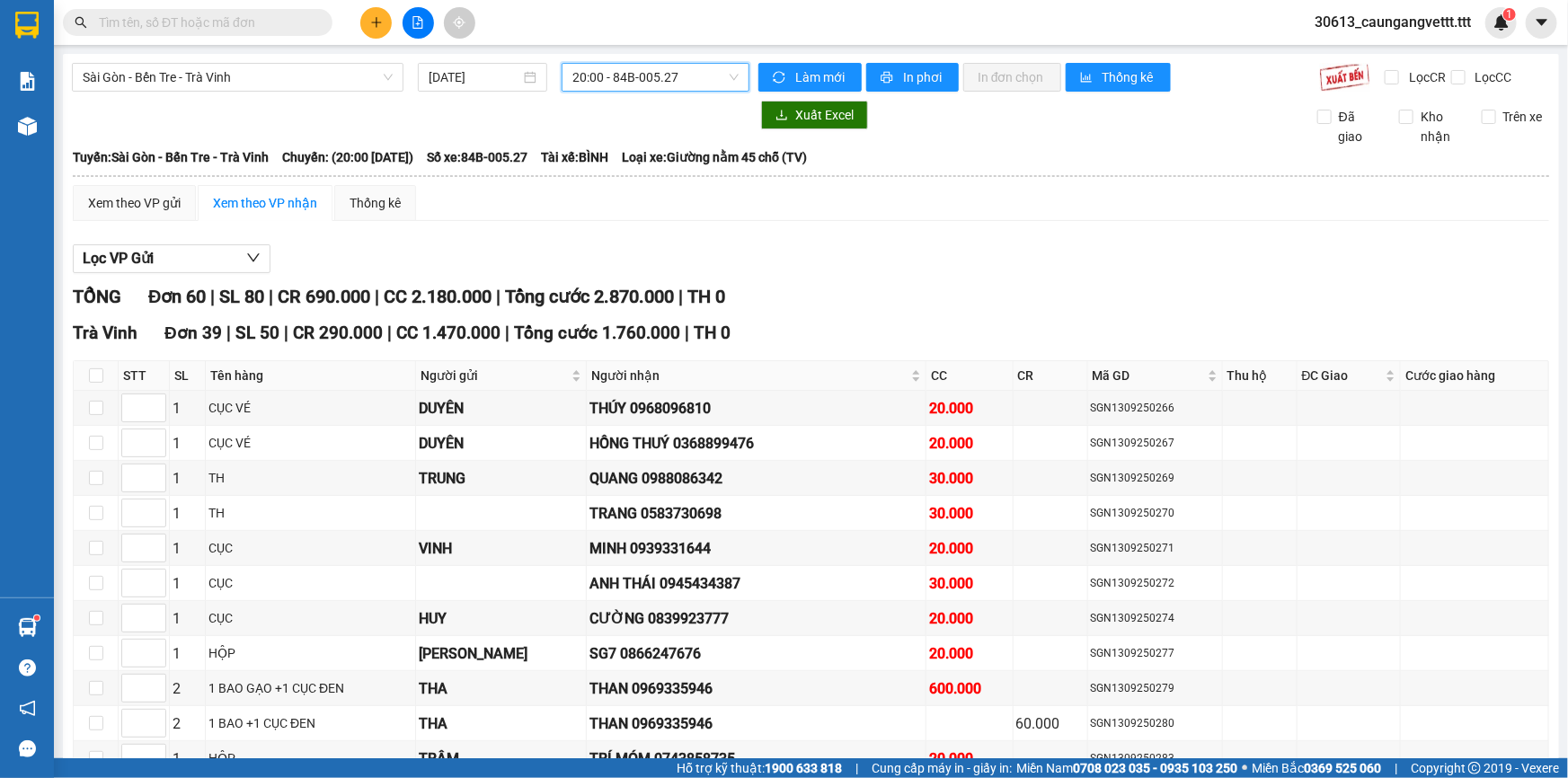
click at [671, 81] on span "20:00 - 84B-005.27" at bounding box center [656, 77] width 166 height 27
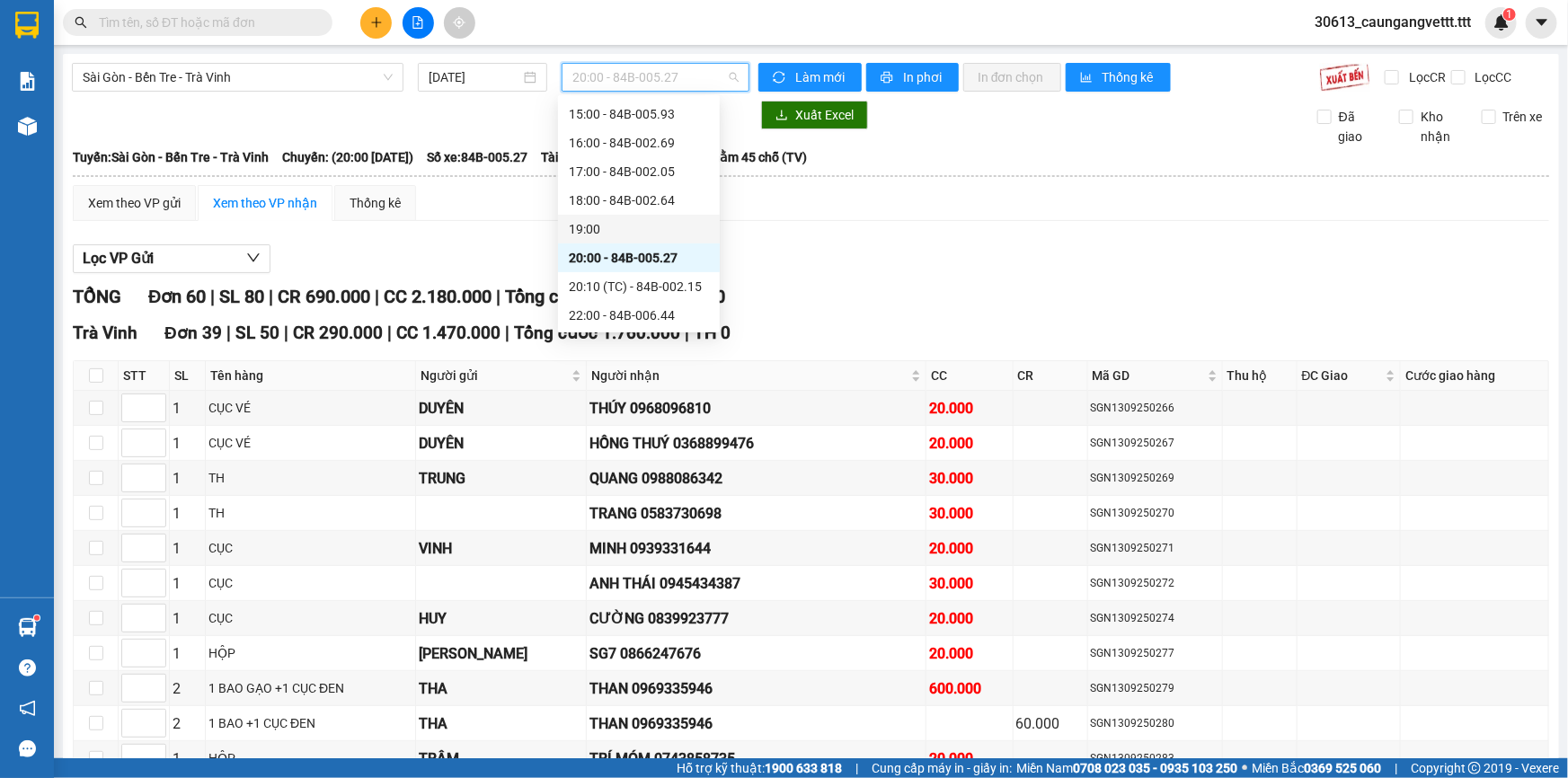
click at [609, 237] on div "19:00" at bounding box center [638, 229] width 140 height 20
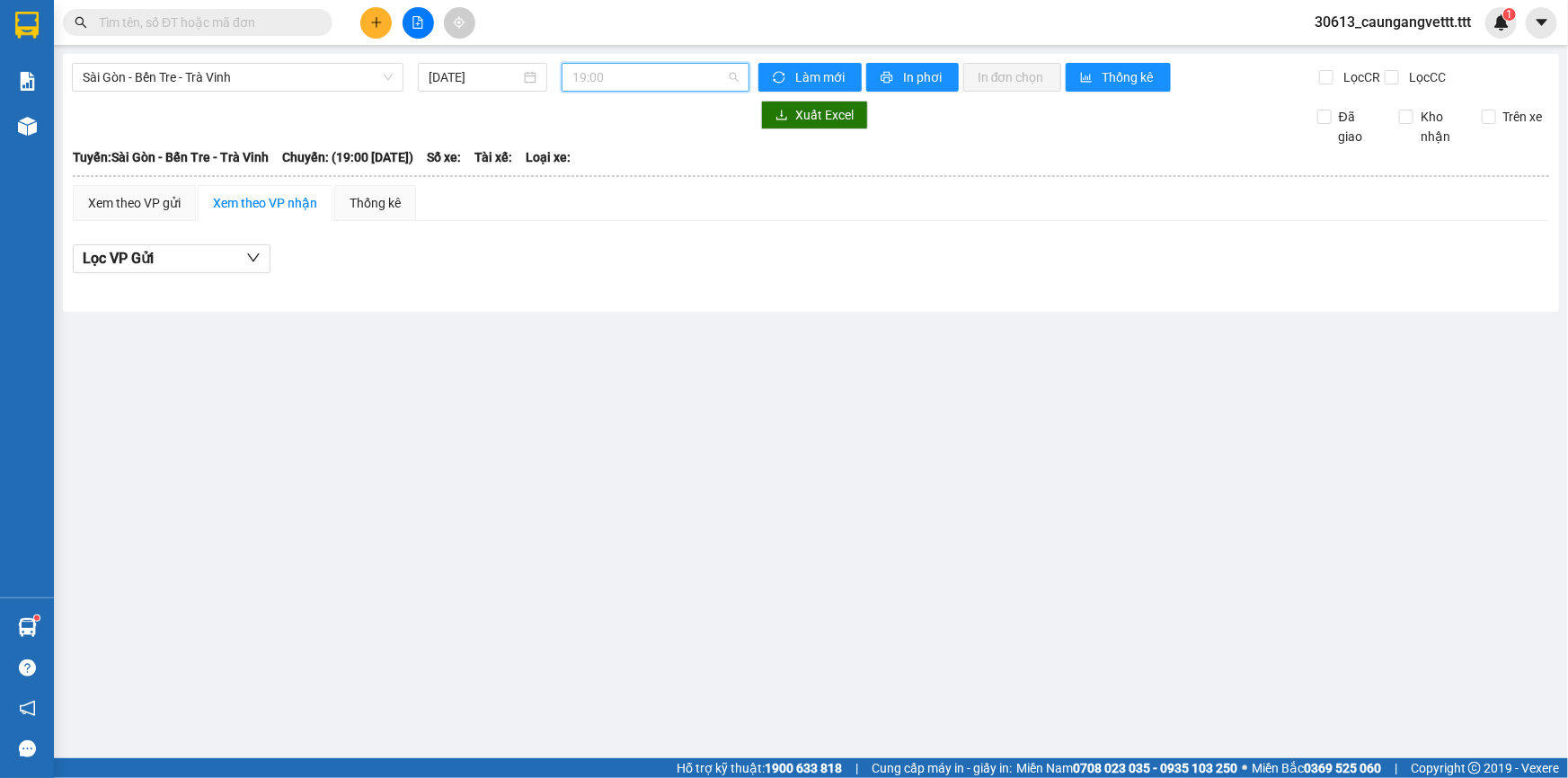
click at [660, 70] on span "19:00" at bounding box center [656, 77] width 166 height 27
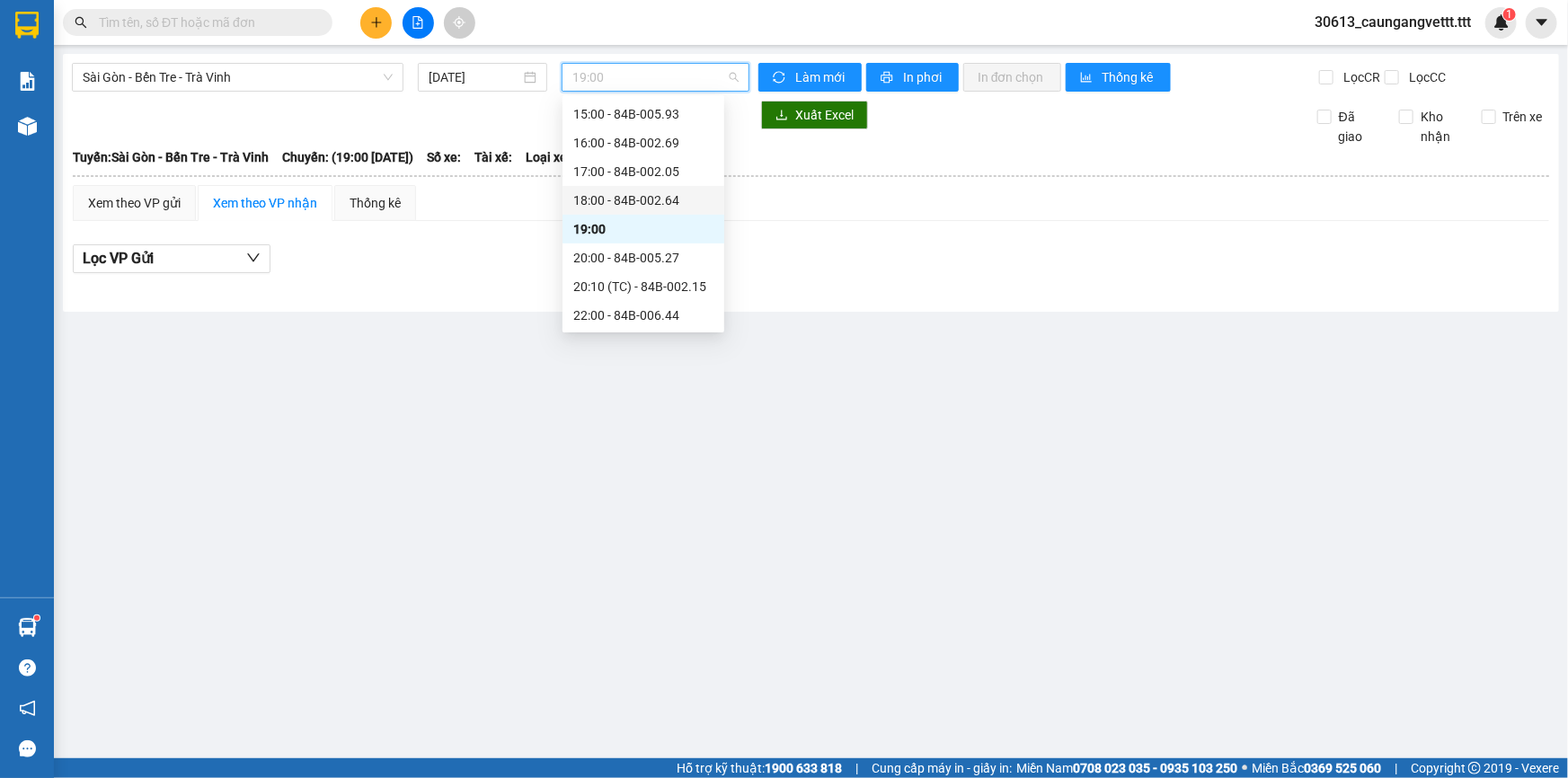
click at [637, 207] on div "18:00 - 84B-002.64" at bounding box center [643, 200] width 140 height 20
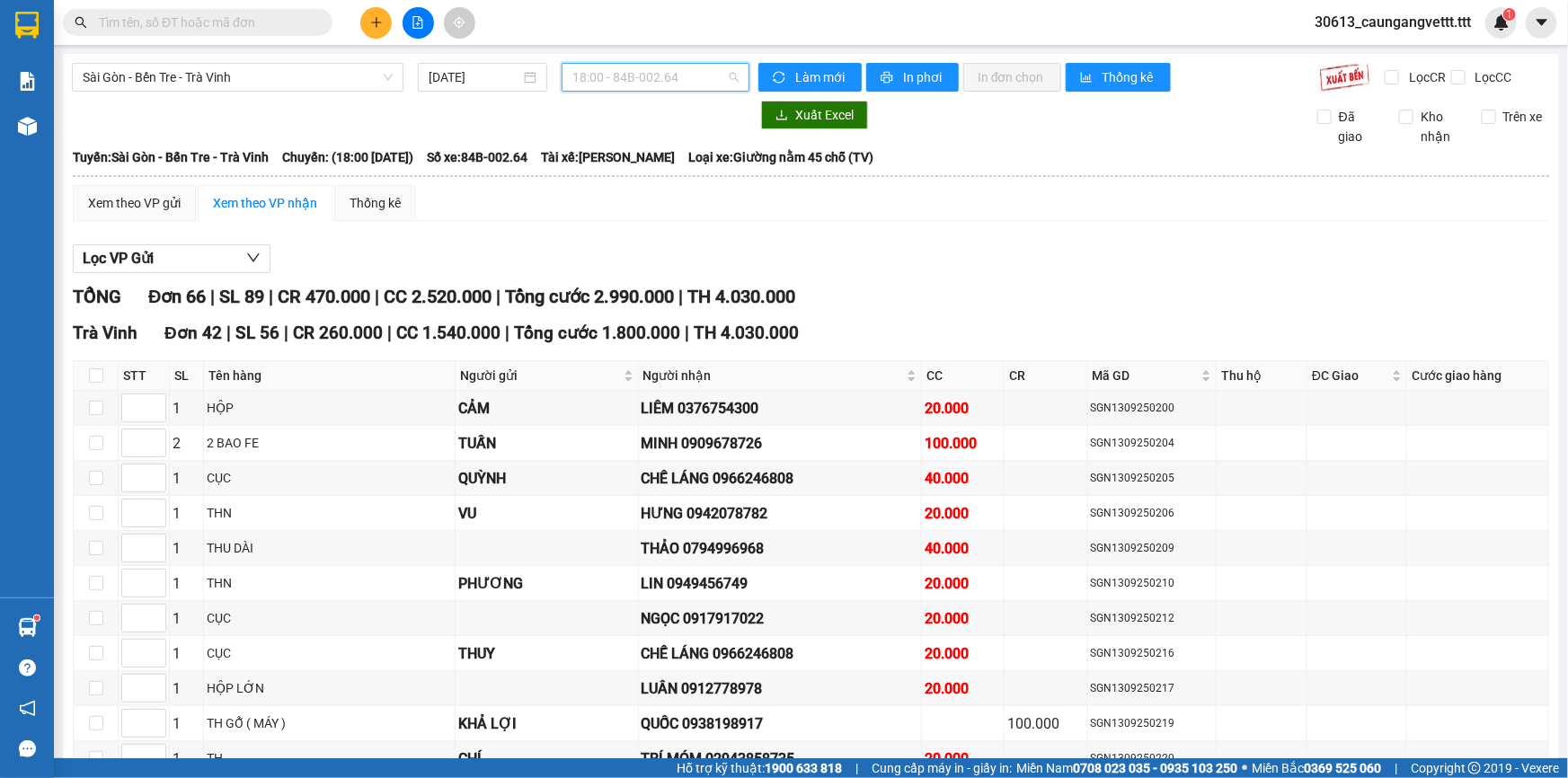
click at [628, 74] on span "18:00 - 84B-002.64" at bounding box center [656, 77] width 166 height 27
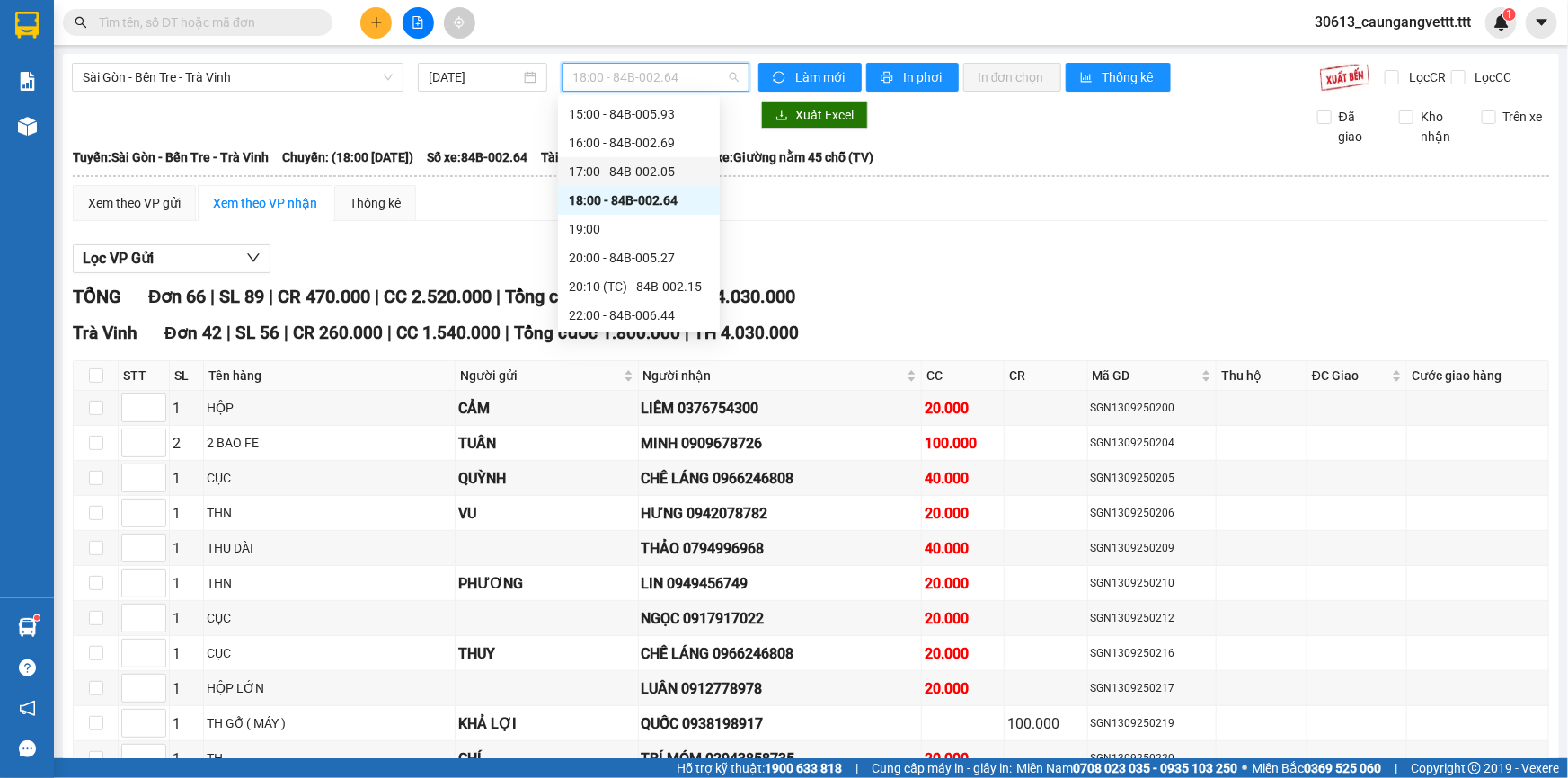
click at [601, 176] on div "17:00 - 84B-002.05" at bounding box center [638, 172] width 140 height 20
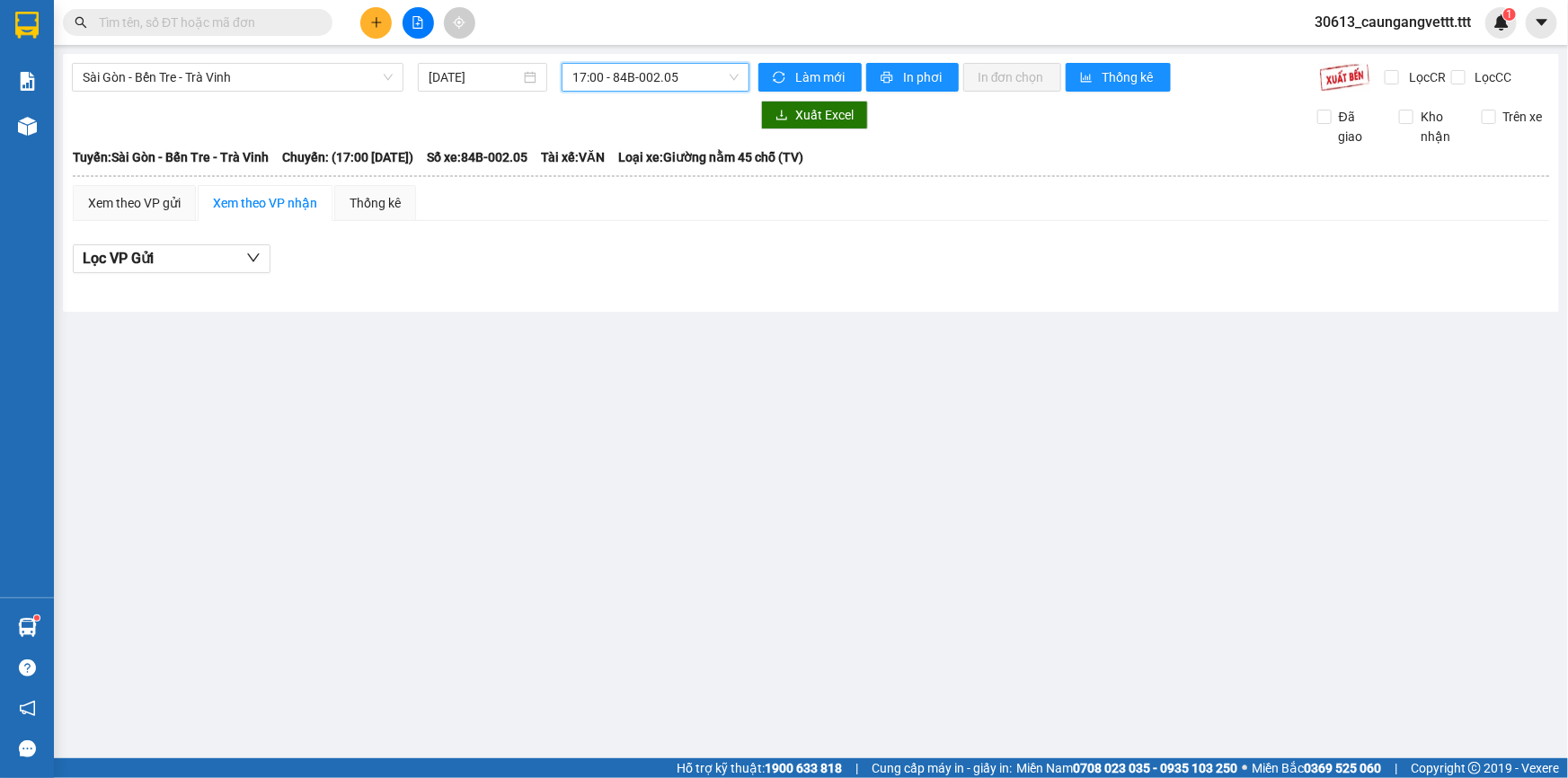
click at [633, 79] on span "17:00 - 84B-002.05" at bounding box center [656, 77] width 166 height 27
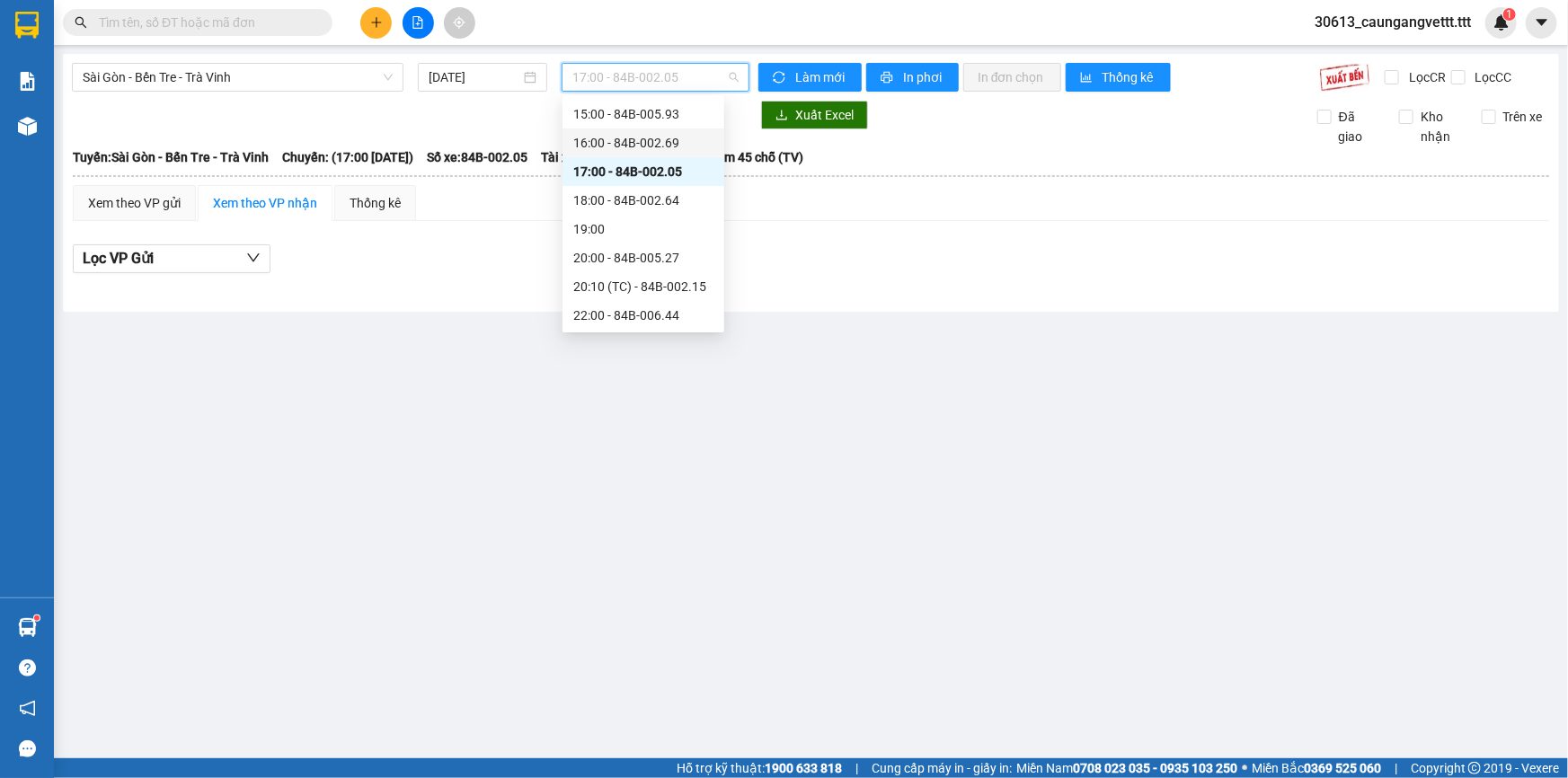
click at [612, 140] on div "16:00 - 84B-002.69" at bounding box center [643, 143] width 140 height 20
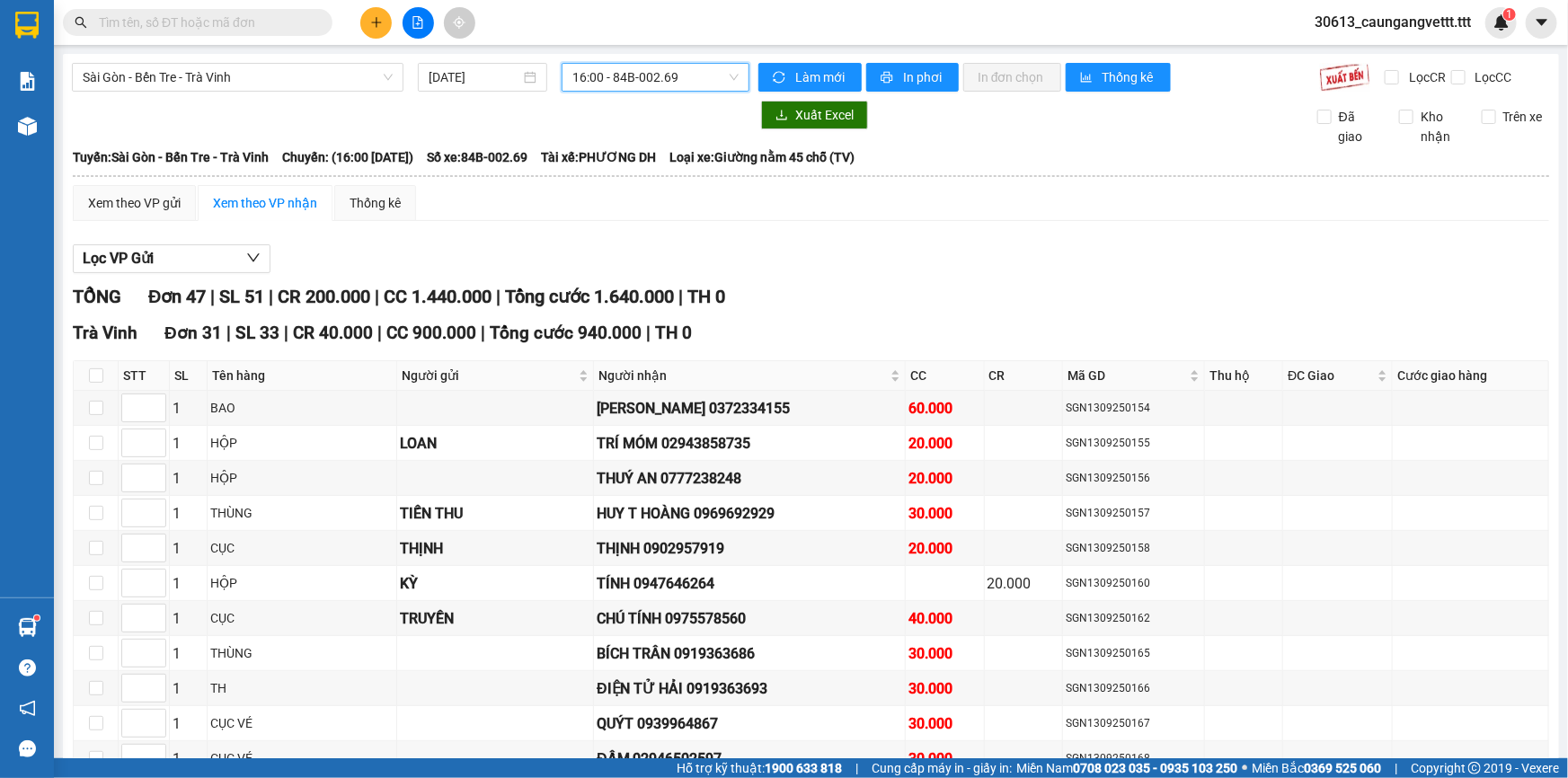
click at [655, 72] on span "16:00 - 84B-002.69" at bounding box center [656, 77] width 166 height 27
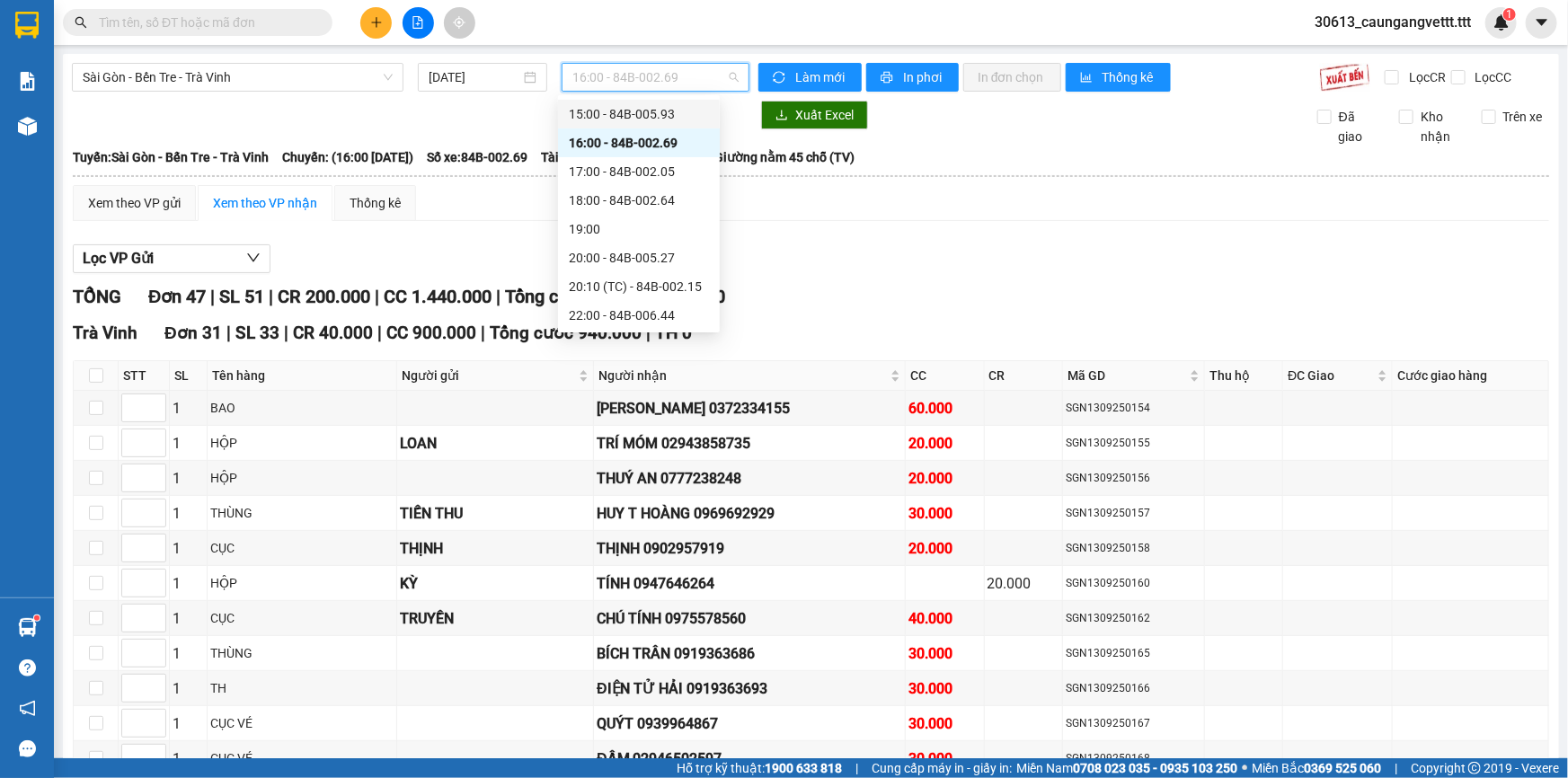
click at [631, 110] on div "15:00 - 84B-005.93" at bounding box center [638, 114] width 140 height 20
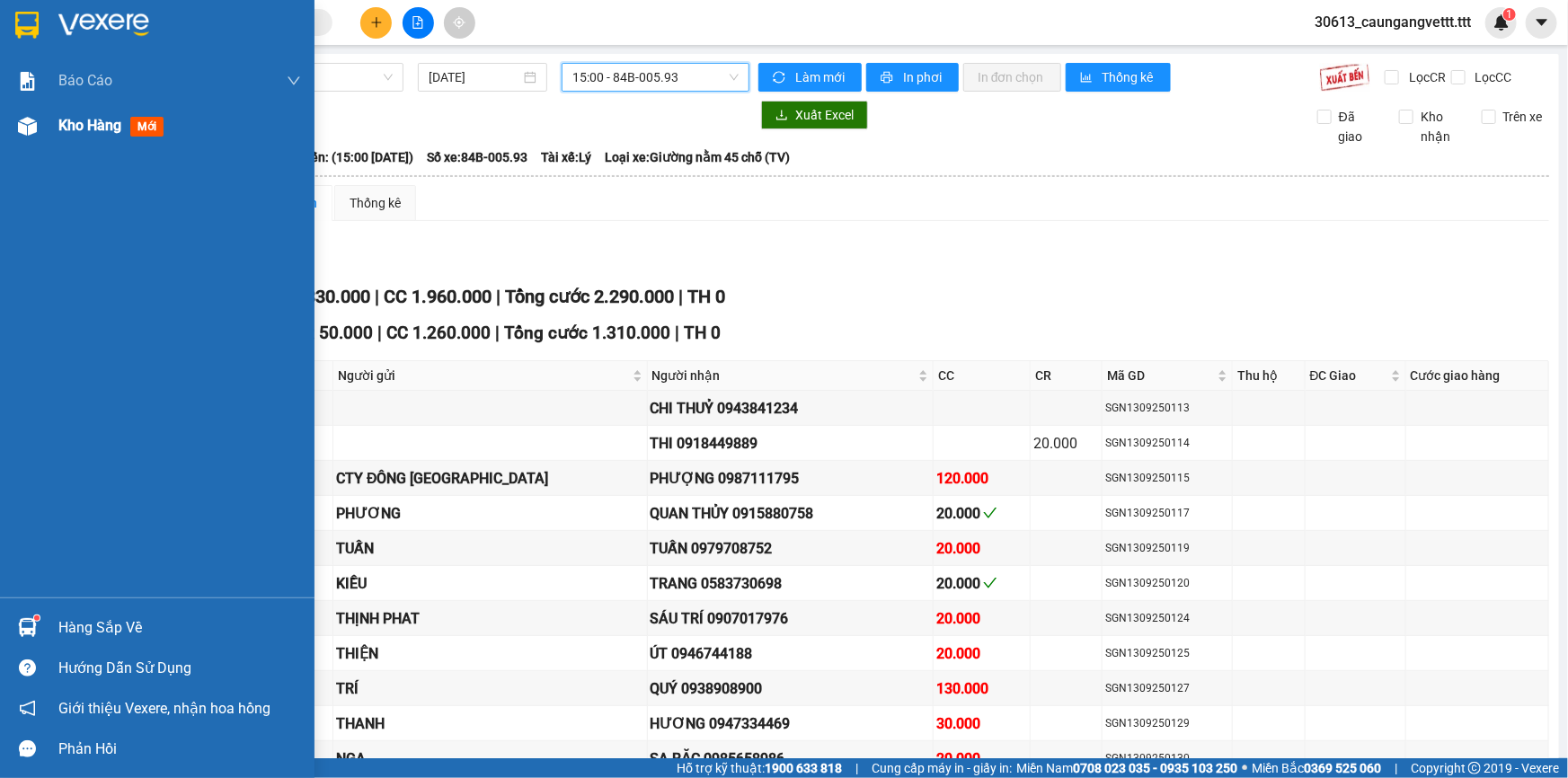
click at [72, 128] on span "Kho hàng" at bounding box center [90, 125] width 63 height 17
